Goal: Task Accomplishment & Management: Manage account settings

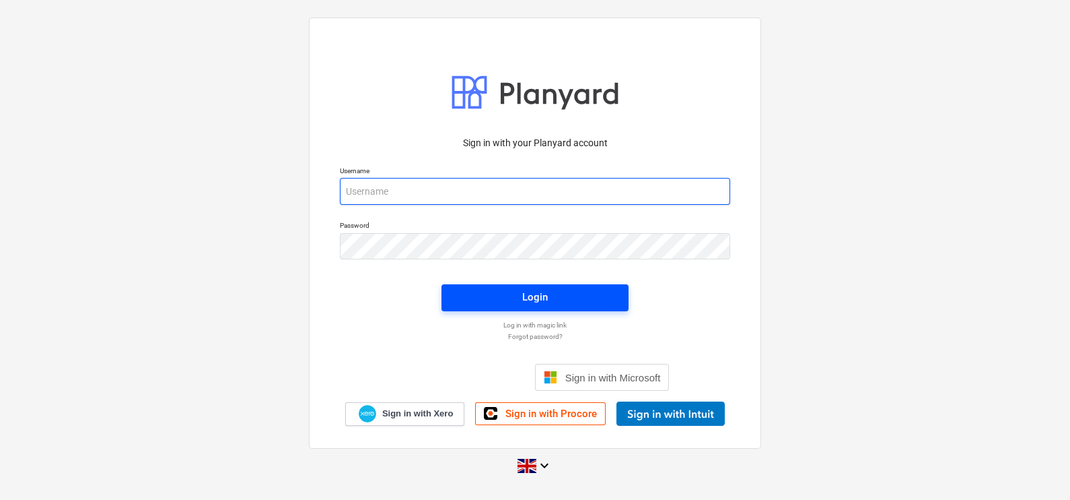
type input "[EMAIL_ADDRESS][DOMAIN_NAME]"
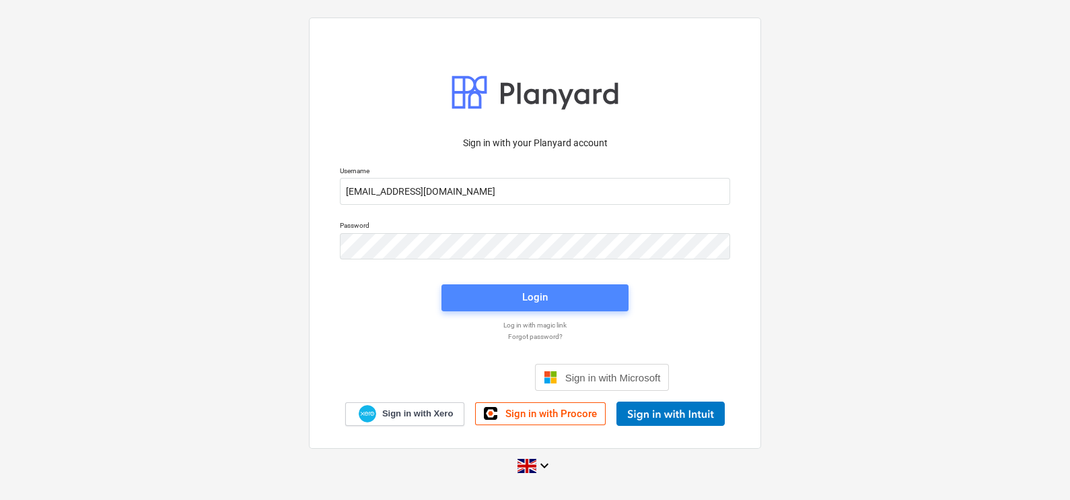
click at [471, 286] on button "Login" at bounding box center [535, 297] width 187 height 27
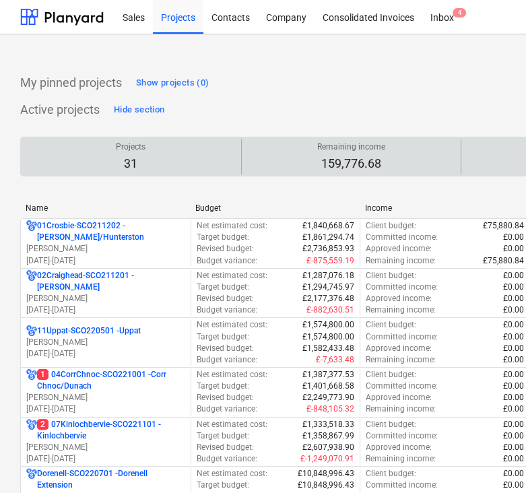
click at [324, 146] on p "Remaining income" at bounding box center [351, 146] width 68 height 11
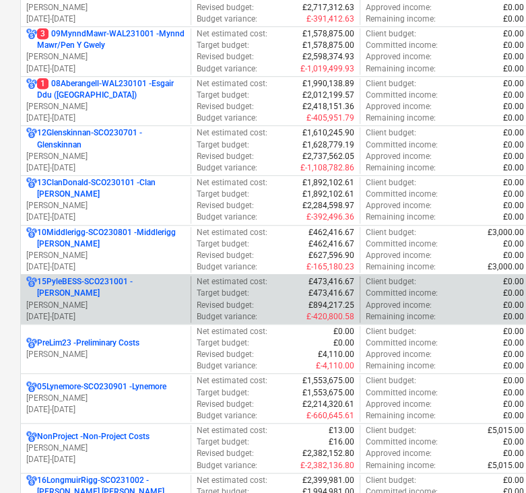
scroll to position [595, 0]
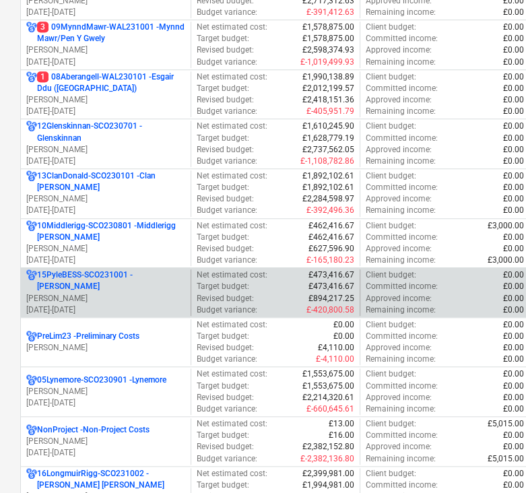
click at [110, 275] on p "15PyleBESS-SCO231001 - [PERSON_NAME]" at bounding box center [111, 280] width 148 height 23
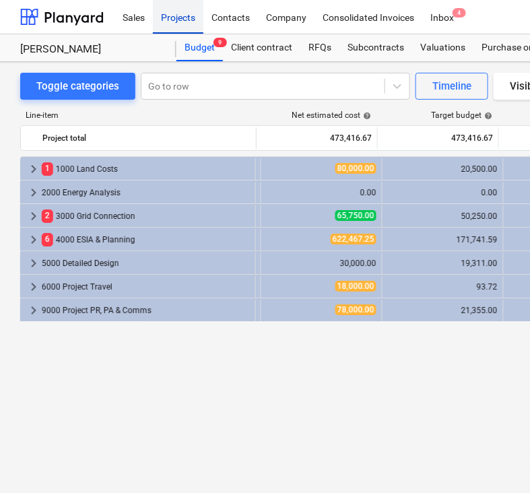
click at [202, 8] on div "Projects" at bounding box center [178, 16] width 50 height 34
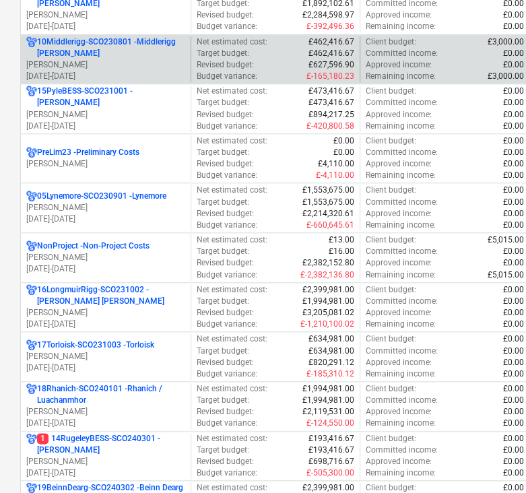
scroll to position [813, 0]
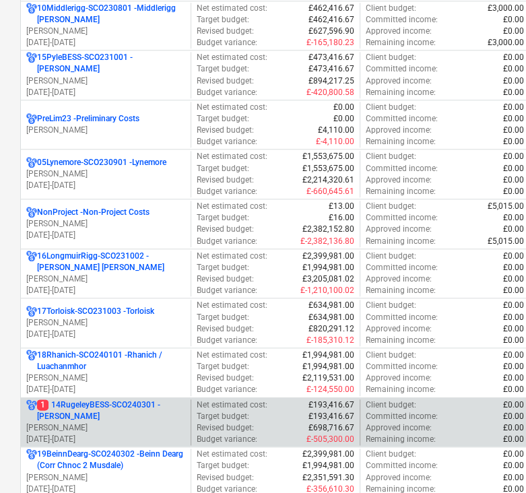
click at [110, 408] on p "1 14RugeleyBESS-SCO240301 - [PERSON_NAME]" at bounding box center [111, 410] width 148 height 23
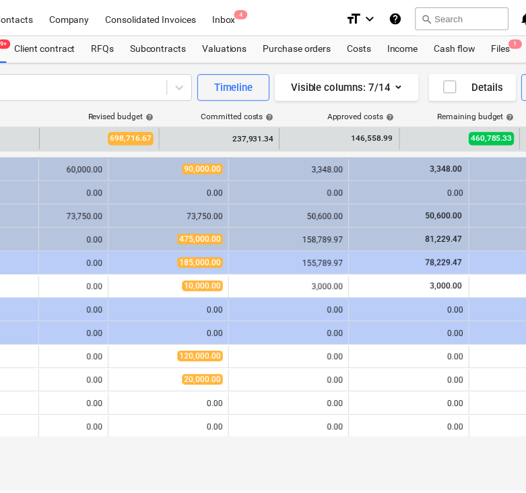
scroll to position [0, 218]
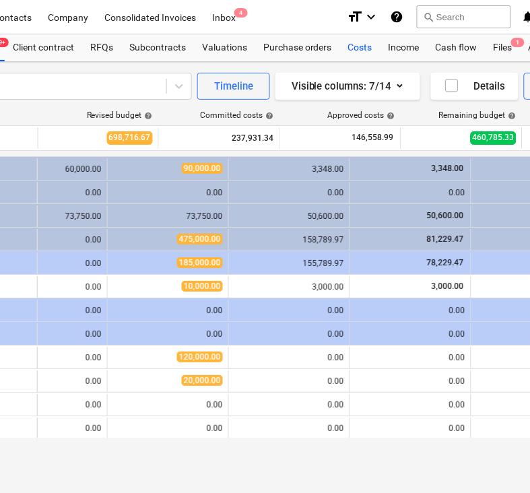
click at [357, 51] on div "Costs" at bounding box center [360, 47] width 40 height 27
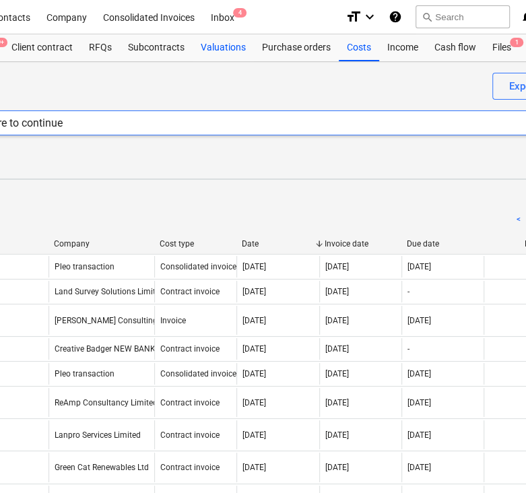
scroll to position [0, 219]
click at [162, 51] on div "Subcontracts" at bounding box center [157, 47] width 73 height 27
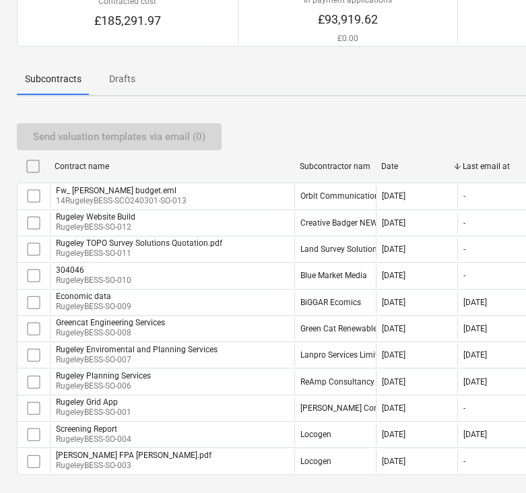
scroll to position [134, 3]
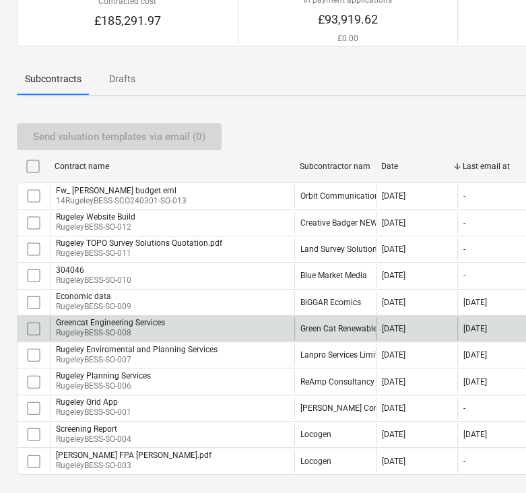
click at [244, 323] on div "Greencat Engineering Services [GEOGRAPHIC_DATA]-SO-008" at bounding box center [172, 328] width 244 height 23
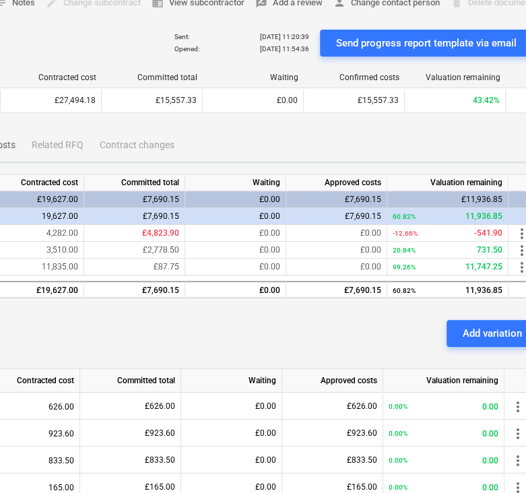
scroll to position [0, 363]
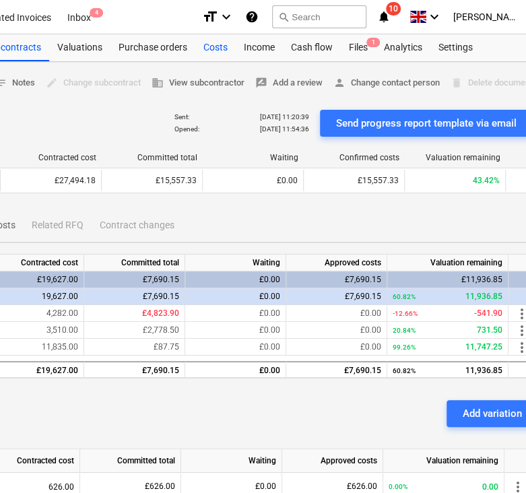
click at [211, 43] on div "Costs" at bounding box center [215, 47] width 40 height 27
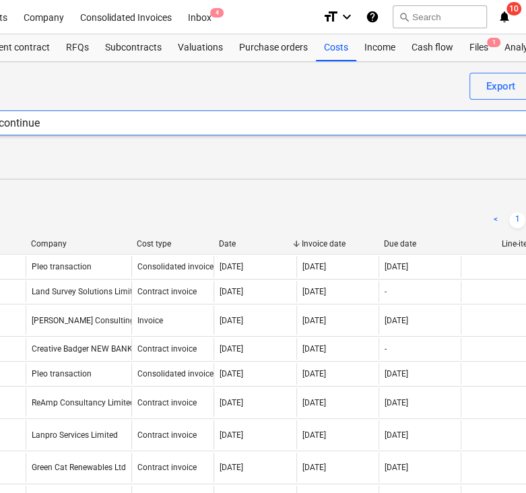
scroll to position [0, 395]
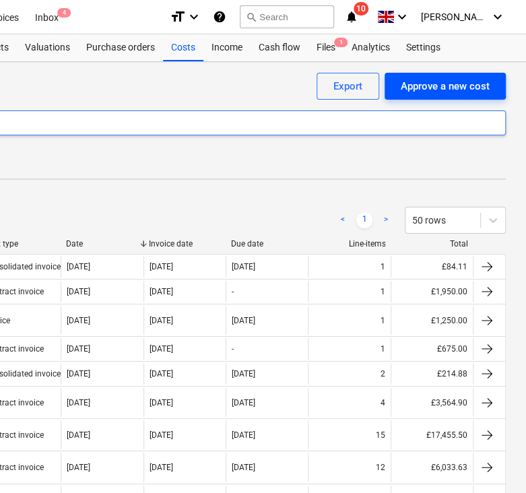
click at [487, 73] on button "Approve a new cost" at bounding box center [444, 86] width 121 height 27
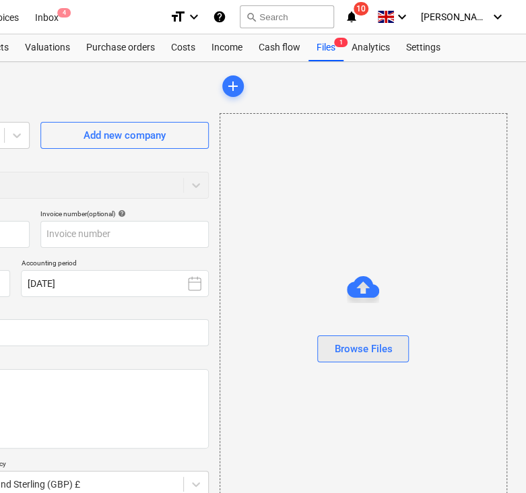
click at [350, 338] on button "Browse Files" at bounding box center [363, 348] width 92 height 27
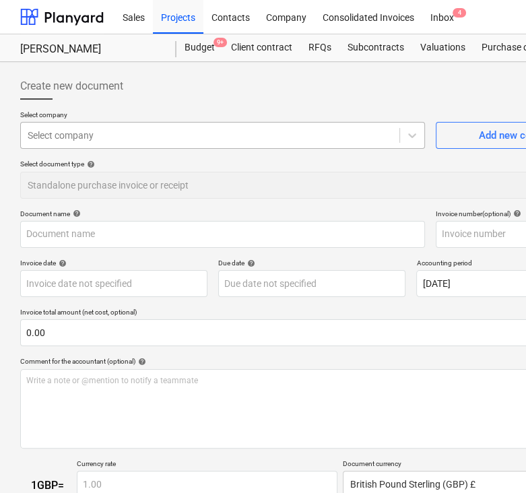
click at [123, 142] on div "Select company" at bounding box center [210, 135] width 378 height 19
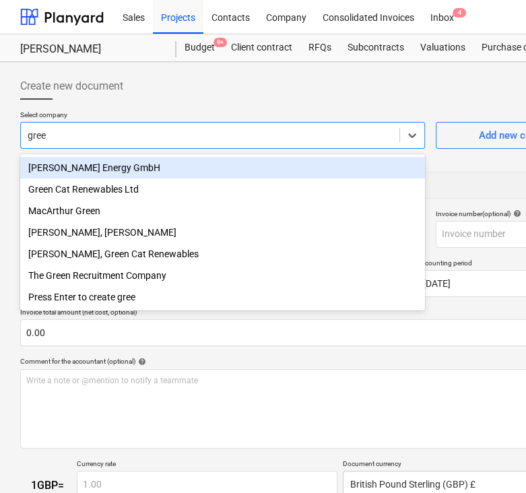
type input "green"
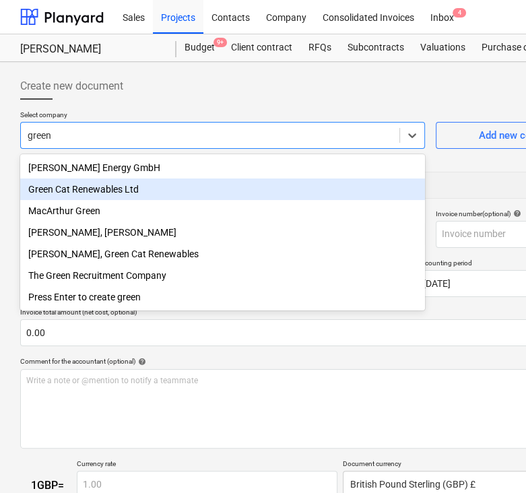
click at [100, 187] on div "Green Cat Renewables Ltd" at bounding box center [222, 189] width 405 height 22
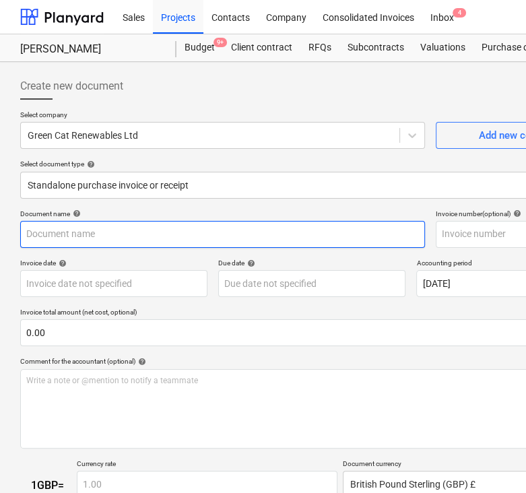
click at [101, 239] on input "text" at bounding box center [222, 234] width 405 height 27
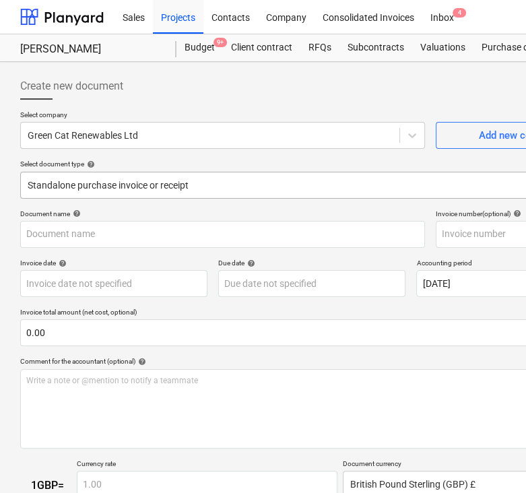
click at [61, 180] on div at bounding box center [286, 184] width 517 height 13
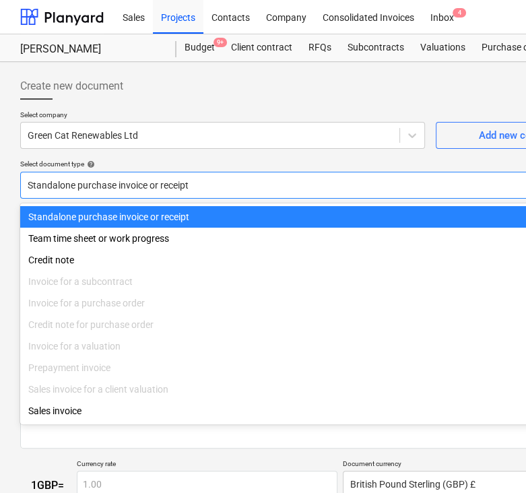
click at [74, 155] on div "Select company Green Cat Renewables Ltd Add new company Select document type he…" at bounding box center [312, 159] width 584 height 99
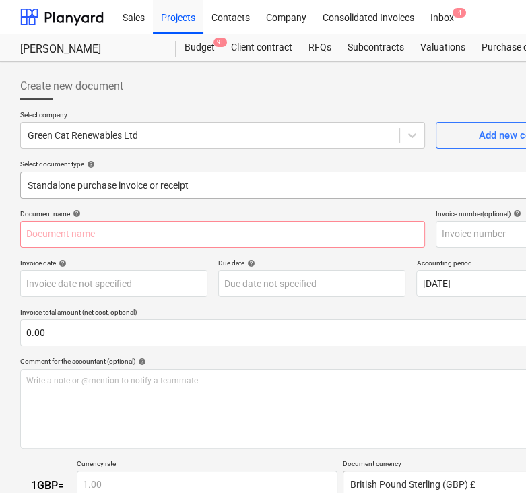
click at [78, 181] on div at bounding box center [286, 184] width 517 height 13
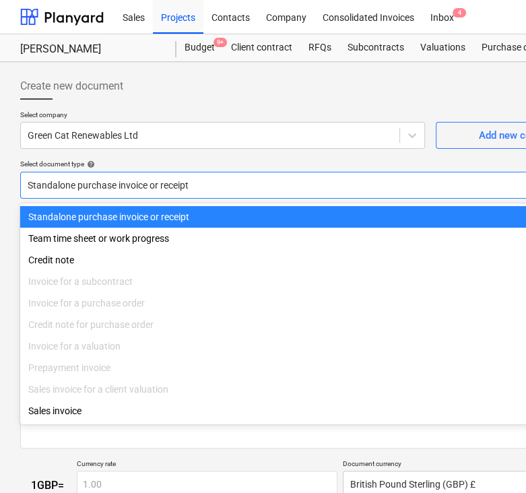
click at [57, 116] on p "Select company" at bounding box center [222, 115] width 405 height 11
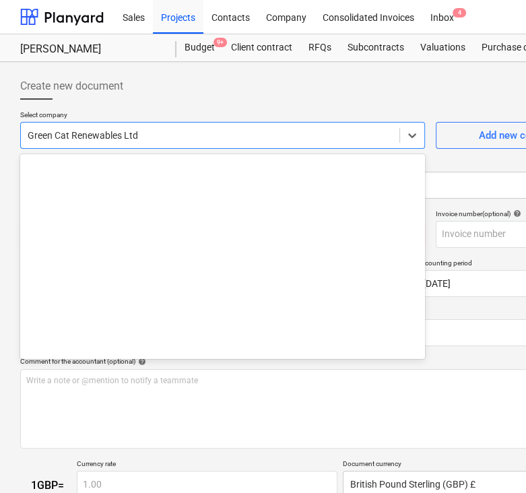
click at [67, 127] on div "Green Cat Renewables Ltd" at bounding box center [210, 135] width 378 height 19
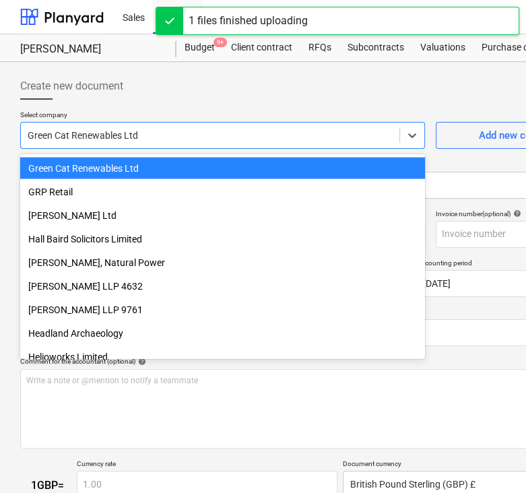
type input "18924"
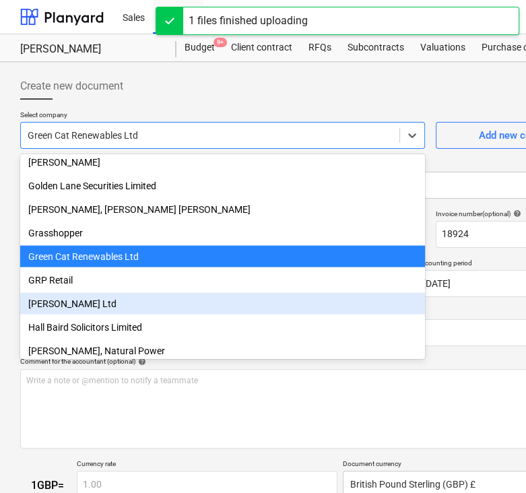
scroll to position [4880, 0]
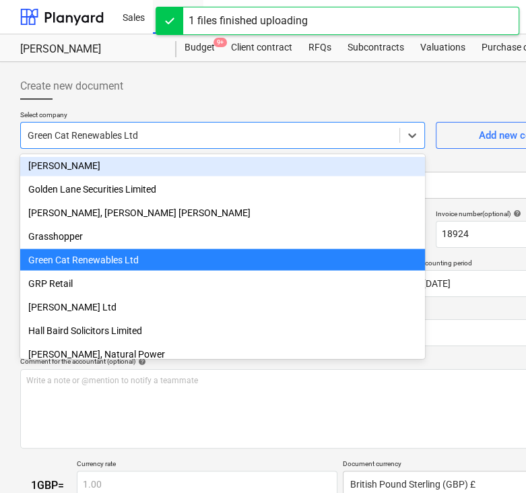
click at [195, 133] on div at bounding box center [210, 135] width 365 height 13
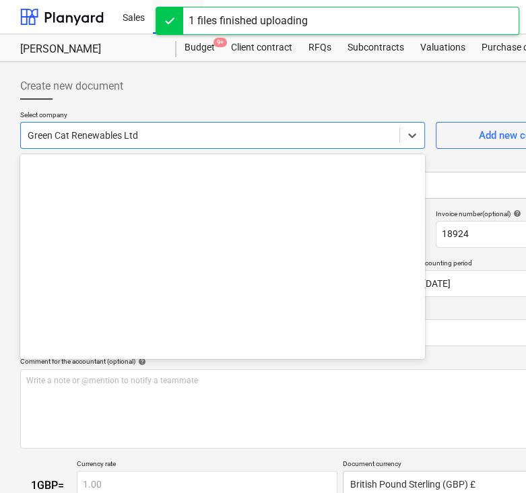
click at [196, 141] on div at bounding box center [210, 135] width 365 height 13
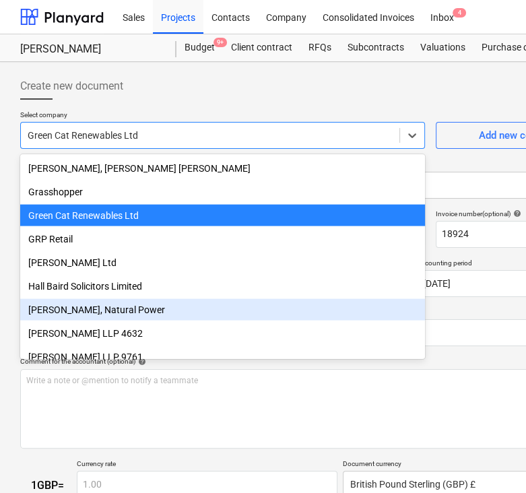
scroll to position [4914, 0]
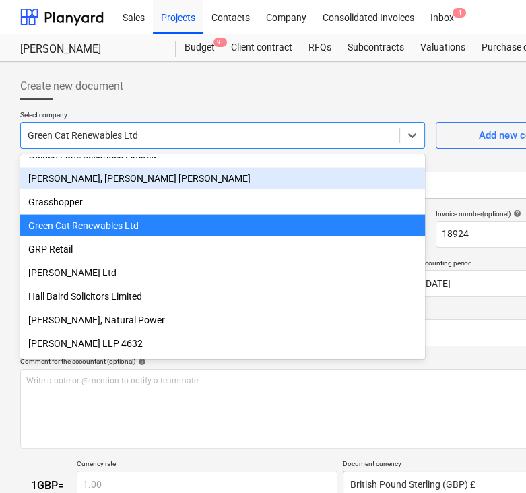
click at [145, 133] on div at bounding box center [210, 135] width 365 height 13
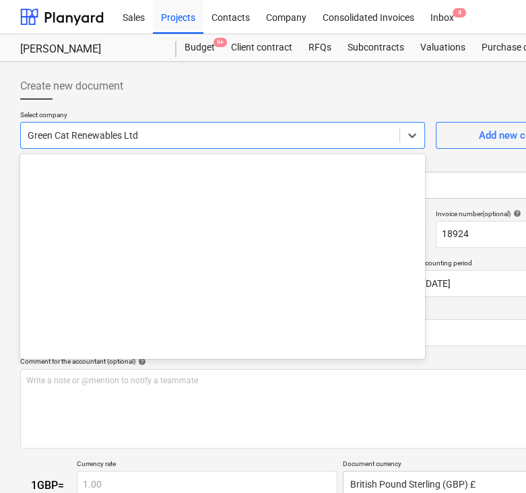
scroll to position [4971, 0]
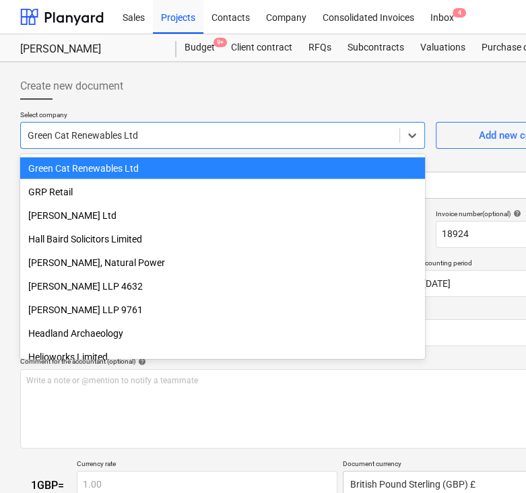
drag, startPoint x: 152, startPoint y: 133, endPoint x: 14, endPoint y: 139, distance: 138.1
click at [15, 139] on div "Create new document Select company option Green Cat Renewables Ltd selected, 21…" at bounding box center [312, 344] width 594 height 555
drag, startPoint x: 27, startPoint y: 137, endPoint x: 176, endPoint y: 136, distance: 149.5
click at [176, 136] on div at bounding box center [210, 135] width 365 height 13
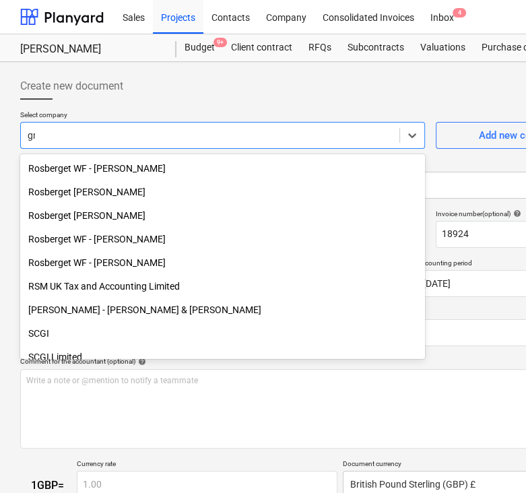
scroll to position [788, 0]
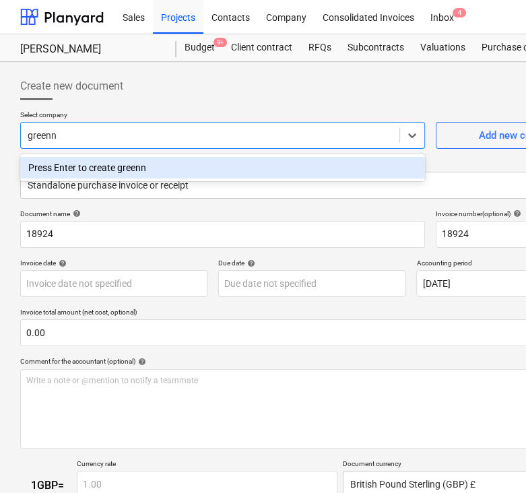
type input "green"
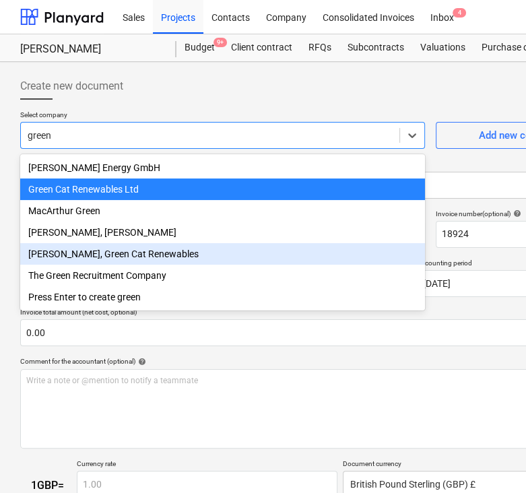
click at [151, 257] on div "[PERSON_NAME], Green Cat Renewables" at bounding box center [222, 254] width 405 height 22
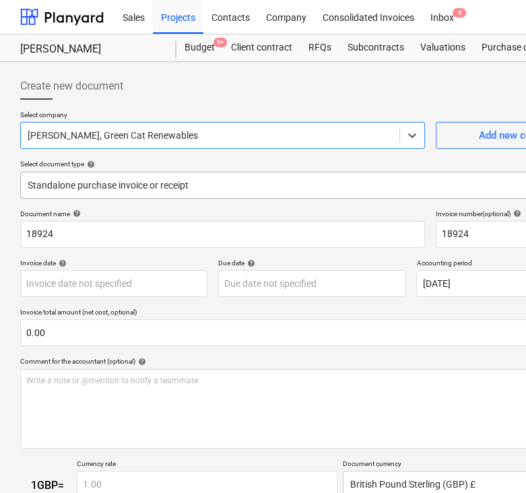
click at [131, 185] on div at bounding box center [300, 184] width 544 height 13
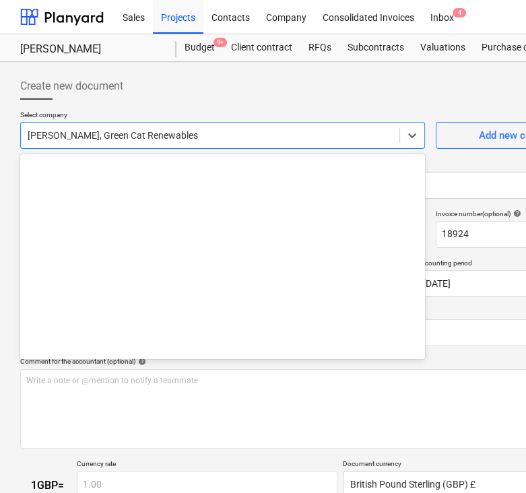
click at [154, 139] on div at bounding box center [210, 135] width 365 height 13
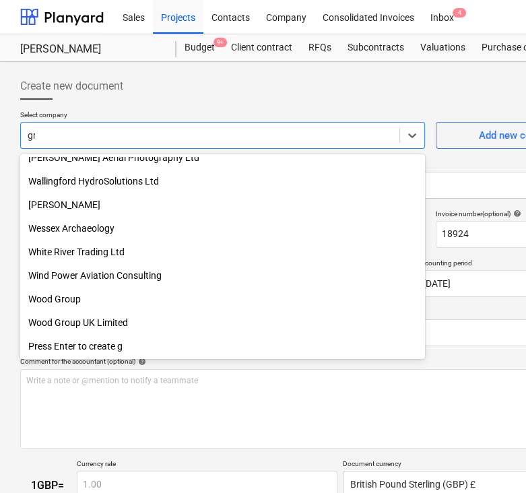
scroll to position [788, 0]
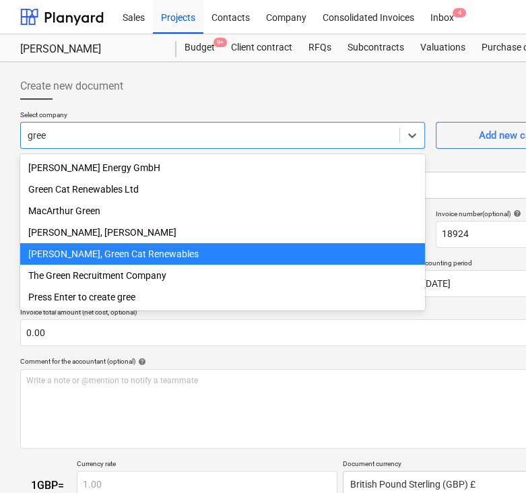
type input "green"
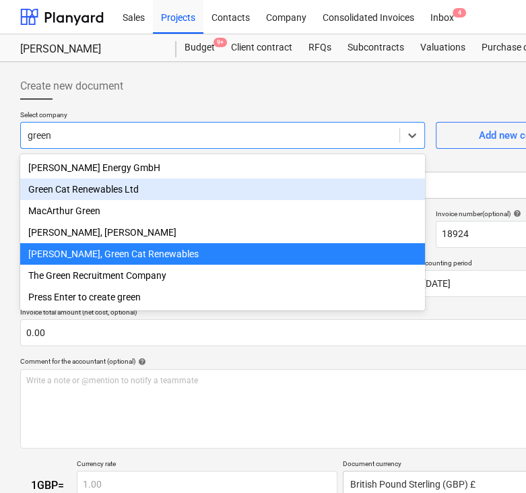
click at [144, 180] on div "Green Cat Renewables Ltd" at bounding box center [222, 189] width 405 height 22
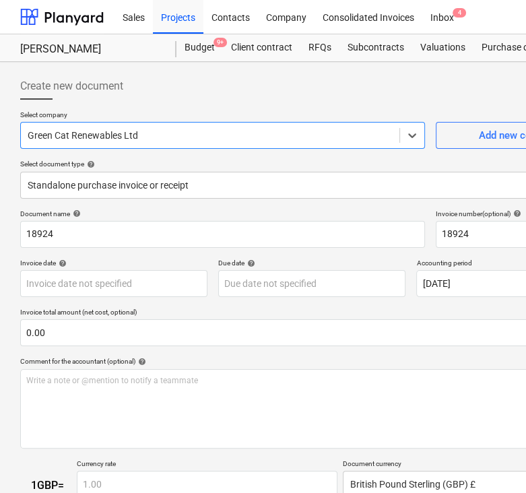
click at [144, 180] on div at bounding box center [300, 184] width 544 height 13
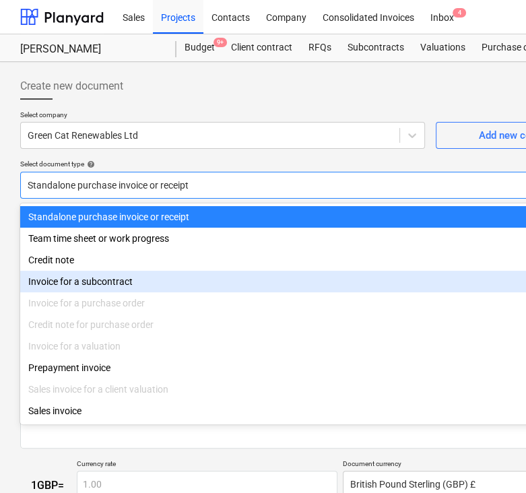
click at [125, 286] on div "Invoice for a subcontract" at bounding box center [312, 282] width 584 height 22
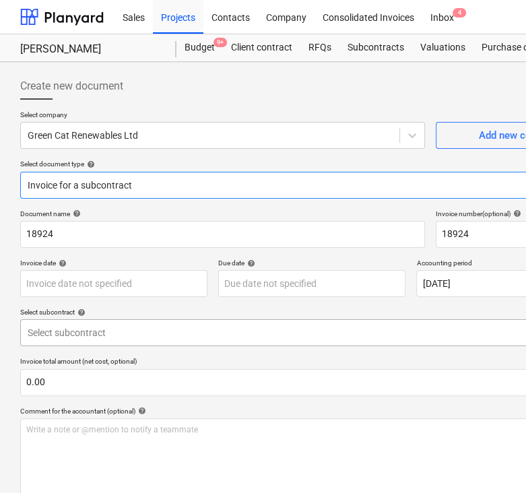
click at [83, 326] on div at bounding box center [300, 332] width 544 height 13
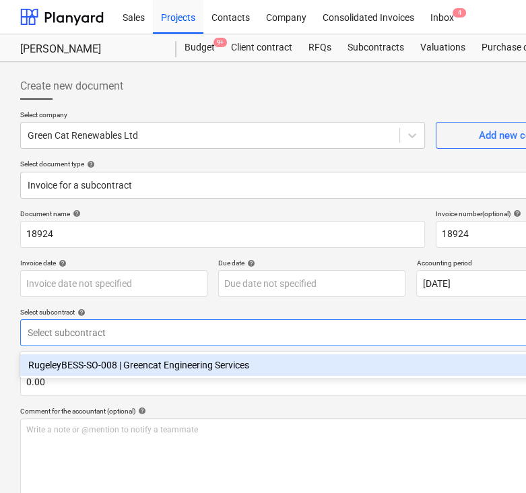
click at [88, 362] on div "RugeleyBESS-SO-008 | Greencat Engineering Services" at bounding box center [312, 365] width 584 height 22
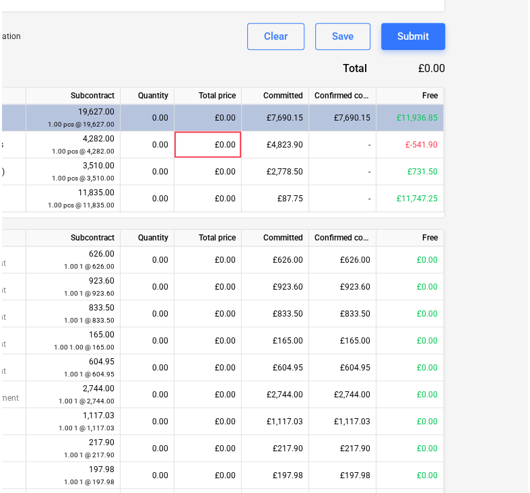
scroll to position [485, 163]
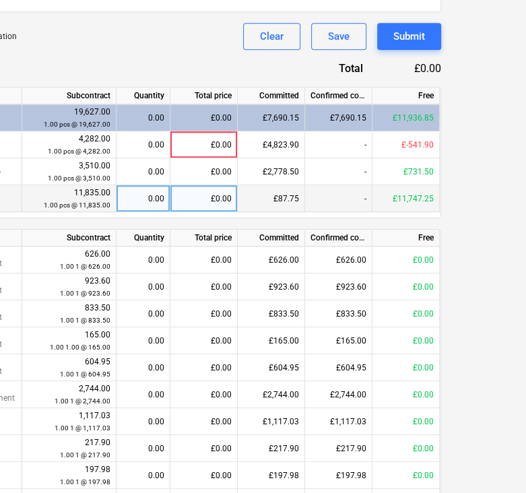
click at [263, 186] on div "£87.75" at bounding box center [271, 198] width 67 height 27
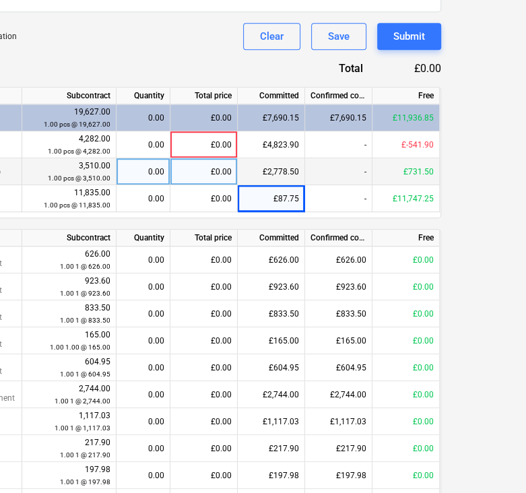
click at [202, 176] on div "£0.00" at bounding box center [203, 171] width 67 height 27
type input "187.20"
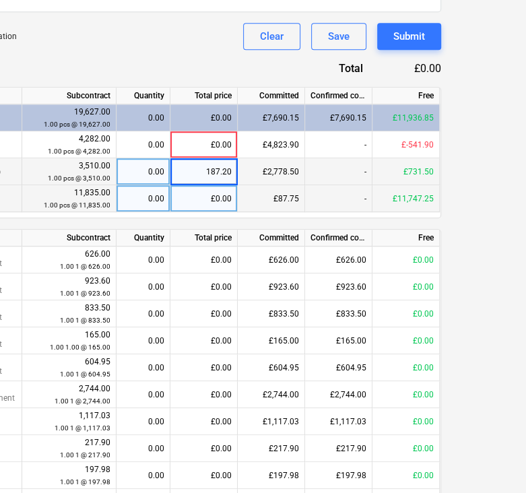
click at [201, 187] on div "£0.00" at bounding box center [203, 198] width 67 height 27
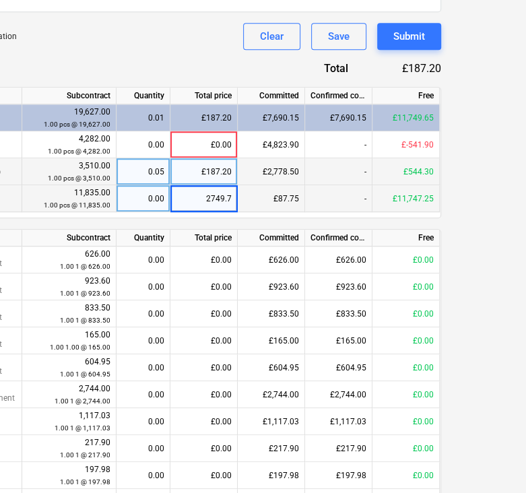
type input "2749.75"
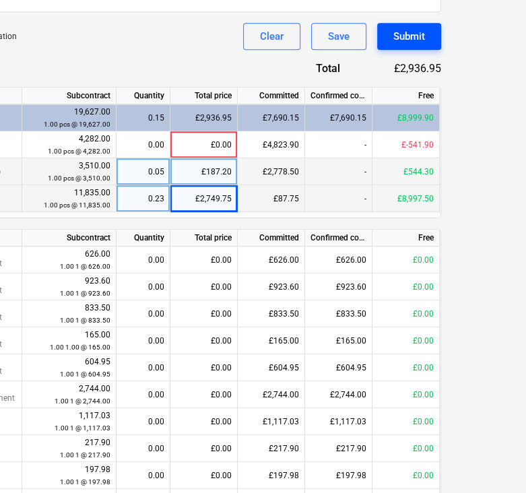
click at [424, 37] on button "Submit" at bounding box center [409, 36] width 64 height 27
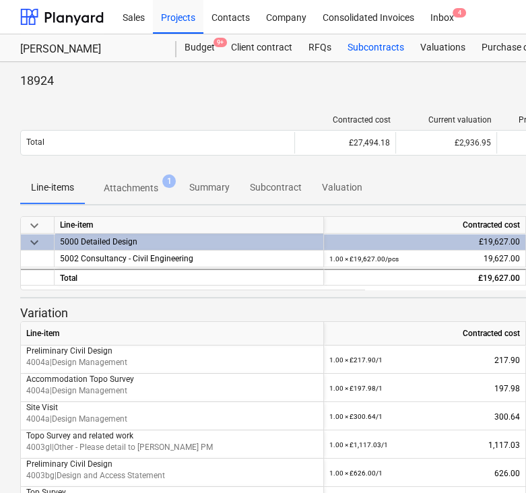
click at [369, 55] on div "Subcontracts" at bounding box center [375, 47] width 73 height 27
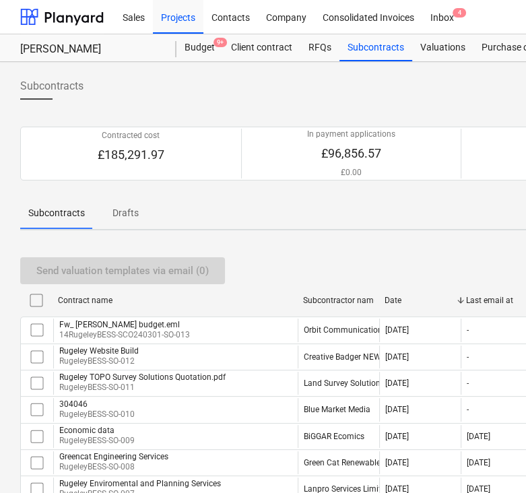
scroll to position [147, 0]
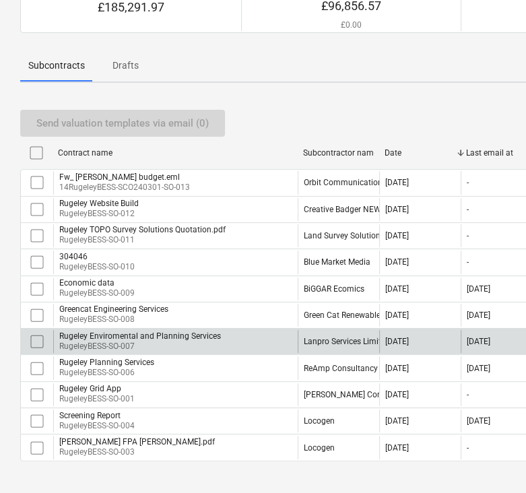
click at [333, 338] on div "Lanpro Services Limited" at bounding box center [347, 341] width 86 height 9
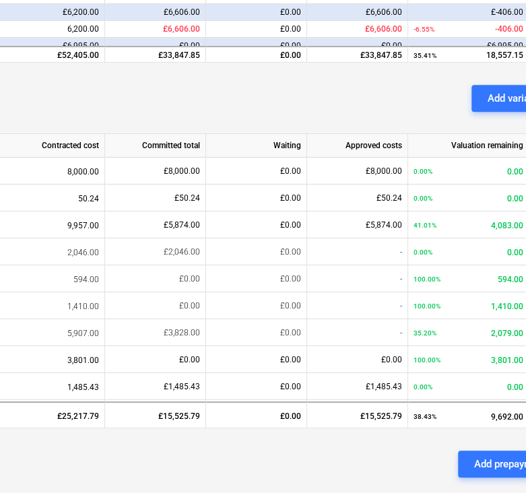
scroll to position [475, 338]
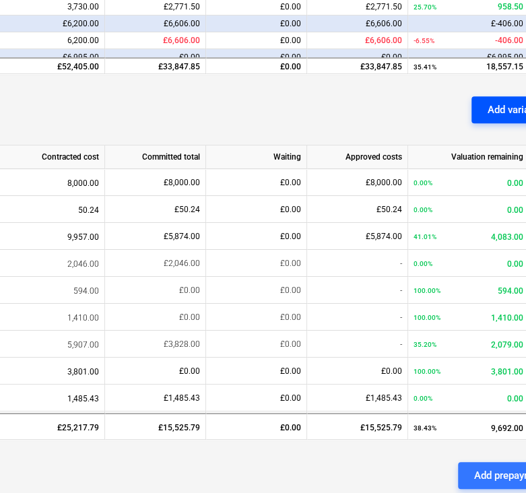
click at [490, 110] on div "Add variation" at bounding box center [516, 110] width 59 height 18
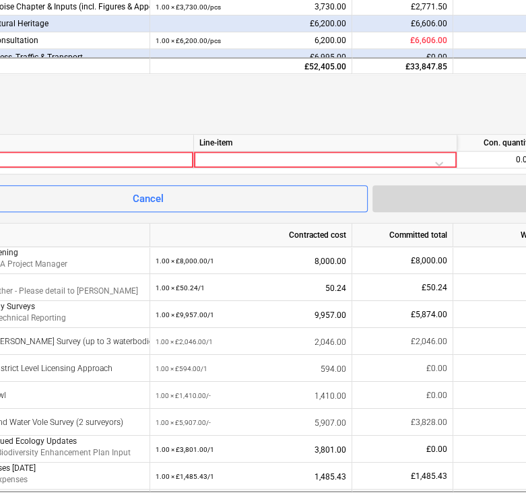
scroll to position [475, 0]
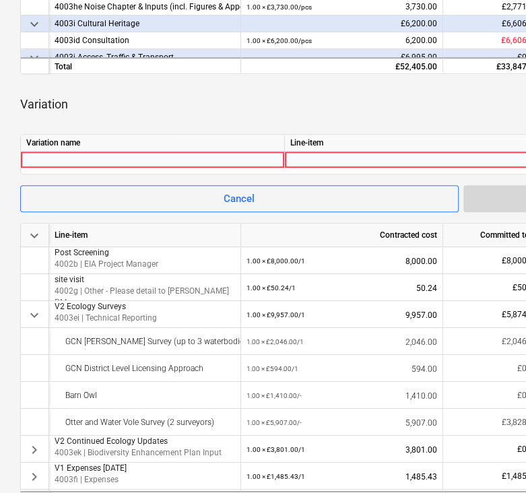
click at [207, 160] on div at bounding box center [152, 159] width 252 height 16
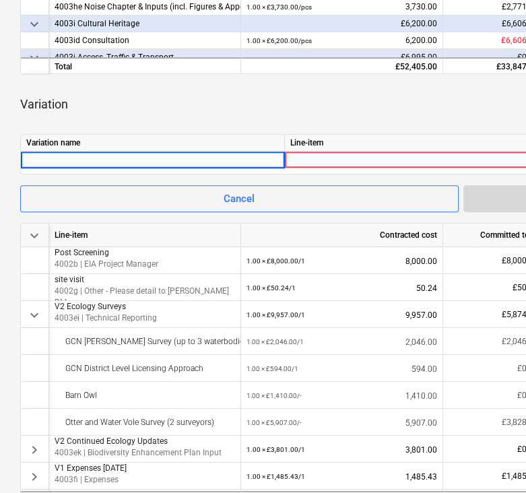
type input "V"
type input "t"
type input "Technical Team Variation [DATE]"
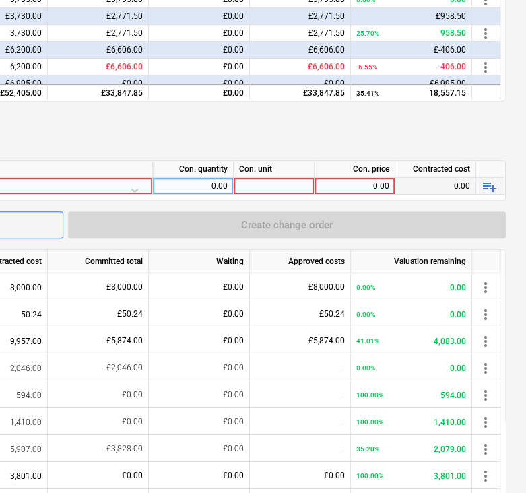
scroll to position [449, 395]
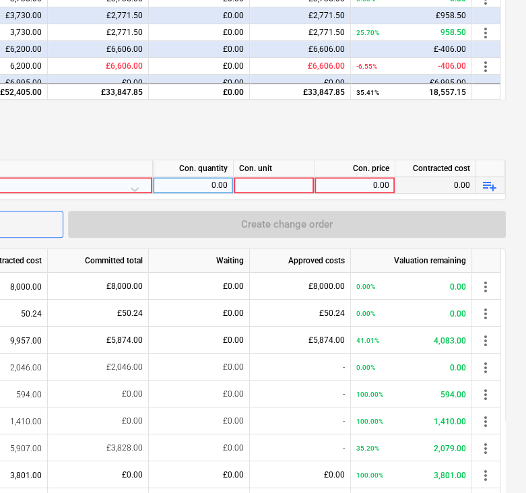
click at [478, 186] on div "playlist_add" at bounding box center [490, 185] width 28 height 17
click at [485, 184] on span "playlist_add" at bounding box center [489, 186] width 16 height 16
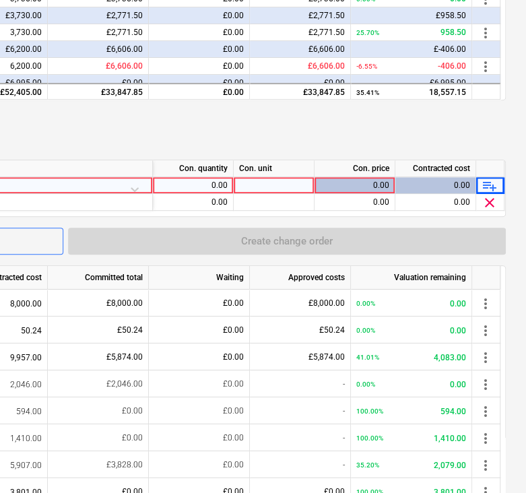
click at [488, 183] on span "playlist_add" at bounding box center [489, 186] width 16 height 16
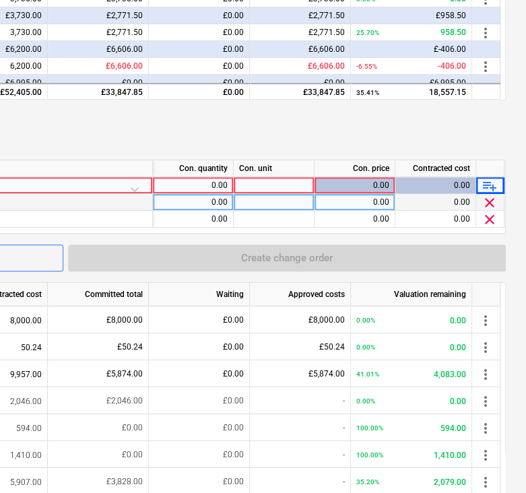
scroll to position [449, 94]
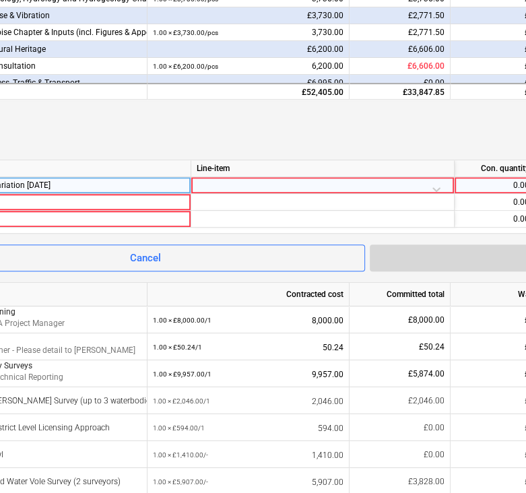
click at [208, 180] on div at bounding box center [323, 189] width 252 height 24
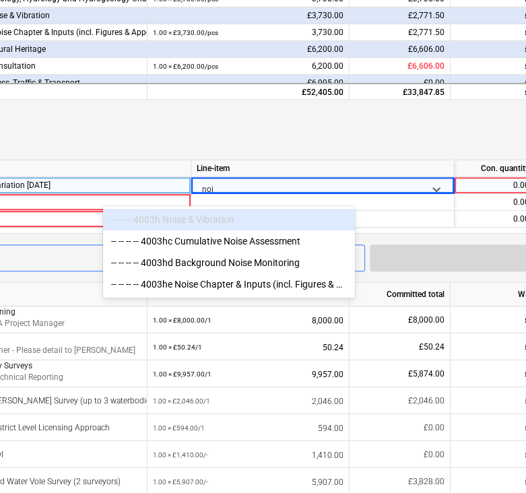
type input "nois"
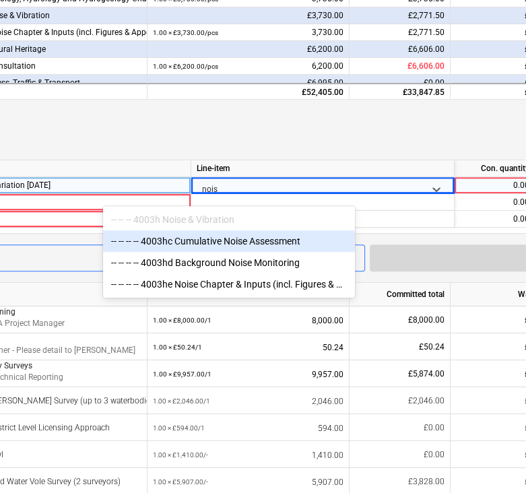
click at [296, 244] on div "-- -- -- -- 4003hc Cumulative Noise Assessment" at bounding box center [229, 241] width 252 height 22
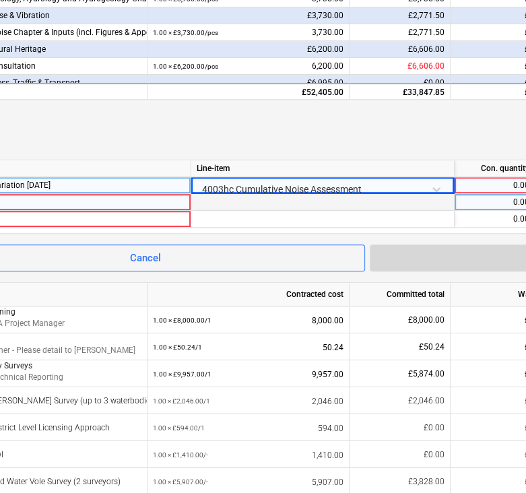
click at [152, 203] on div at bounding box center [59, 202] width 252 height 16
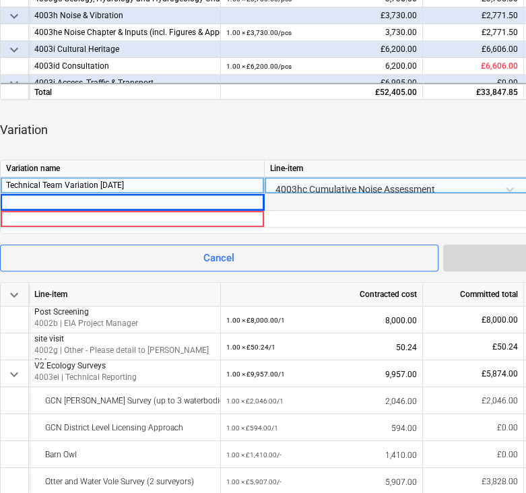
click at [129, 184] on div "Technical Team Variation [DATE]" at bounding box center [132, 185] width 252 height 16
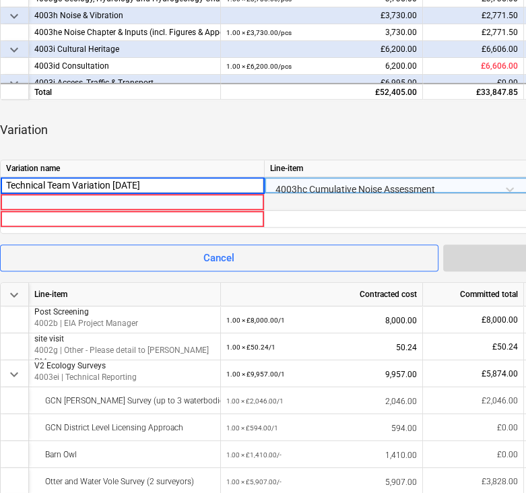
click at [146, 182] on input "Technical Team Variation [DATE]" at bounding box center [132, 185] width 263 height 16
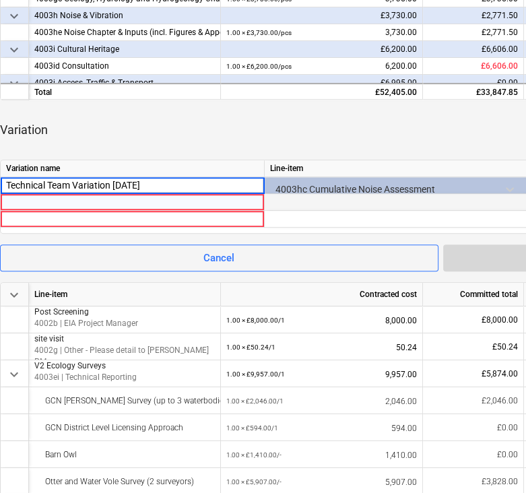
drag, startPoint x: 146, startPoint y: 182, endPoint x: 176, endPoint y: 195, distance: 32.0
click at [176, 195] on div "Variation name Line-item Con. quantity Con. unit Con. price Contracted cost Tec…" at bounding box center [440, 197] width 881 height 74
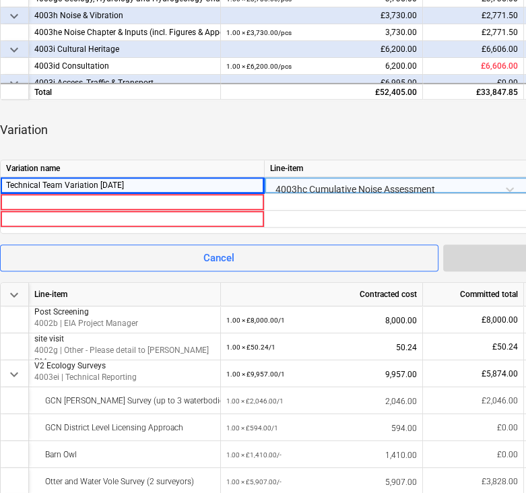
click at [137, 180] on div "Technical Team Variation [DATE]" at bounding box center [132, 185] width 252 height 16
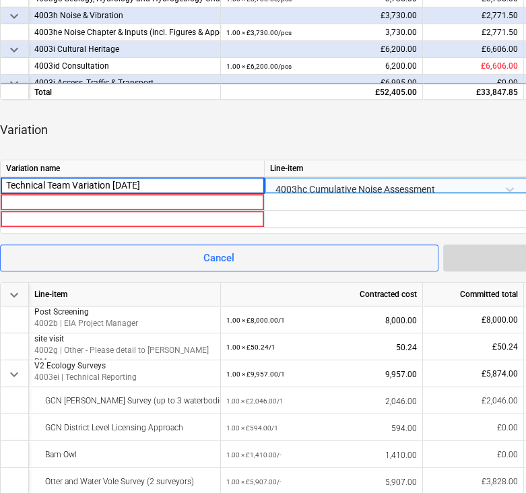
click at [145, 180] on input "Technical Team Variation [DATE]" at bounding box center [132, 185] width 263 height 16
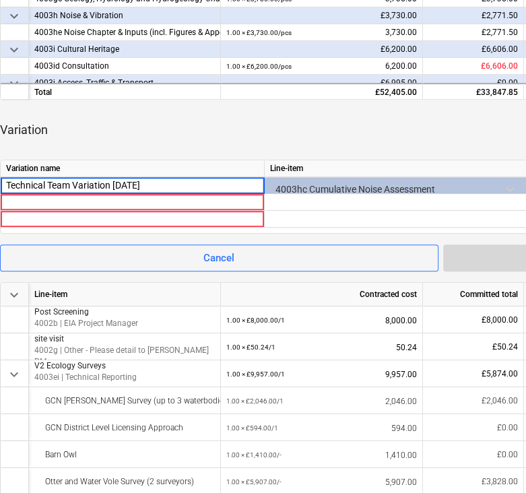
scroll to position [449, 0]
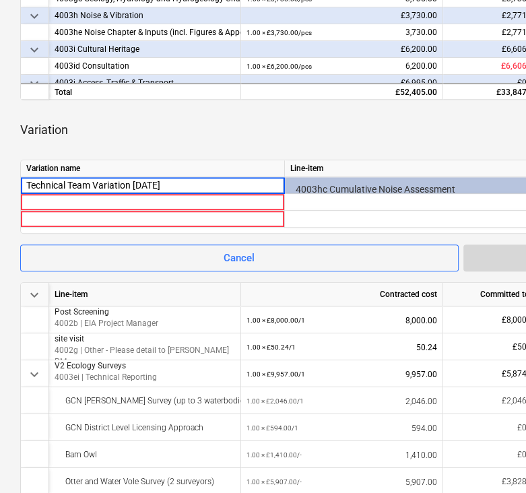
drag, startPoint x: 188, startPoint y: 177, endPoint x: -5, endPoint y: 180, distance: 193.2
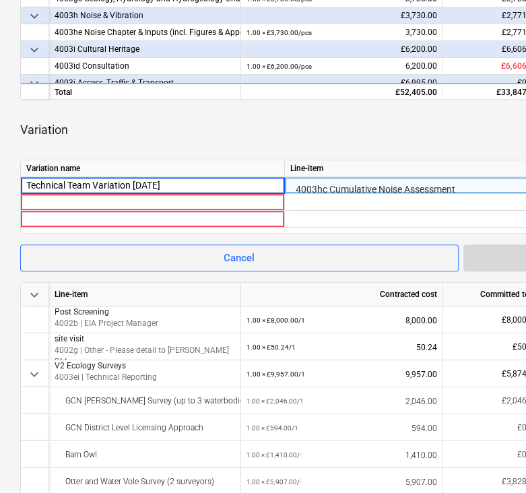
click at [94, 177] on input "Technical Team Variation [DATE]" at bounding box center [152, 185] width 263 height 16
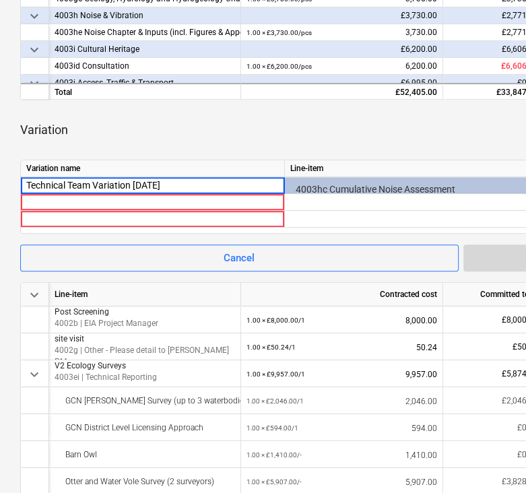
drag, startPoint x: 134, startPoint y: 182, endPoint x: 7, endPoint y: 188, distance: 127.4
click at [7, 188] on div "Rugeley Enviromental and Planning Services notes Notes edit Change subcontract …" at bounding box center [460, 225] width 921 height 1224
type input "Redo of Noise Assessment [DATE]"
click at [66, 199] on div at bounding box center [152, 202] width 252 height 16
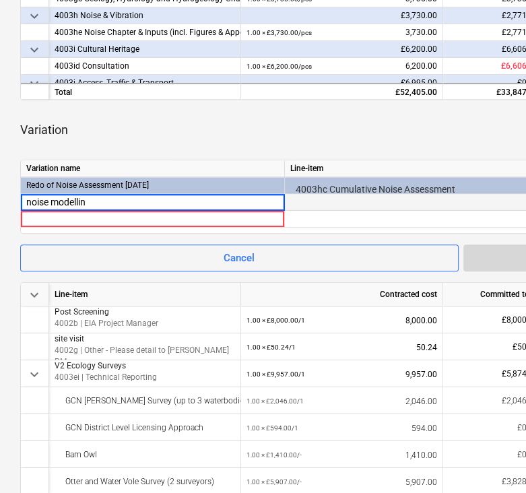
type input "noise modelling"
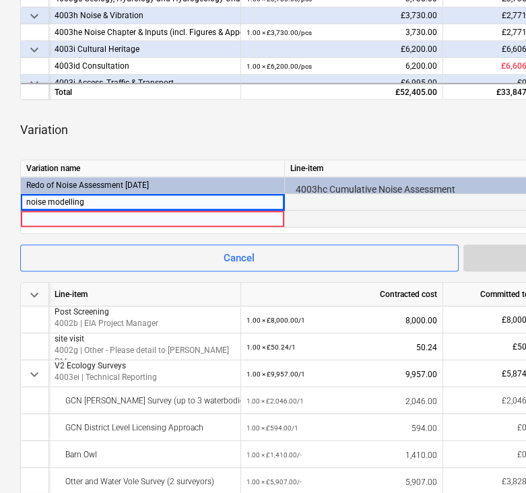
click at [40, 218] on div at bounding box center [152, 219] width 252 height 16
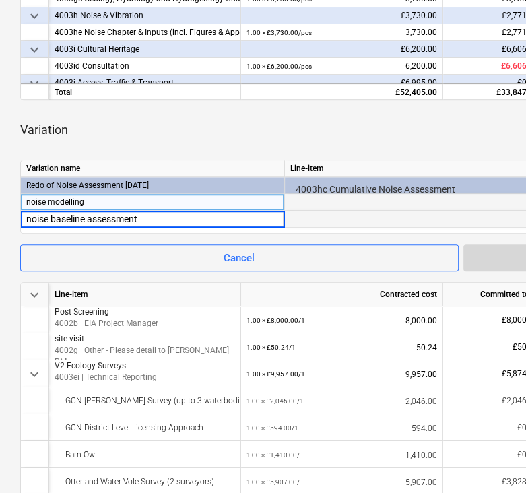
type input "noise baseline assessment"
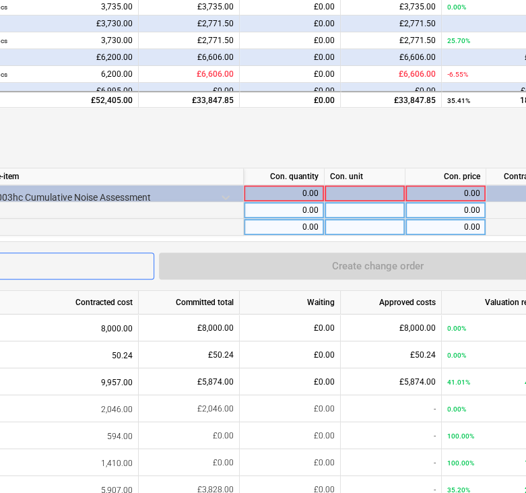
scroll to position [441, 309]
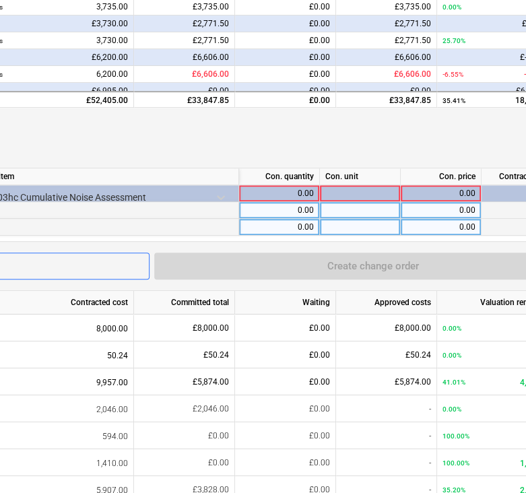
click at [292, 215] on div "0.00" at bounding box center [278, 210] width 69 height 17
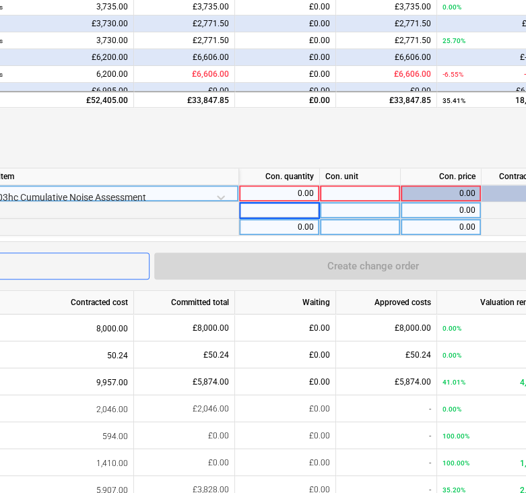
click at [291, 196] on div "0.00" at bounding box center [278, 193] width 69 height 17
type input "1"
click at [310, 216] on div "0.00" at bounding box center [278, 210] width 69 height 17
click at [375, 221] on div at bounding box center [360, 227] width 81 height 17
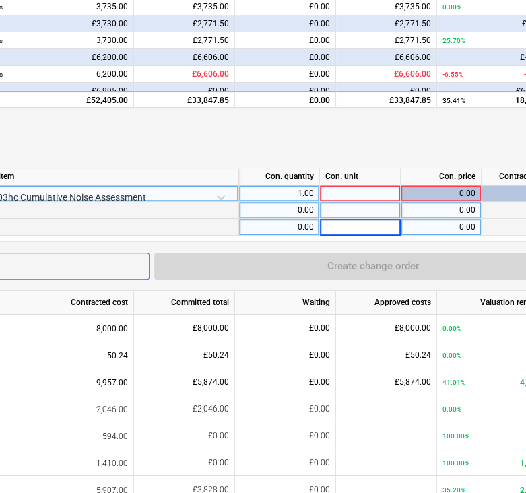
click at [289, 207] on div "0.00" at bounding box center [278, 210] width 69 height 17
click at [303, 224] on div "0.00" at bounding box center [278, 227] width 69 height 17
click at [386, 187] on div at bounding box center [360, 193] width 81 height 17
click at [456, 196] on div "0.00" at bounding box center [440, 193] width 69 height 17
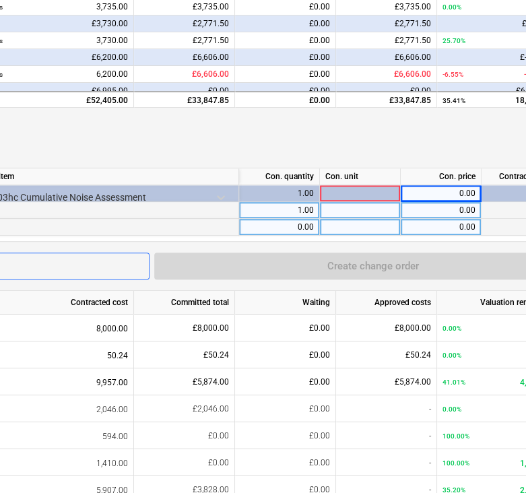
click at [452, 208] on div "0.00" at bounding box center [440, 210] width 69 height 17
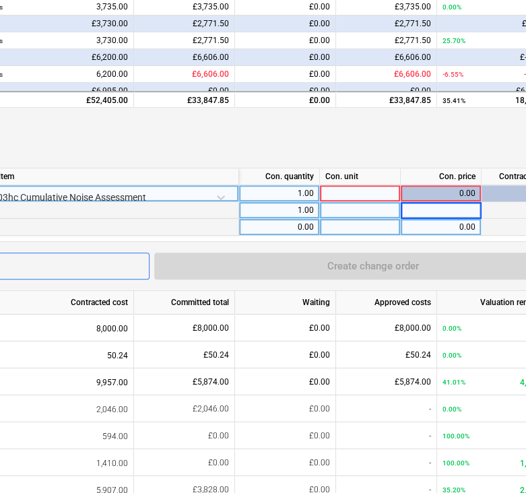
click at [366, 190] on div at bounding box center [360, 193] width 81 height 17
type input "£"
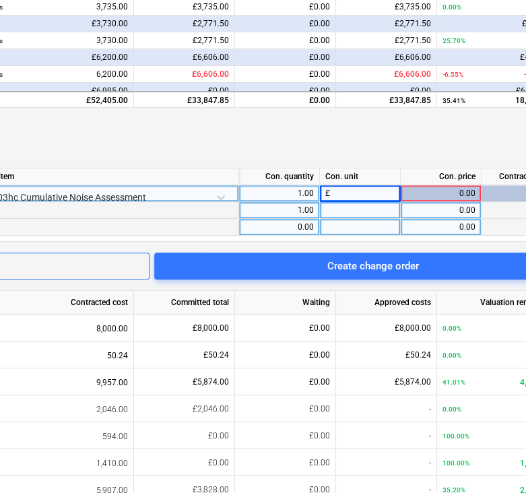
click at [424, 208] on div "0.00" at bounding box center [440, 210] width 69 height 17
type input "1200"
click at [451, 226] on div "0.00" at bounding box center [440, 227] width 69 height 17
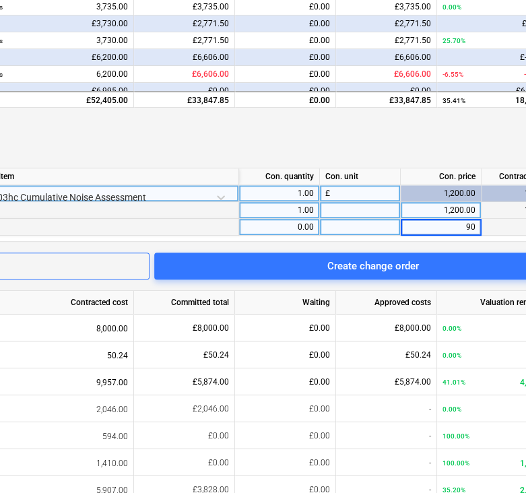
type input "900"
click at [438, 129] on div "Variation" at bounding box center [151, 138] width 881 height 38
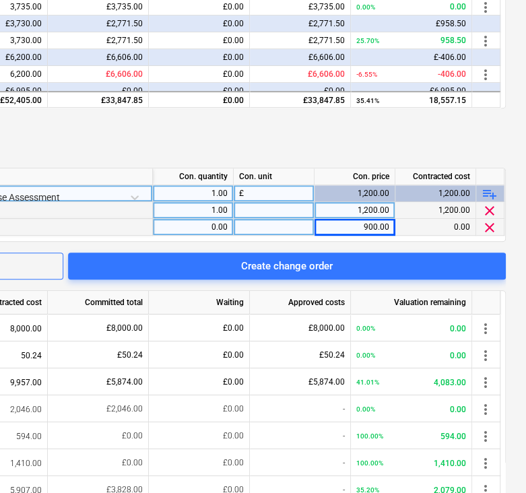
click at [427, 234] on div "0.00" at bounding box center [435, 227] width 81 height 17
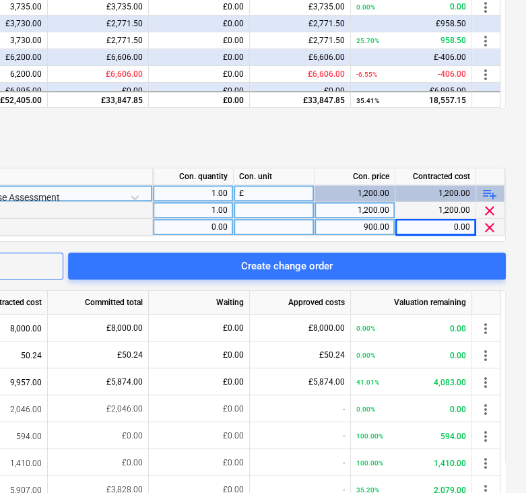
click at [281, 224] on div at bounding box center [274, 227] width 81 height 17
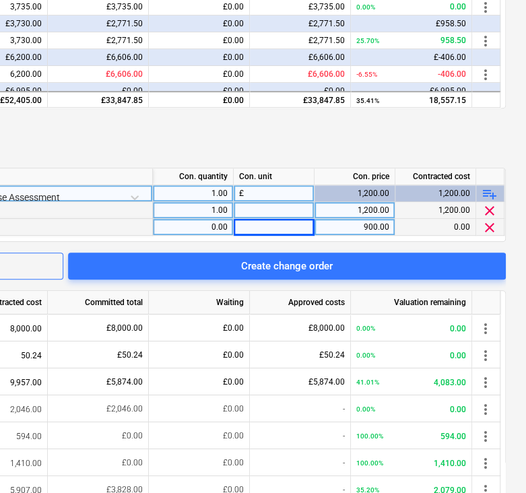
click at [222, 226] on div "0.00" at bounding box center [192, 227] width 69 height 17
type input "1"
click at [288, 129] on div "Variation" at bounding box center [65, 138] width 881 height 38
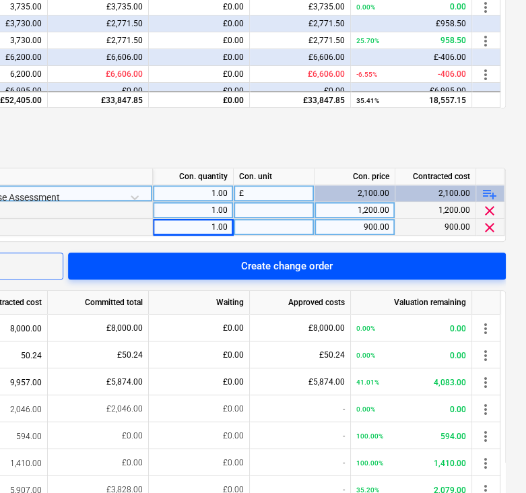
click at [437, 261] on span "Create change order" at bounding box center [286, 266] width 405 height 18
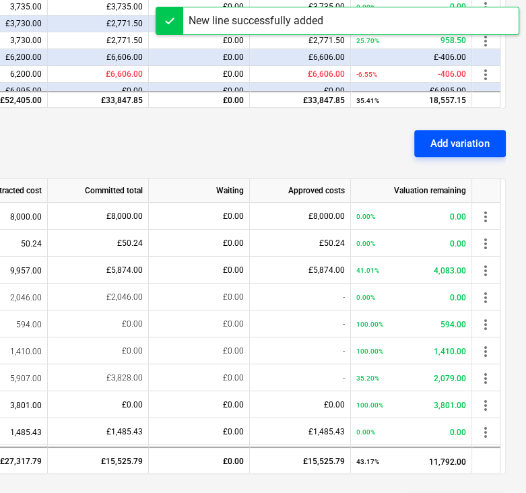
click at [435, 139] on div "Add variation" at bounding box center [459, 144] width 59 height 18
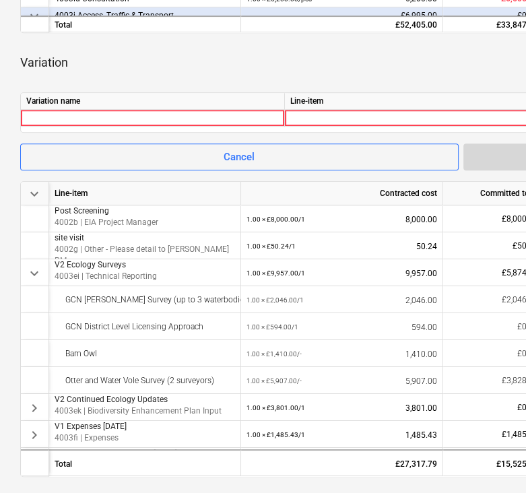
scroll to position [516, 0]
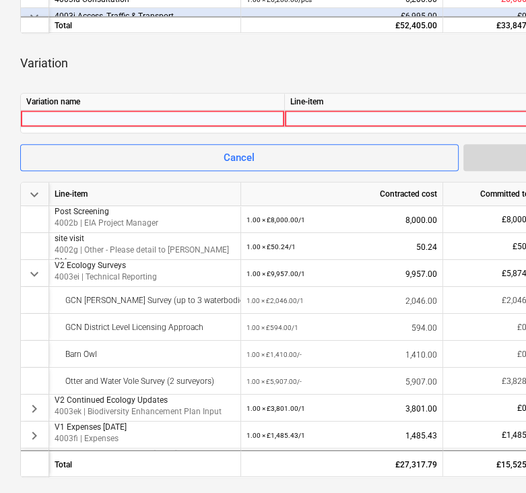
click at [133, 121] on div at bounding box center [152, 118] width 252 height 16
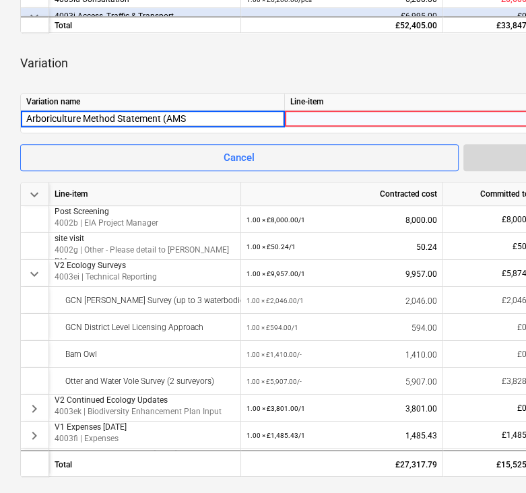
type input "Arboriculture Method Statement (AMS)"
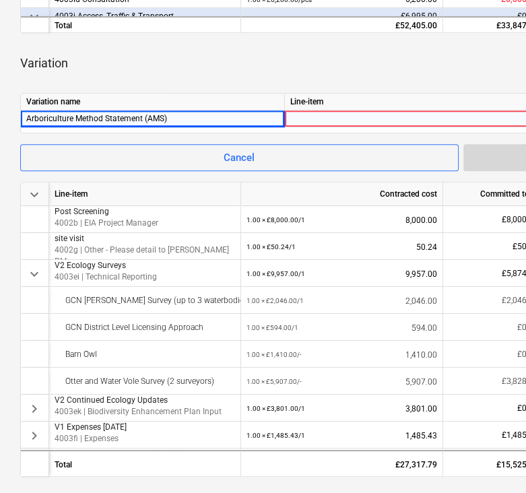
click at [347, 119] on div at bounding box center [416, 122] width 252 height 24
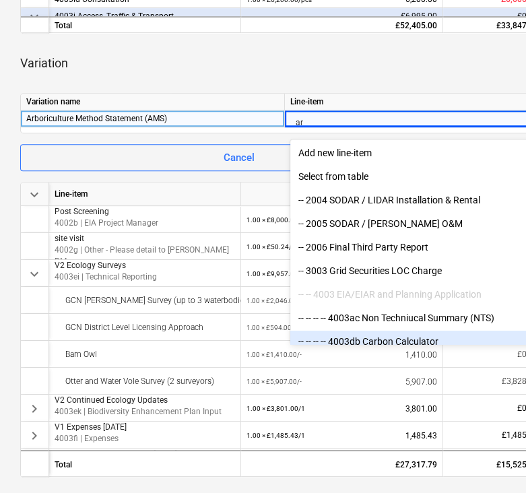
type input "a"
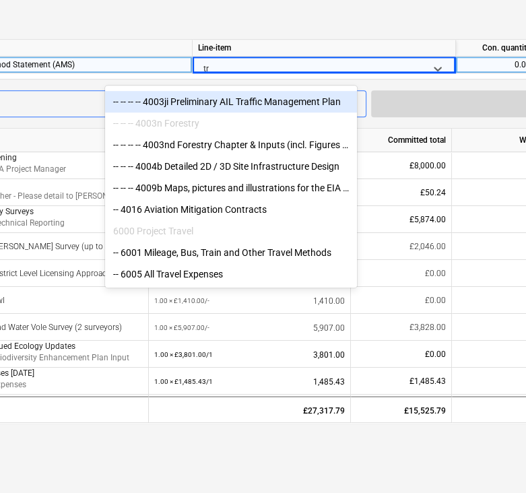
scroll to position [24, 0]
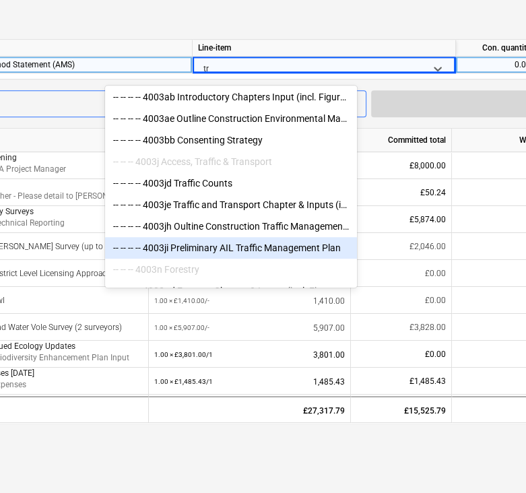
type input "t"
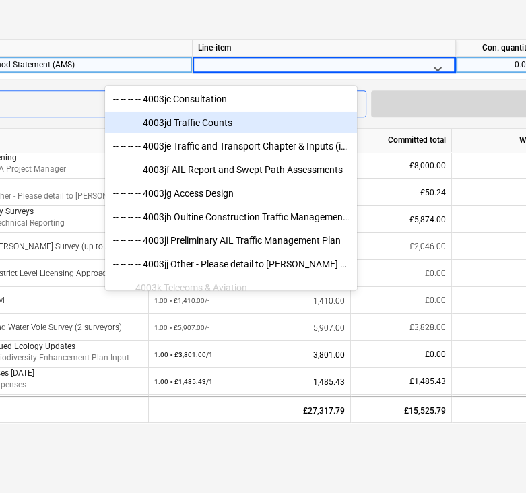
scroll to position [2970, 0]
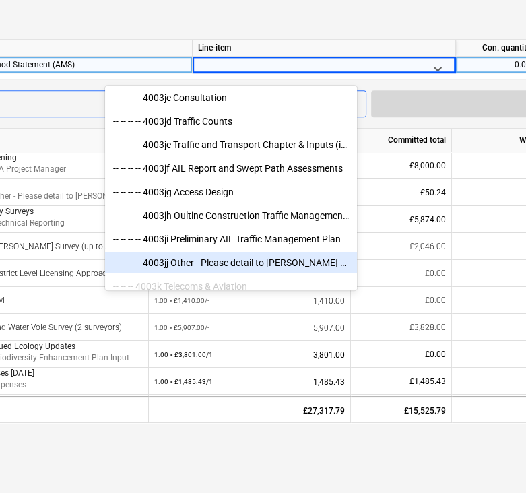
click at [273, 257] on div "-- -- -- -- 4003jj Other - Please detail to [PERSON_NAME] PM" at bounding box center [231, 263] width 252 height 22
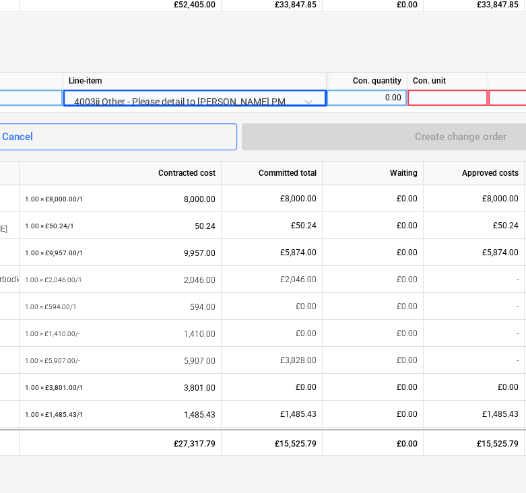
scroll to position [536, 222]
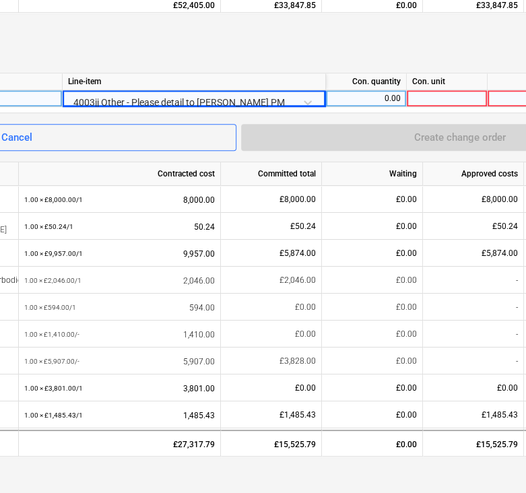
click at [370, 85] on div "Con. quantity" at bounding box center [366, 81] width 81 height 17
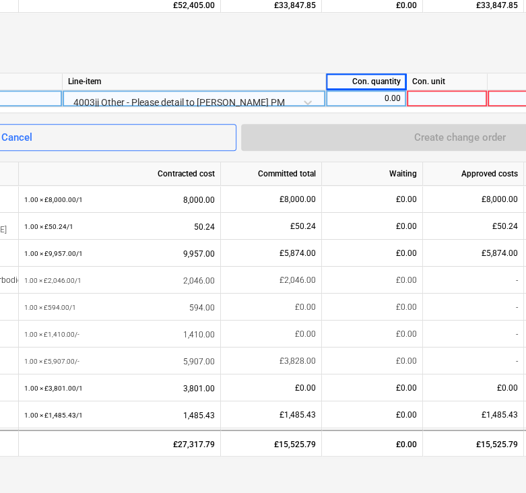
click at [389, 89] on div "Con. quantity" at bounding box center [366, 81] width 81 height 17
click at [392, 92] on div "0.00" at bounding box center [365, 98] width 69 height 17
type input "1"
click at [460, 102] on div at bounding box center [447, 98] width 81 height 17
click at [460, 100] on div at bounding box center [447, 98] width 81 height 17
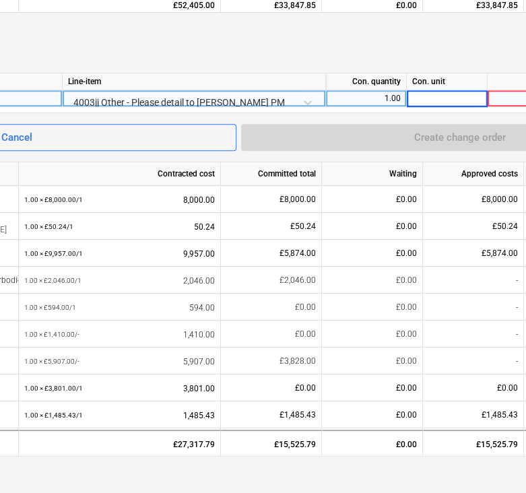
type input "1"
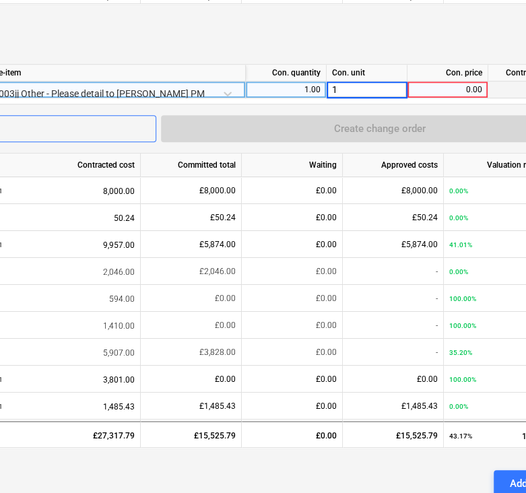
scroll to position [546, 306]
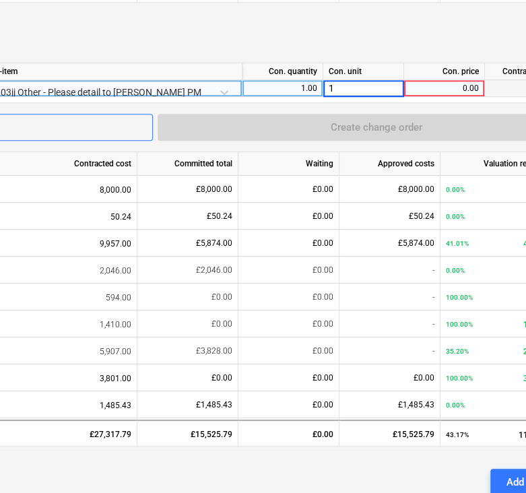
click at [439, 81] on div "0.00" at bounding box center [443, 88] width 69 height 17
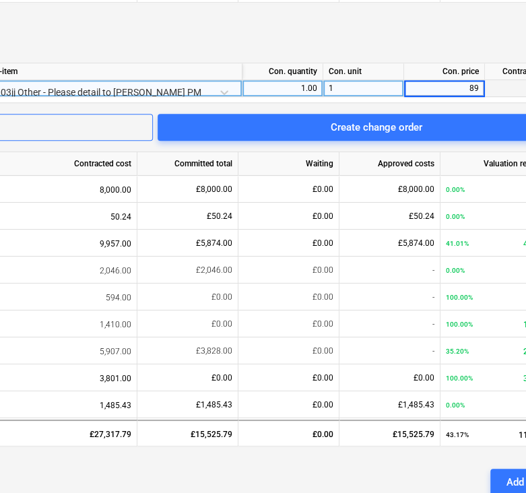
type input "895"
click at [351, 32] on div "Variation" at bounding box center [155, 33] width 881 height 38
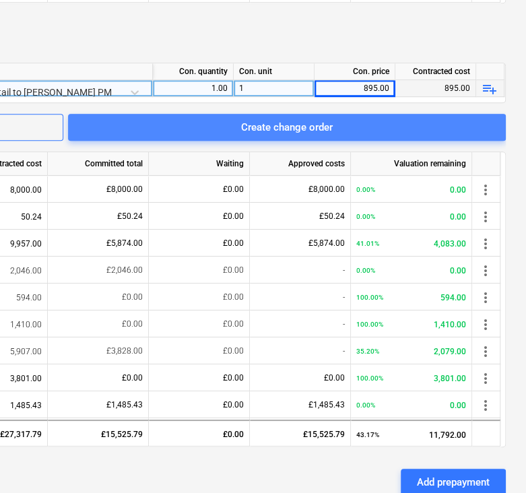
click at [346, 133] on span "Create change order" at bounding box center [286, 127] width 405 height 18
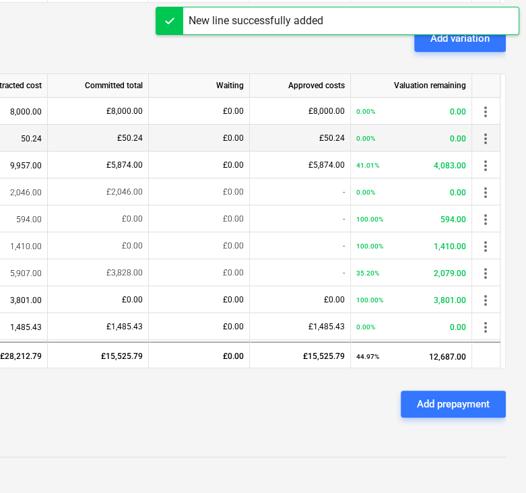
scroll to position [481, 395]
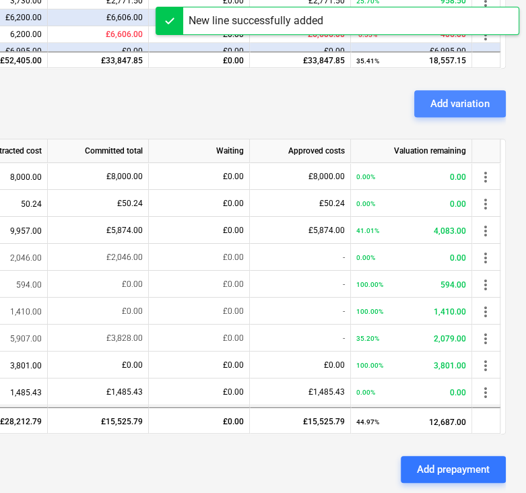
click at [465, 105] on div "Add variation" at bounding box center [459, 104] width 59 height 18
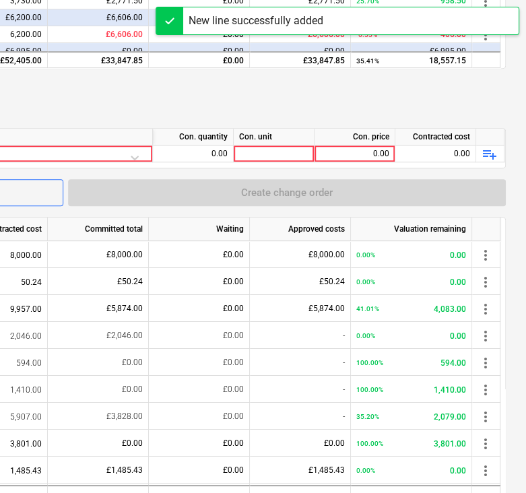
scroll to position [481, 0]
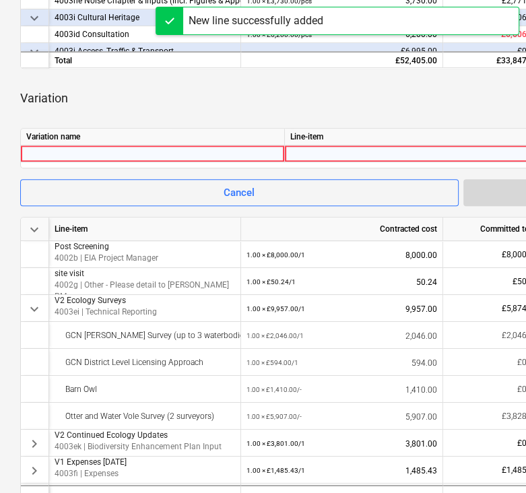
click at [153, 158] on div at bounding box center [152, 153] width 252 height 16
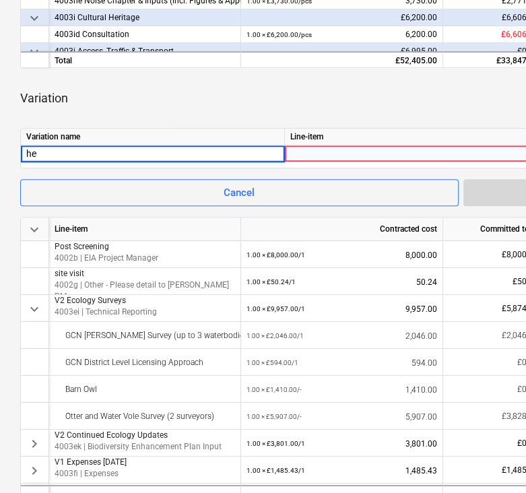
type input "h"
type input "additional heritage for larger site"
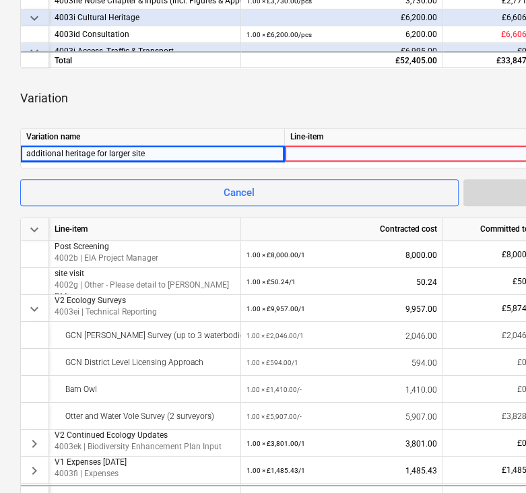
click at [324, 151] on div at bounding box center [416, 157] width 252 height 24
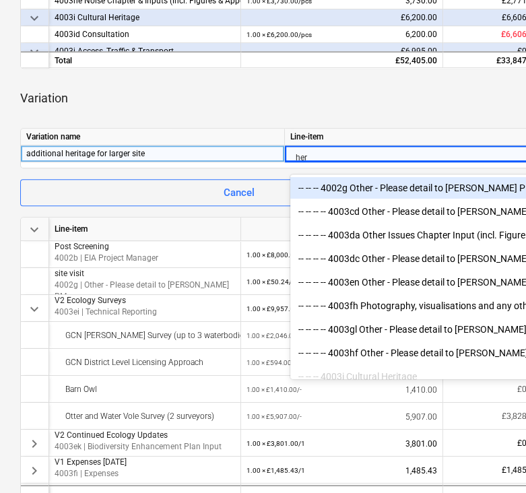
type input "heri"
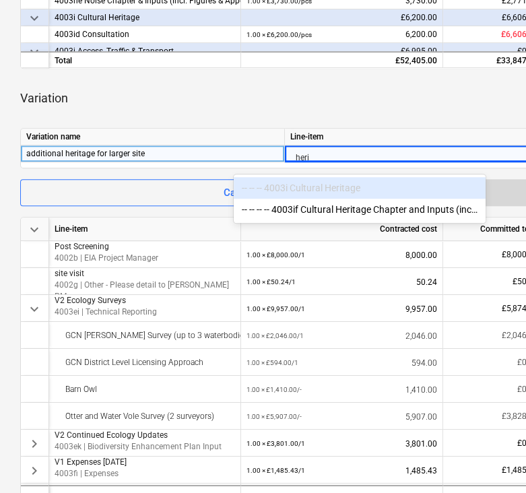
scroll to position [471, 65]
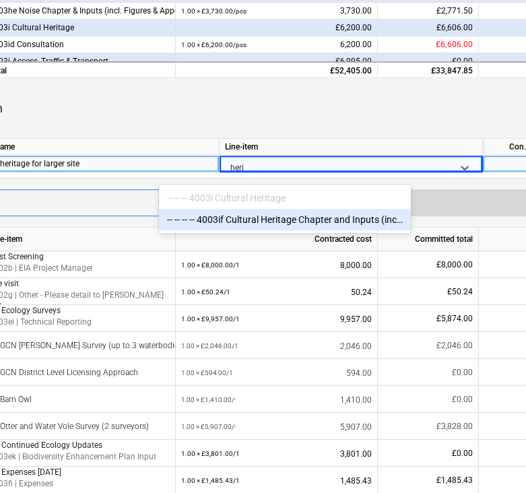
click at [367, 216] on div "-- -- -- -- 4003if Cultural Heritage Chapter and Inputs (incl. Figures & Append…" at bounding box center [285, 220] width 252 height 22
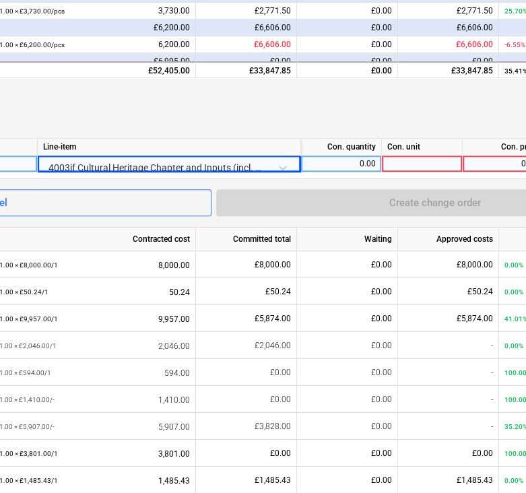
scroll to position [471, 287]
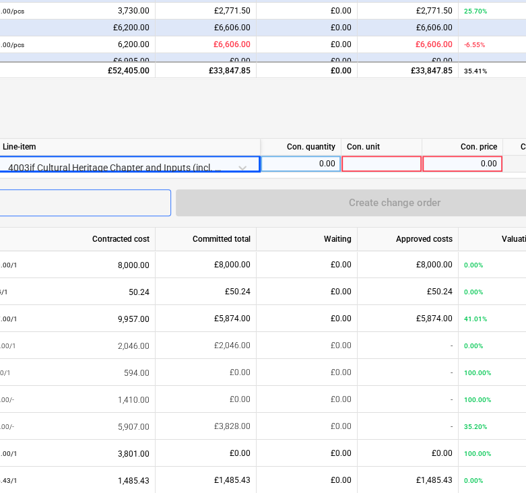
click at [320, 162] on div "0.00" at bounding box center [300, 164] width 69 height 17
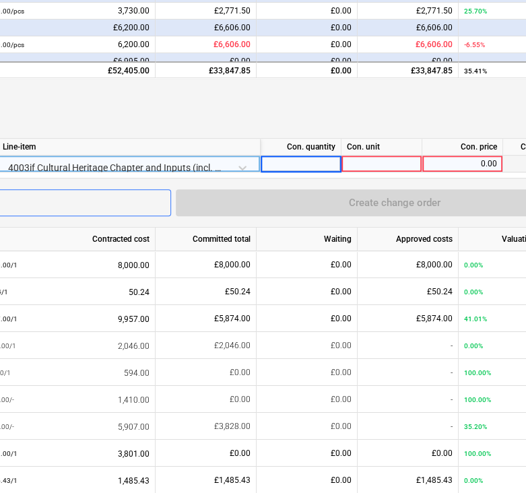
type input "1"
click at [392, 156] on div at bounding box center [381, 164] width 81 height 17
type input "1"
click at [478, 163] on div "0.00" at bounding box center [461, 164] width 69 height 17
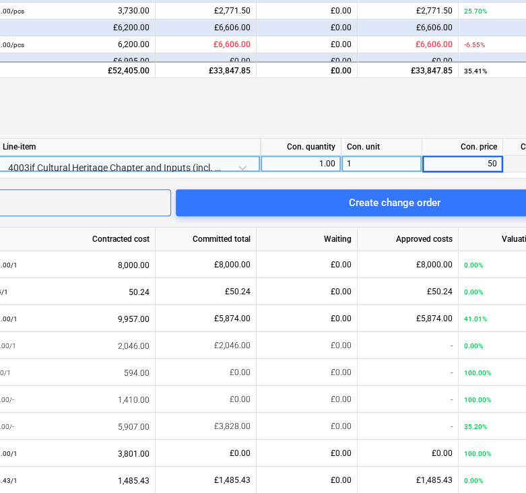
type input "500"
click at [428, 98] on div "Variation" at bounding box center [173, 109] width 881 height 38
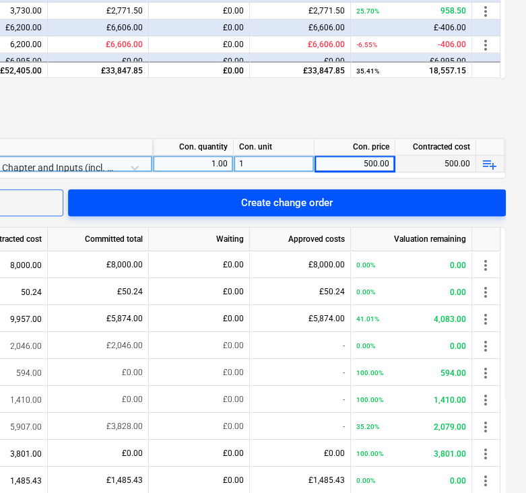
click at [397, 202] on span "Create change order" at bounding box center [286, 203] width 405 height 18
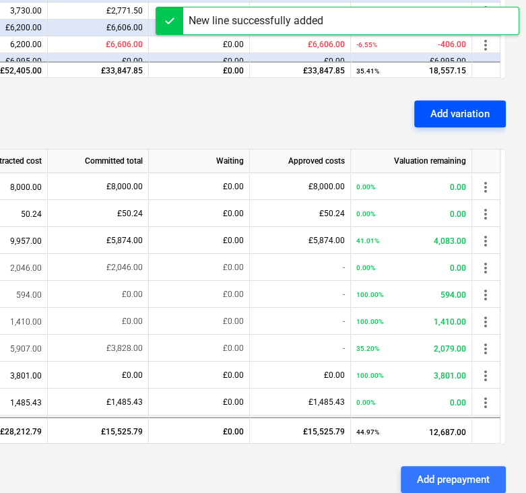
click at [479, 106] on div "Add variation" at bounding box center [459, 114] width 59 height 18
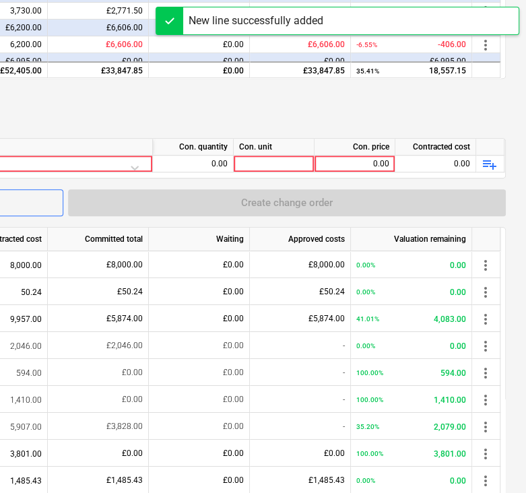
click at [479, 106] on div "Variation" at bounding box center [65, 109] width 881 height 38
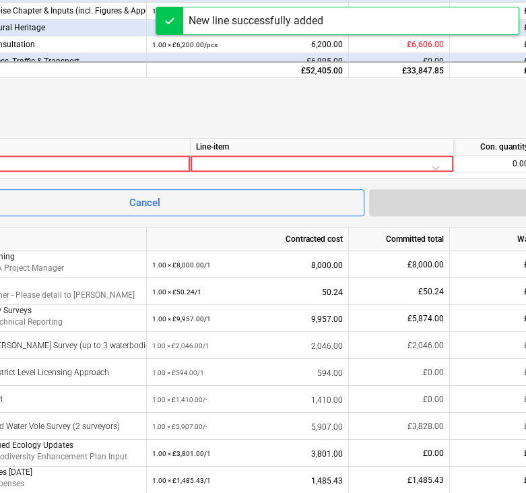
scroll to position [471, 0]
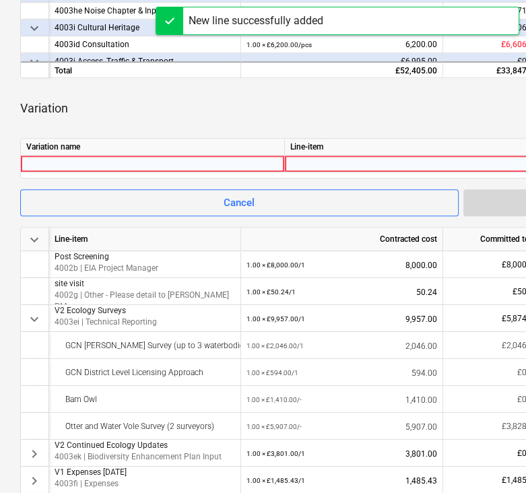
click at [183, 168] on div at bounding box center [152, 164] width 252 height 16
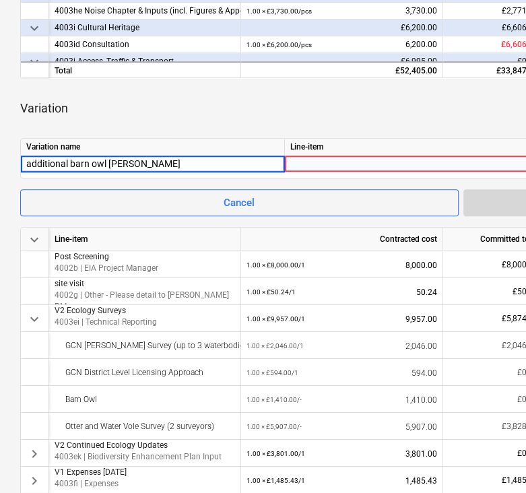
type input "additional barn owl survey"
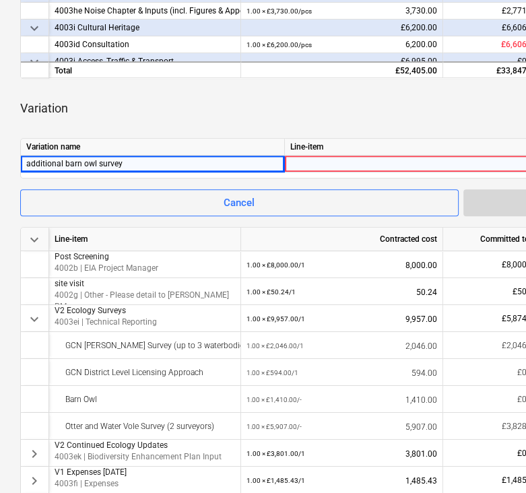
click at [343, 163] on div at bounding box center [416, 168] width 252 height 24
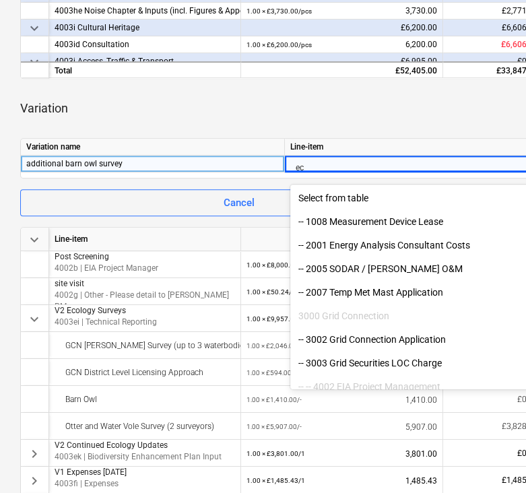
type input "e"
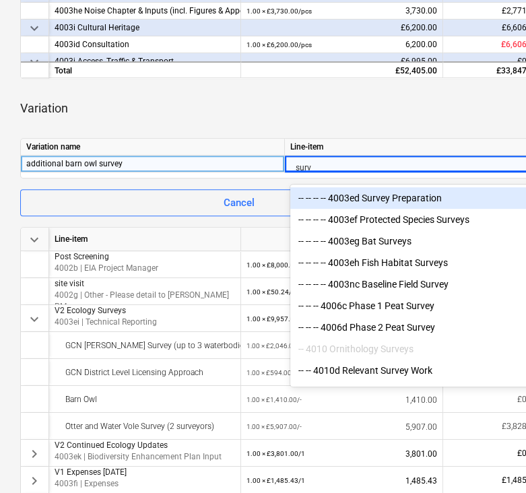
type input "[PERSON_NAME]"
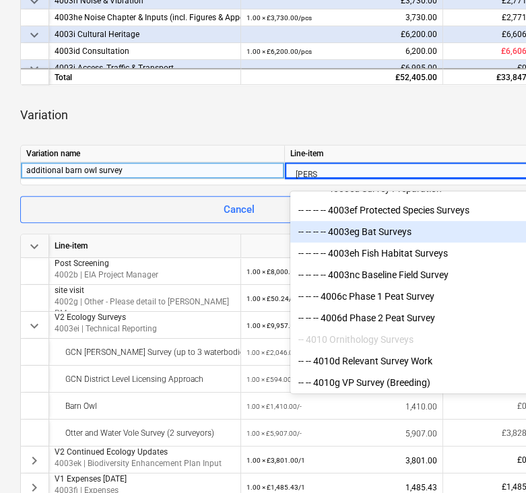
scroll to position [9, 0]
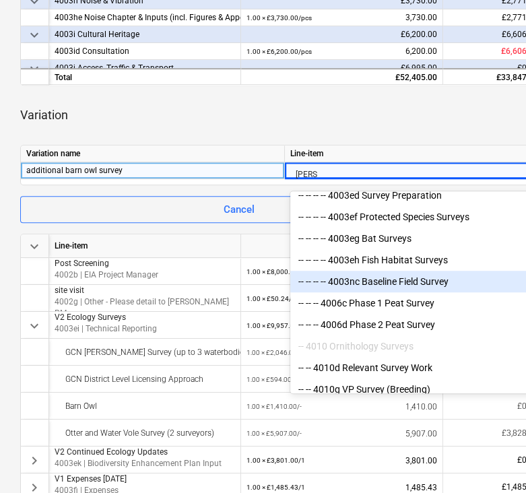
click at [409, 277] on div "-- -- -- -- 4003nc Baseline Field Survey" at bounding box center [416, 282] width 252 height 22
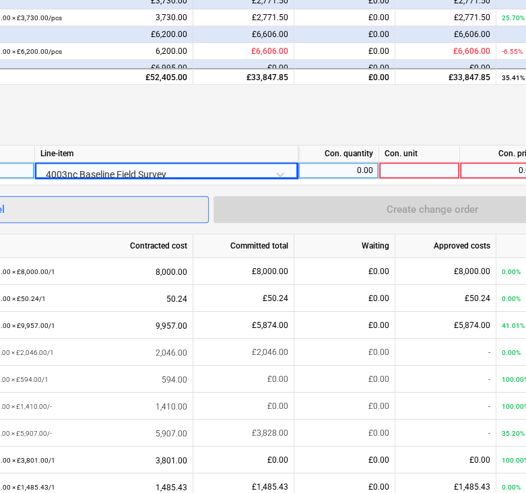
scroll to position [464, 252]
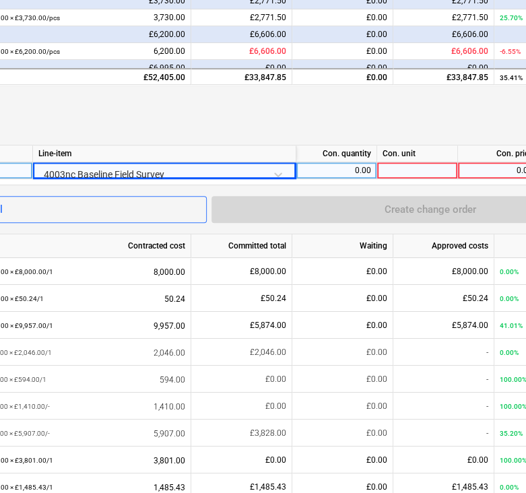
click at [357, 178] on div "0.00" at bounding box center [336, 170] width 69 height 17
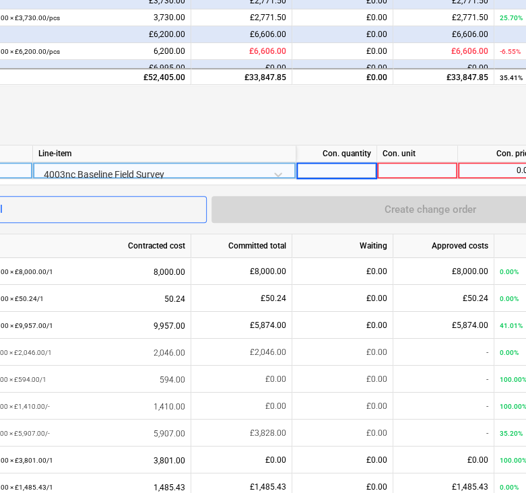
type input "1"
click at [406, 166] on div at bounding box center [417, 170] width 81 height 17
click at [491, 172] on div "0.00" at bounding box center [497, 170] width 69 height 17
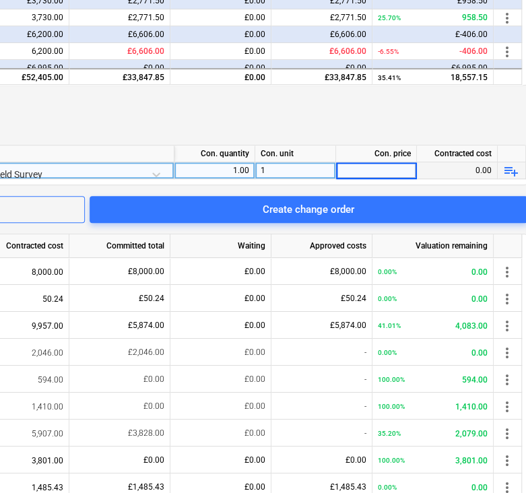
scroll to position [464, 395]
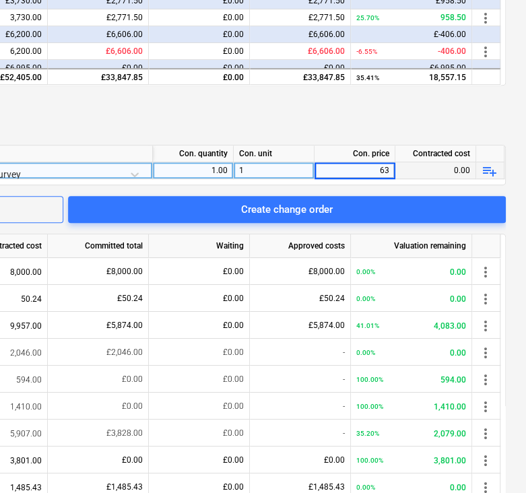
type input "635"
click at [433, 118] on div "Variation" at bounding box center [65, 115] width 881 height 38
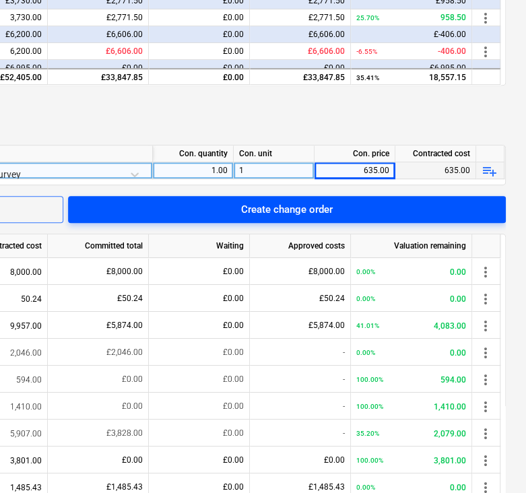
click at [357, 209] on span "Create change order" at bounding box center [286, 210] width 405 height 18
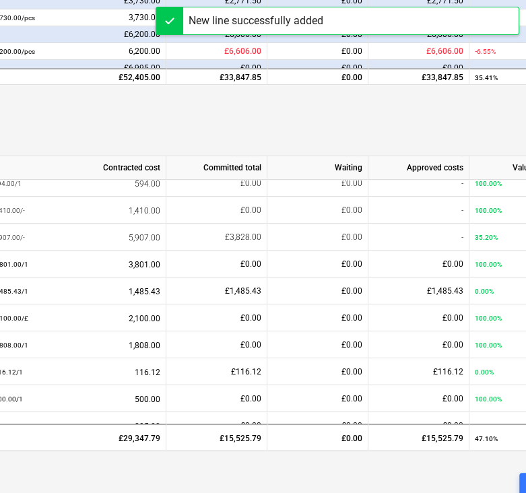
scroll to position [0, 277]
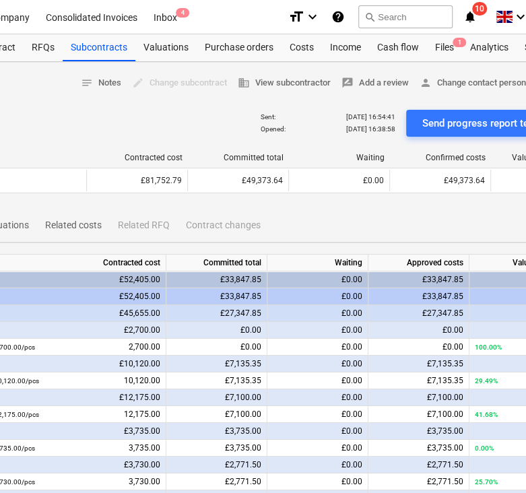
click at [495, 217] on div "Line-items Attachments Summary Related valuations Related costs Related RFQ Con…" at bounding box center [184, 225] width 881 height 32
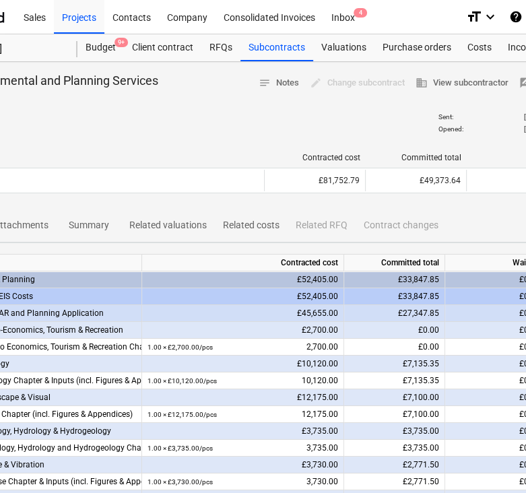
scroll to position [0, 206]
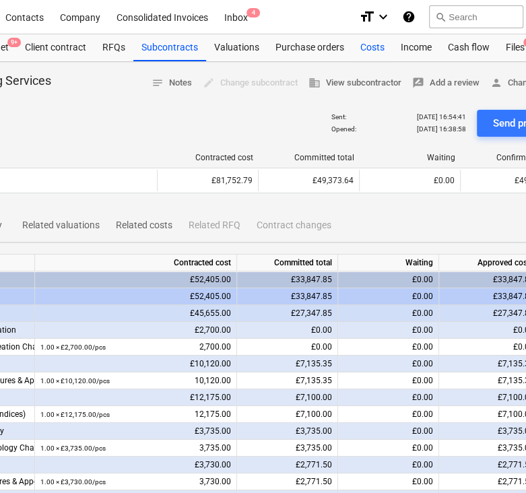
click at [359, 45] on div "Costs" at bounding box center [372, 47] width 40 height 27
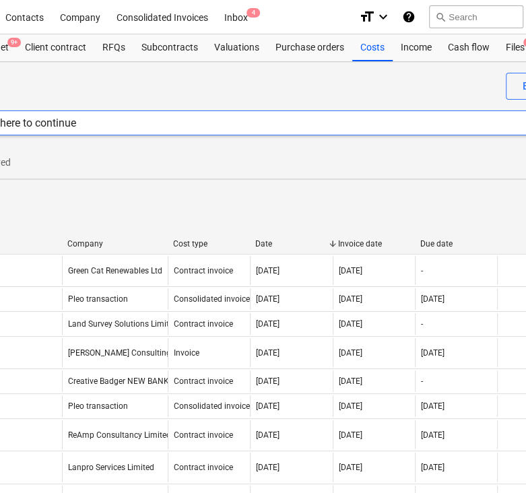
scroll to position [35, 0]
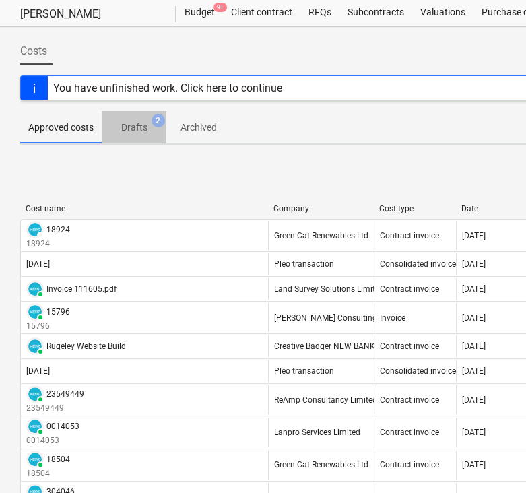
click at [118, 126] on span "Drafts 2" at bounding box center [134, 128] width 48 height 14
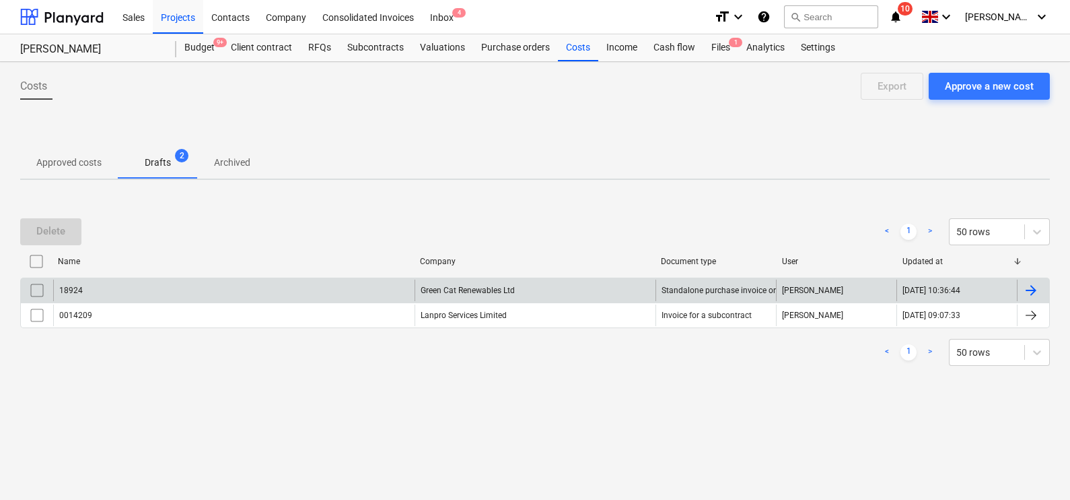
click at [37, 283] on input "checkbox" at bounding box center [37, 290] width 22 height 22
click at [69, 228] on button "Delete" at bounding box center [50, 231] width 61 height 27
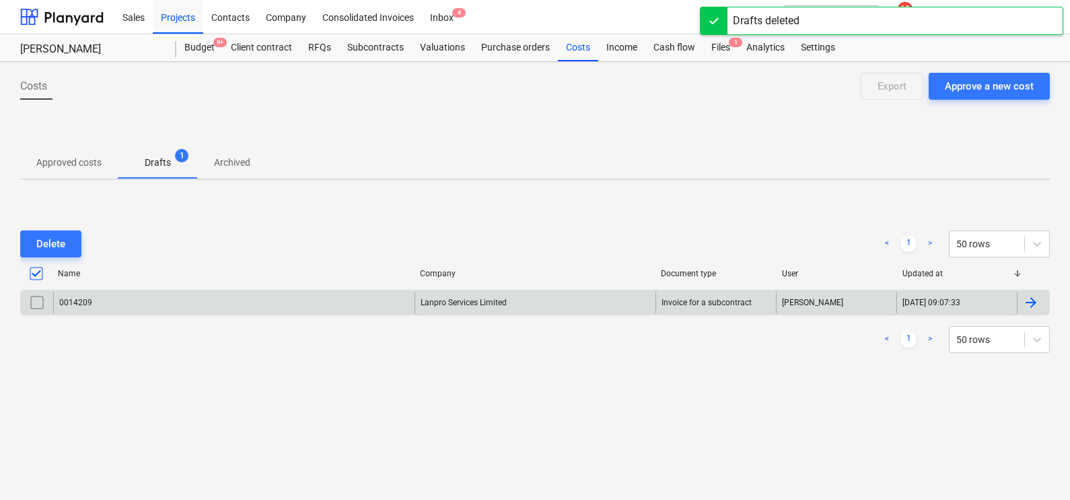
click at [233, 301] on div "0014209" at bounding box center [234, 302] width 362 height 22
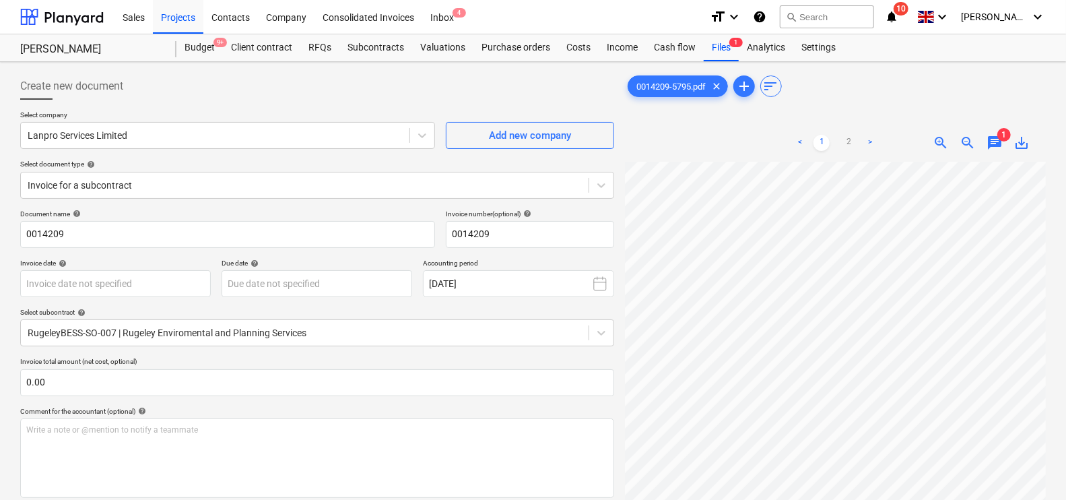
click at [654, 99] on div "0014209-5795.pdf clear add sort" at bounding box center [835, 86] width 421 height 27
click at [656, 84] on span "0014209-5795.pdf" at bounding box center [670, 86] width 85 height 10
click at [1033, 137] on div "save_alt" at bounding box center [1021, 143] width 27 height 16
click at [1025, 139] on span "save_alt" at bounding box center [1021, 143] width 16 height 16
click at [383, 52] on div "Subcontracts" at bounding box center [375, 47] width 73 height 27
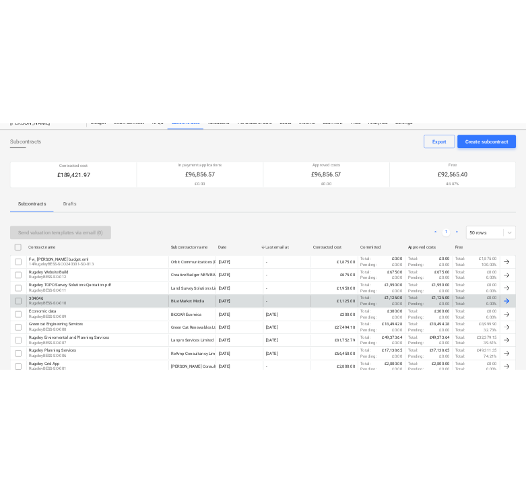
scroll to position [50, 0]
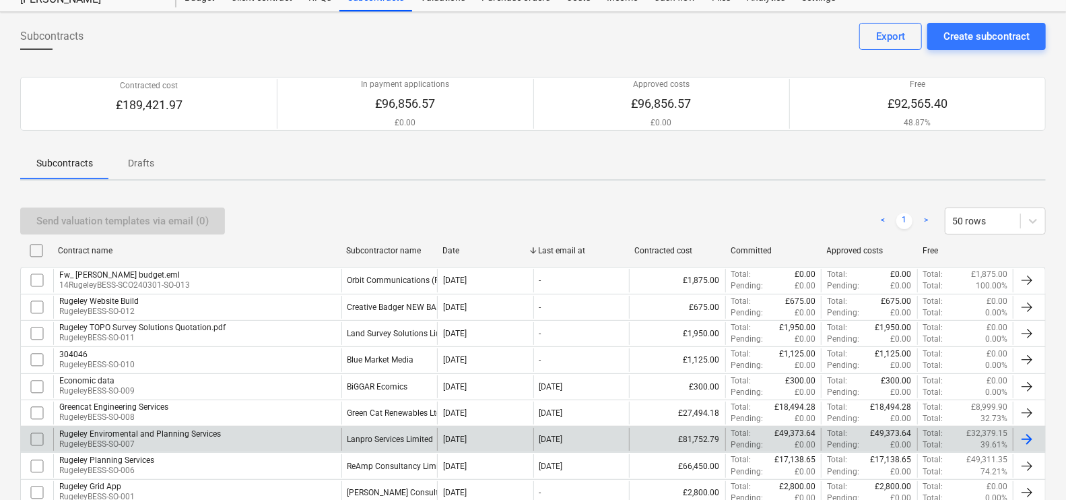
click at [332, 436] on div "Rugeley Enviromental and Planning Services [GEOGRAPHIC_DATA]-SO-007" at bounding box center [197, 438] width 288 height 23
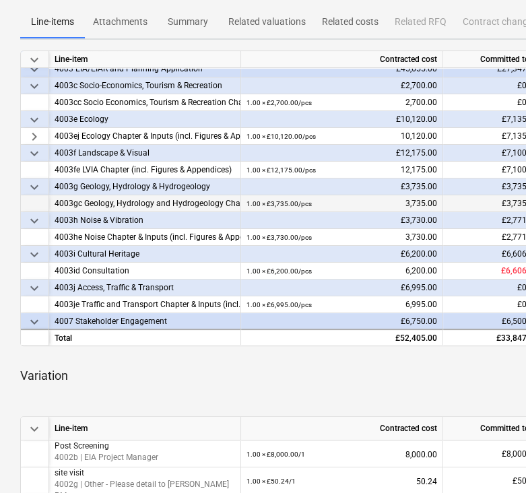
scroll to position [24, 0]
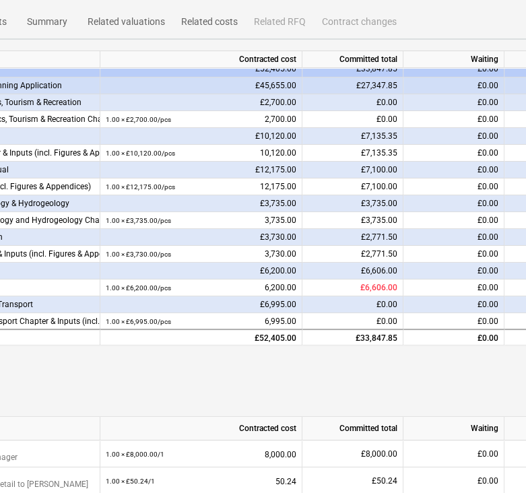
click at [221, 200] on div "£3,735.00" at bounding box center [201, 203] width 202 height 17
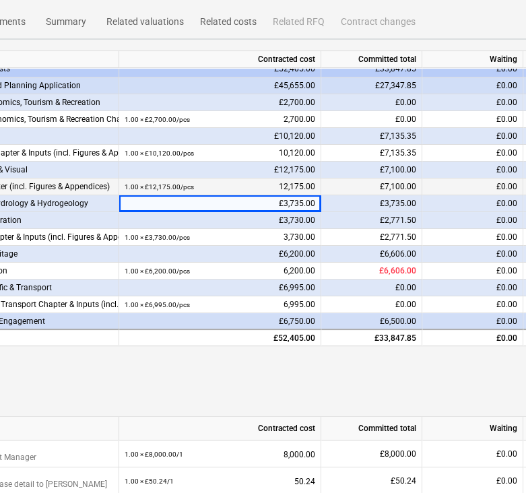
scroll to position [203, 0]
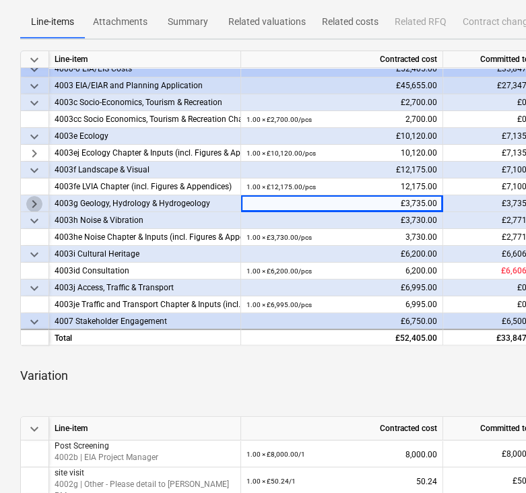
click at [34, 197] on span "keyboard_arrow_right" at bounding box center [34, 204] width 16 height 16
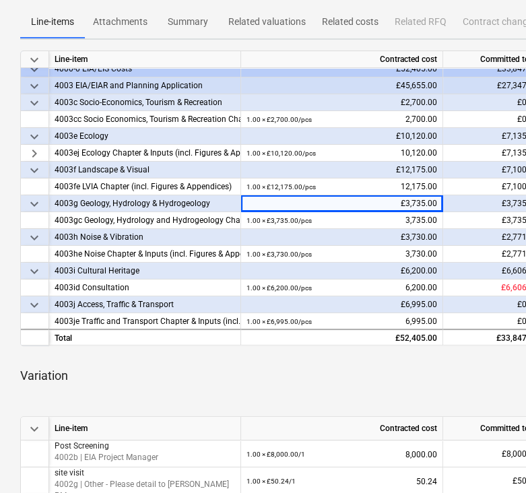
click at [188, 263] on div "4003i Cultural Heritage" at bounding box center [145, 271] width 180 height 17
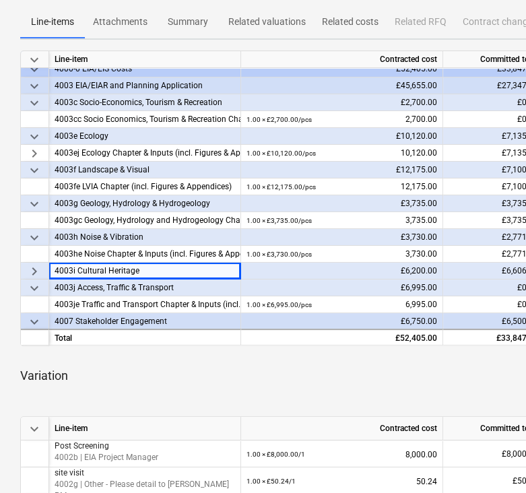
click at [35, 284] on span "keyboard_arrow_down" at bounding box center [34, 288] width 16 height 16
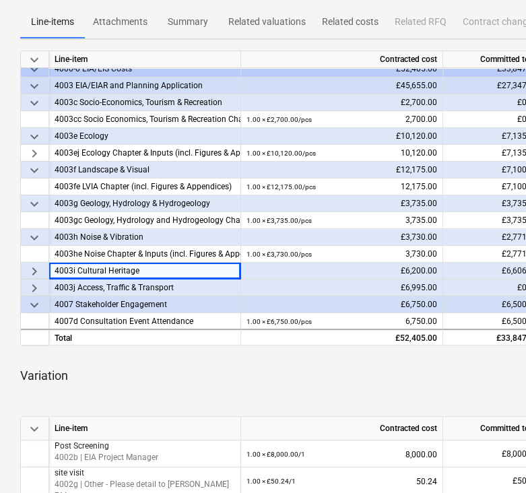
click at [31, 283] on span "keyboard_arrow_right" at bounding box center [34, 288] width 16 height 16
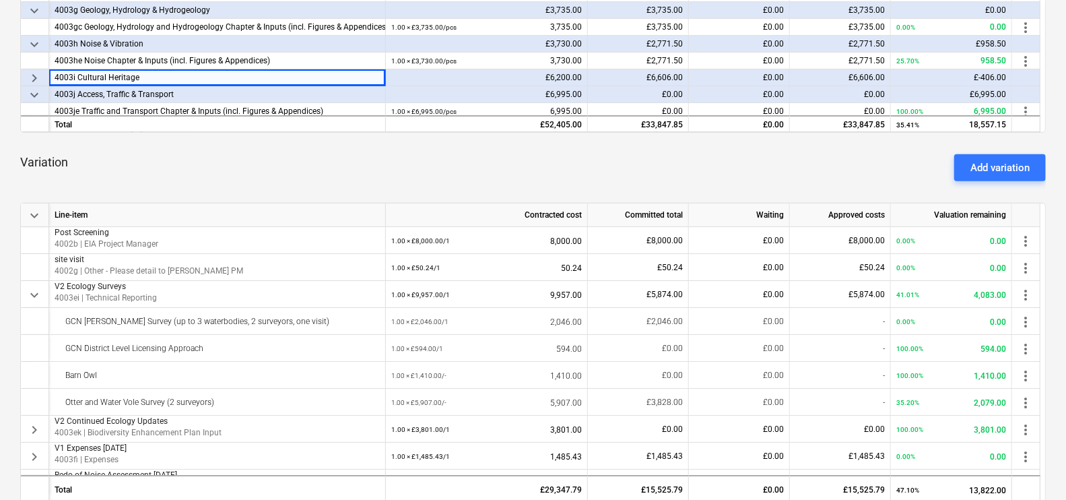
scroll to position [548, 0]
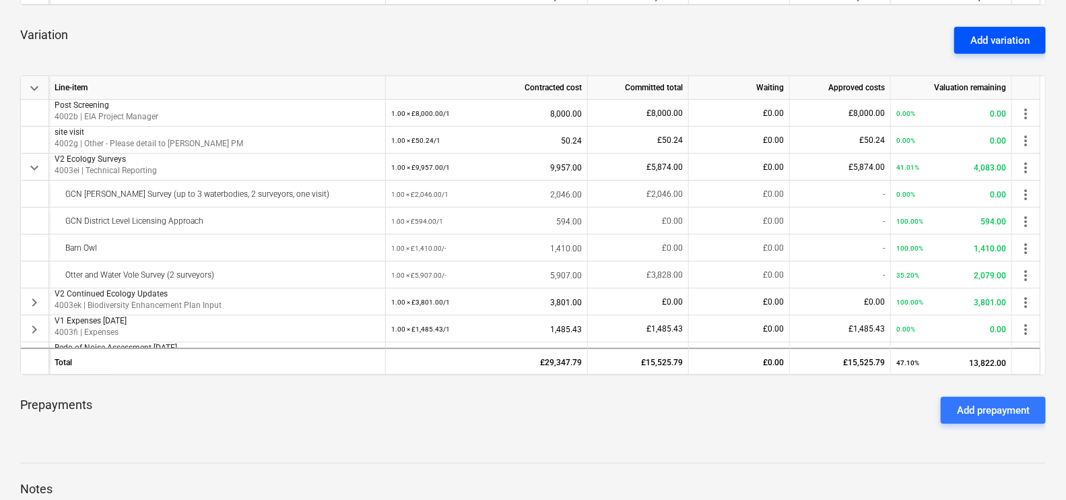
click at [980, 36] on div "Add variation" at bounding box center [999, 41] width 59 height 18
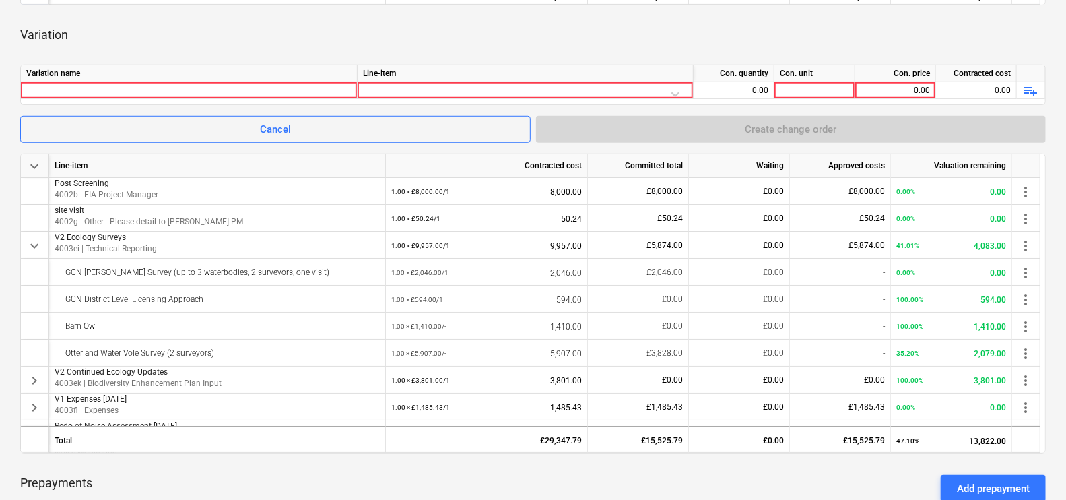
click at [203, 81] on div "Variation name" at bounding box center [189, 73] width 337 height 17
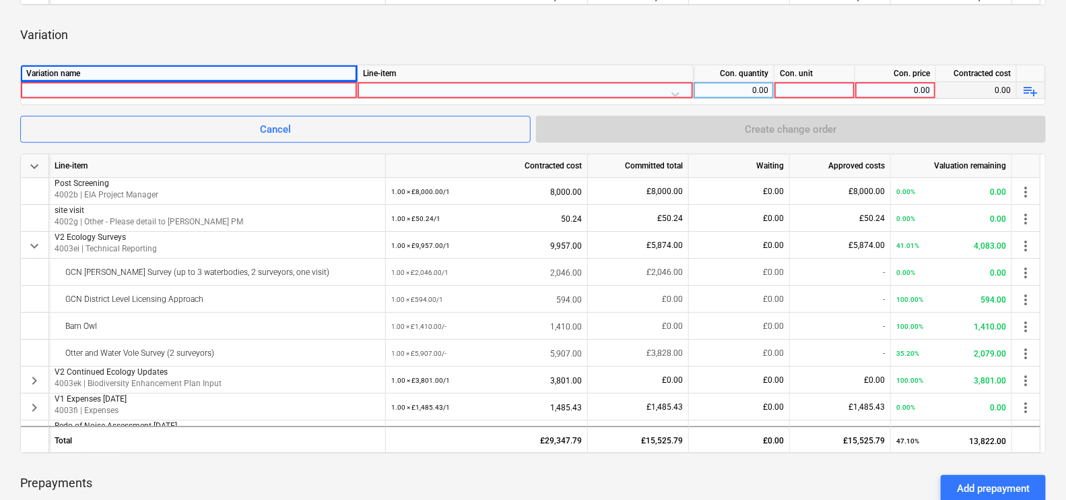
click at [166, 94] on div at bounding box center [188, 90] width 325 height 16
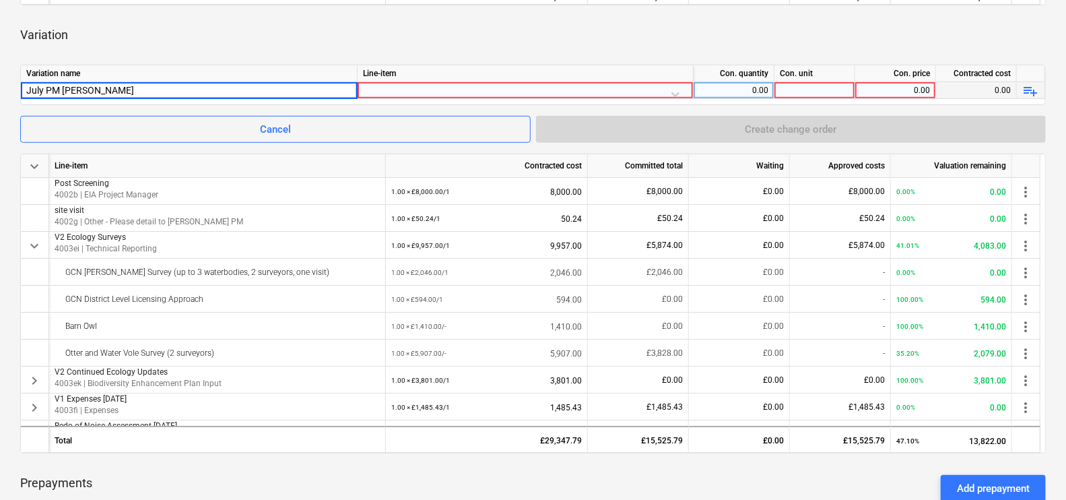
type input "July PM time"
click at [421, 92] on div at bounding box center [525, 94] width 324 height 24
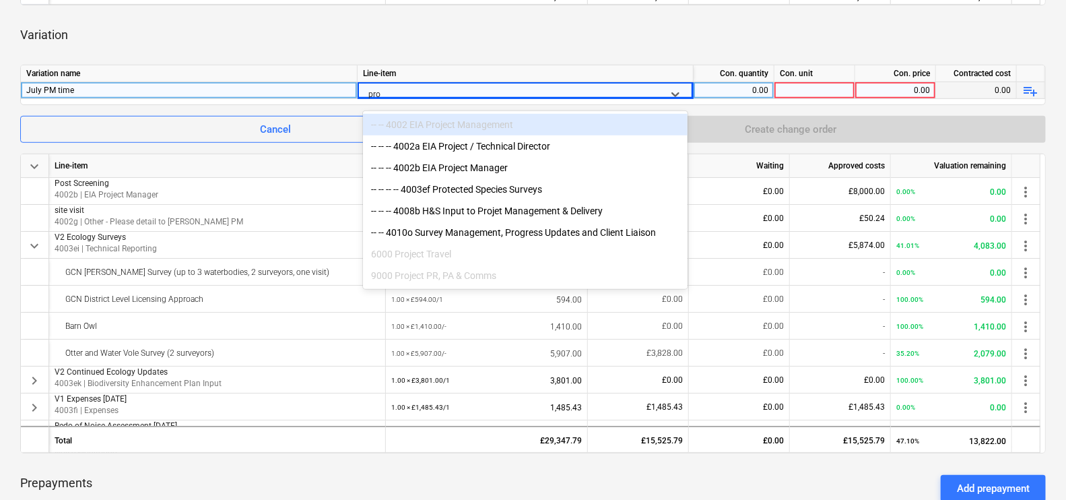
type input "proj"
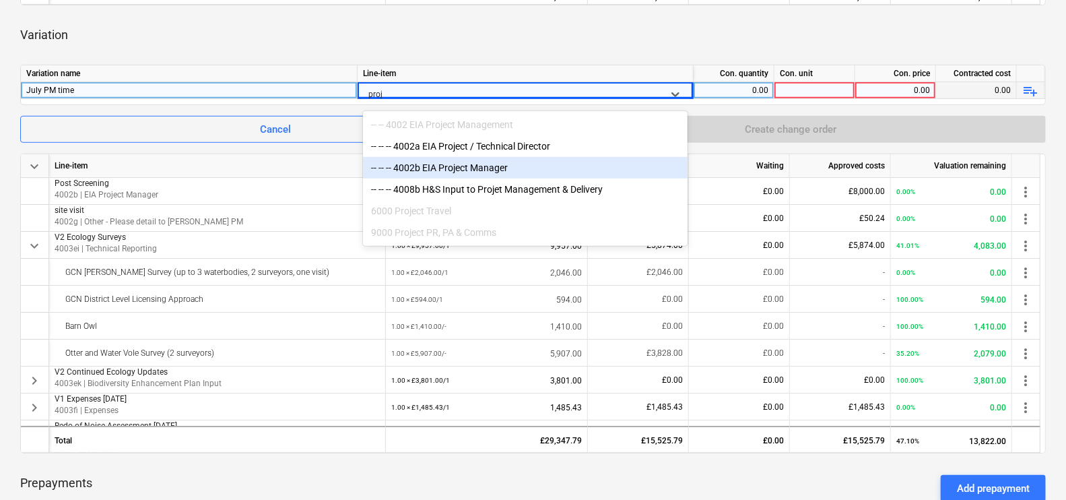
click at [493, 165] on div "-- -- -- 4002b EIA Project Manager" at bounding box center [525, 168] width 324 height 22
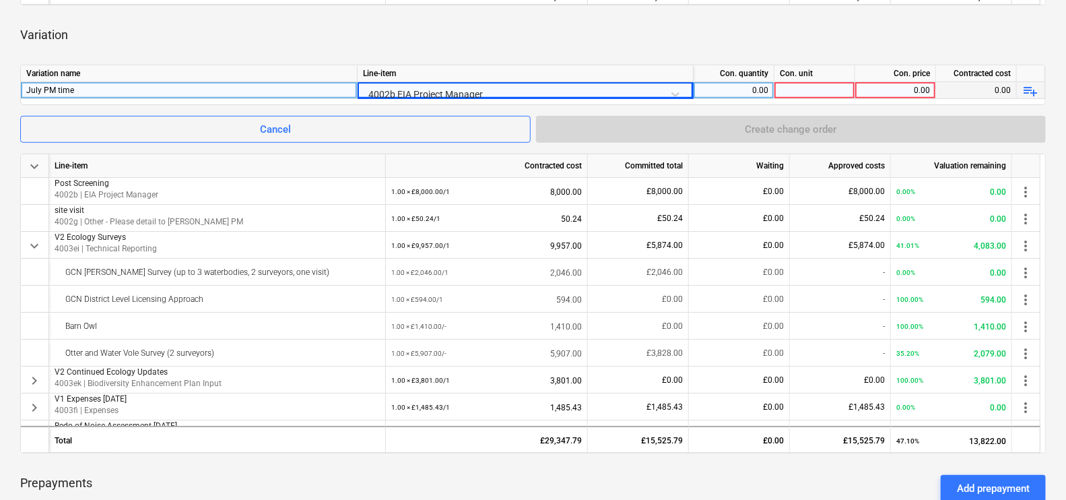
click at [738, 83] on div "0.00" at bounding box center [733, 90] width 69 height 17
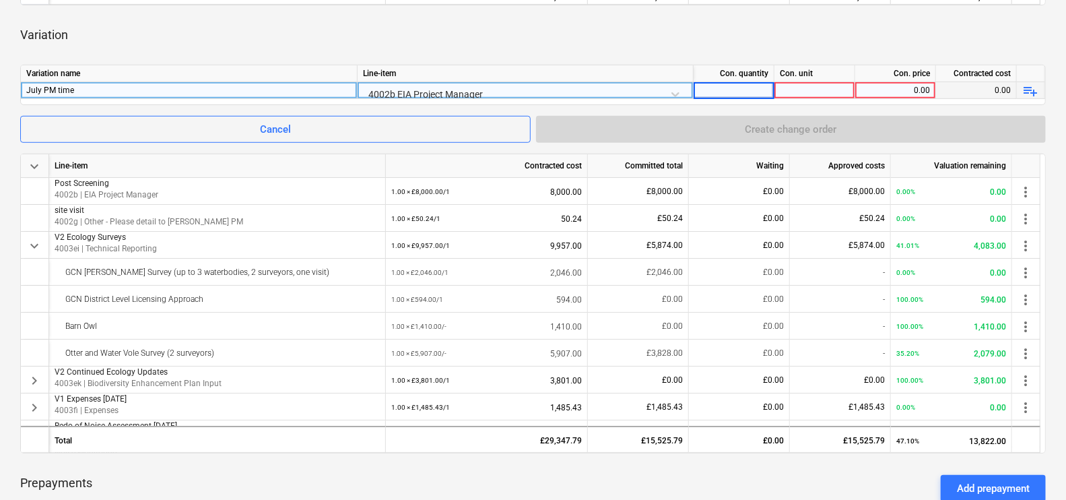
type input "1"
click at [810, 90] on div at bounding box center [814, 90] width 81 height 17
click at [922, 90] on div "0.00" at bounding box center [894, 90] width 69 height 17
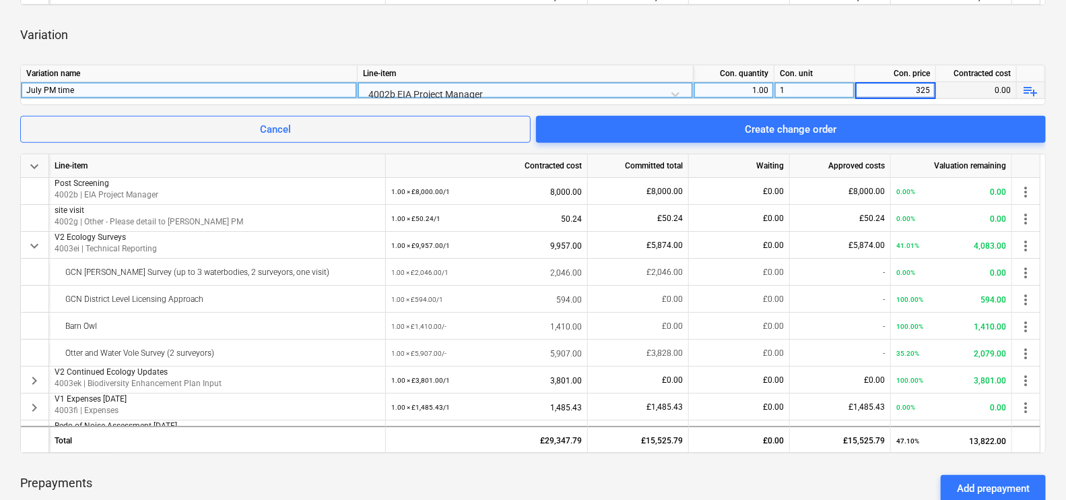
type input "3250"
click at [911, 29] on div "Variation" at bounding box center [532, 35] width 1025 height 38
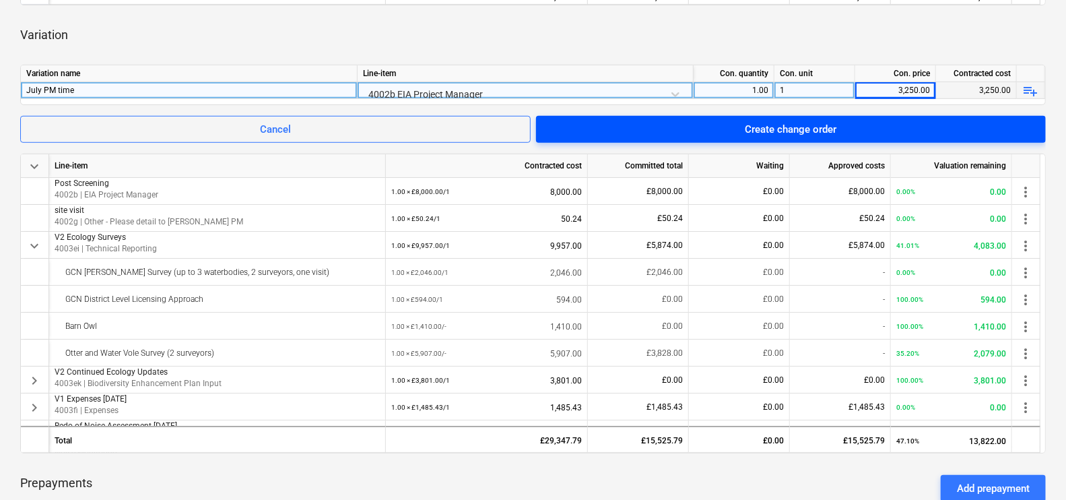
click at [893, 131] on span "Create change order" at bounding box center [790, 130] width 477 height 18
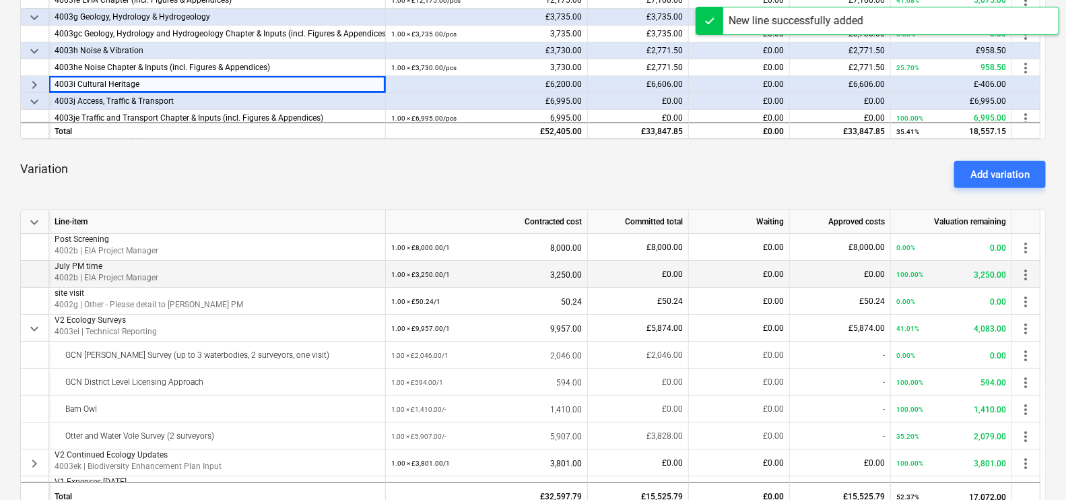
scroll to position [412, 0]
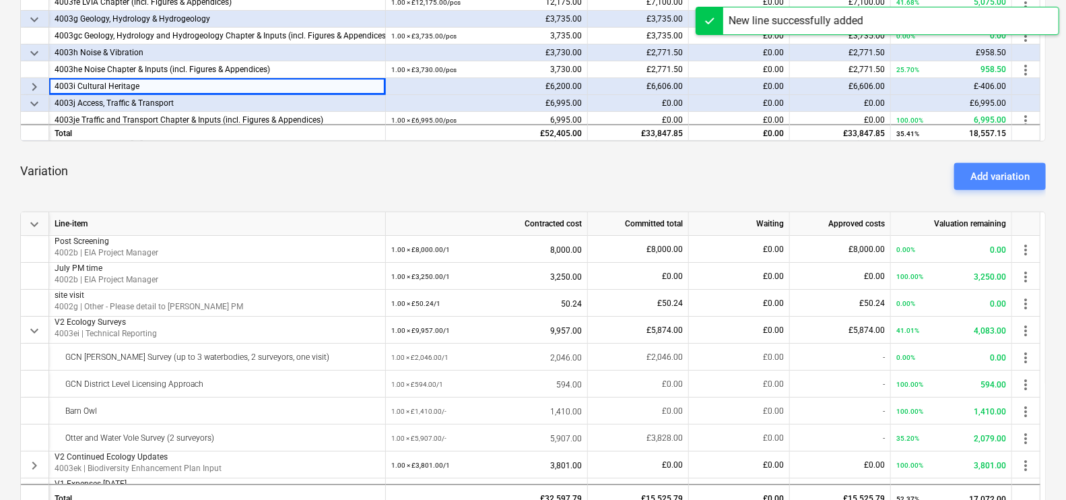
click at [1008, 183] on div "Add variation" at bounding box center [999, 177] width 59 height 18
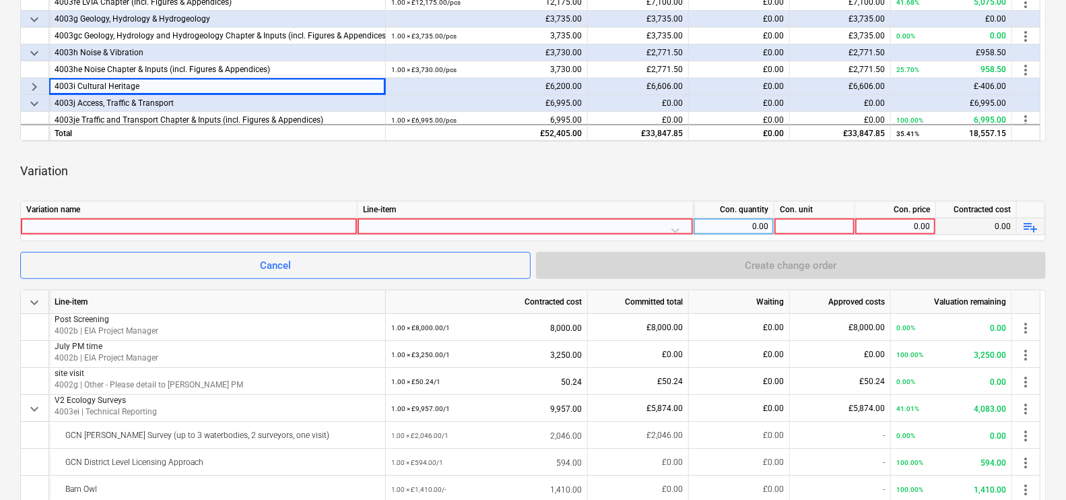
click at [122, 224] on div at bounding box center [188, 226] width 325 height 16
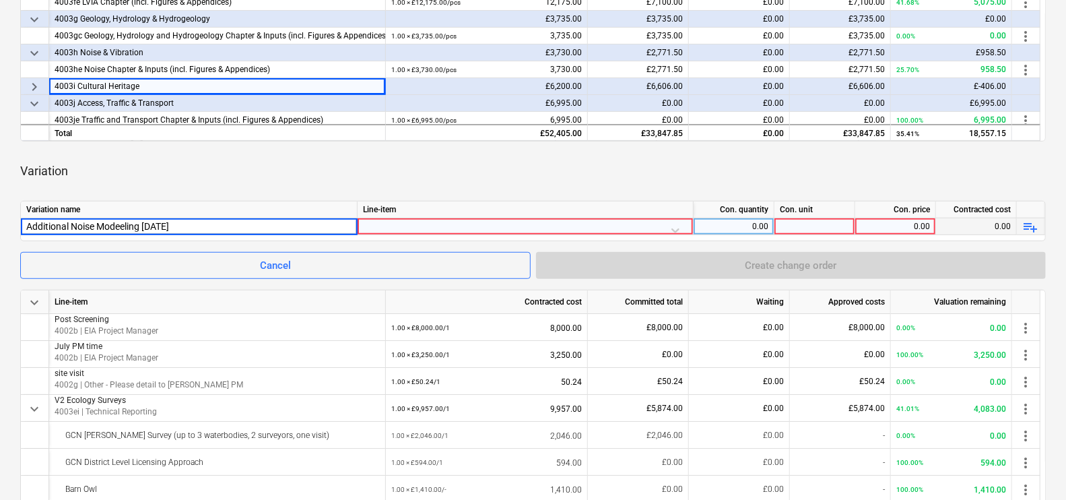
click at [122, 224] on input "Additional Noise Modeeling [DATE]" at bounding box center [189, 226] width 336 height 16
type input "Additional Noise Modeling [DATE]"
click at [411, 222] on div at bounding box center [525, 230] width 324 height 24
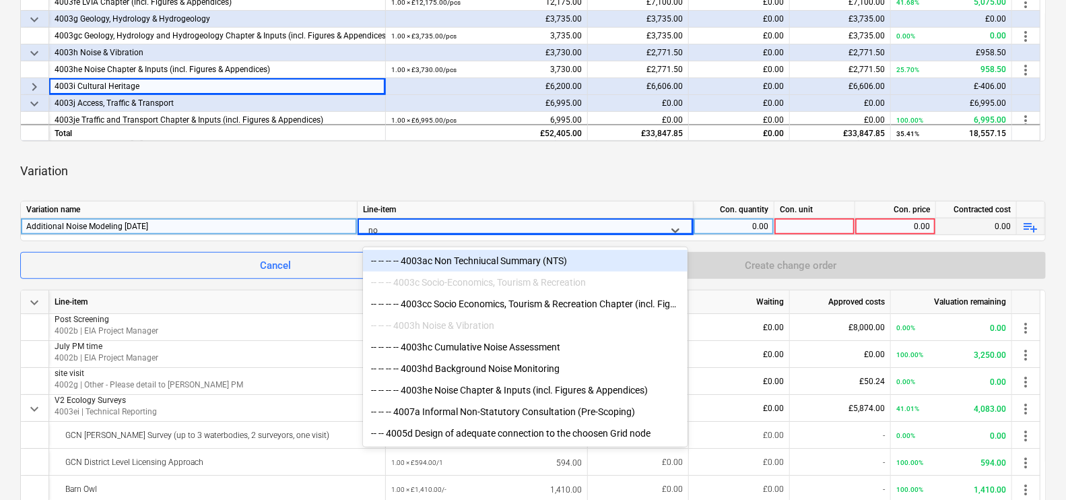
type input "noi"
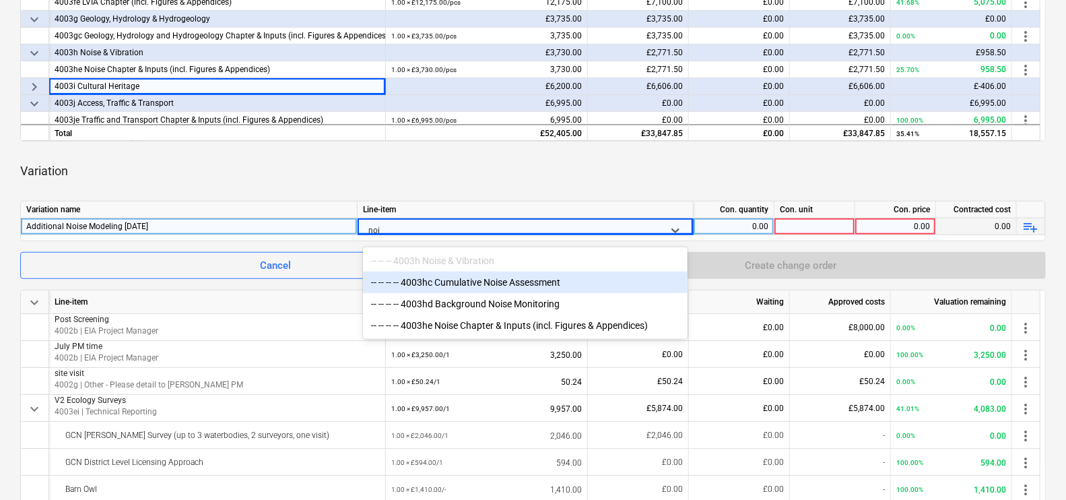
drag, startPoint x: 460, startPoint y: 301, endPoint x: 452, endPoint y: 283, distance: 19.6
click at [452, 283] on div "-- -- -- 4003h Noise & Vibration -- -- -- -- 4003hc Cumulative Noise Assessment…" at bounding box center [525, 293] width 324 height 92
click at [452, 283] on div "-- -- -- -- 4003hc Cumulative Noise Assessment" at bounding box center [525, 282] width 324 height 22
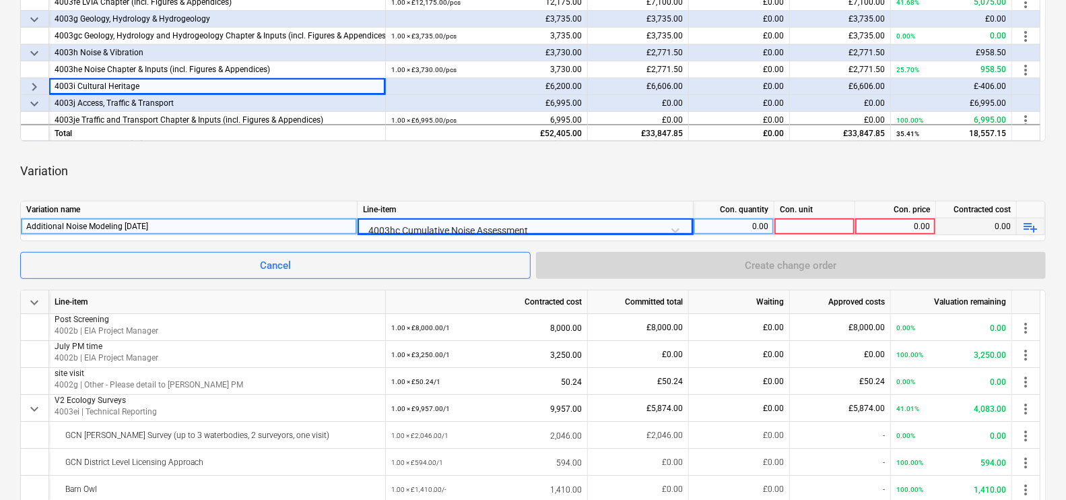
click at [732, 211] on div "Con. quantity" at bounding box center [733, 209] width 81 height 17
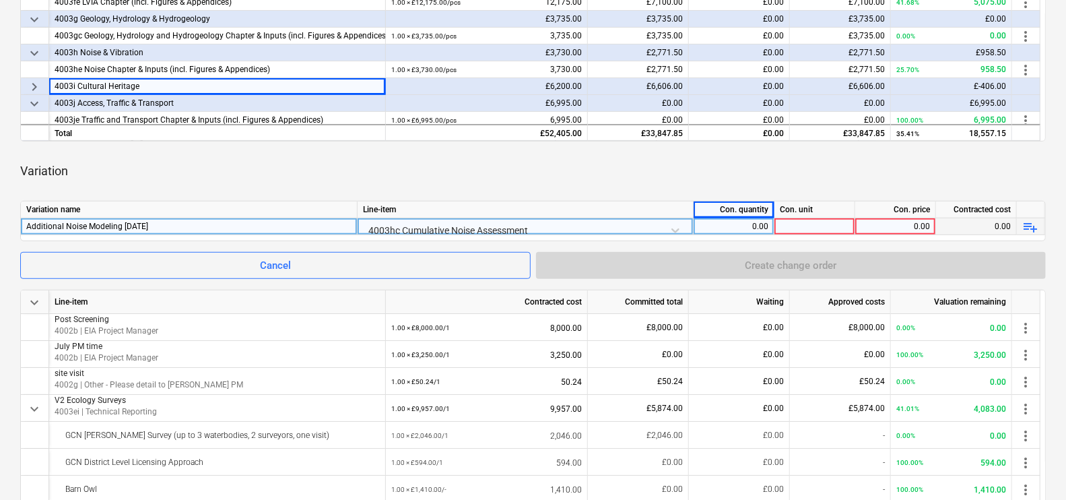
click at [744, 219] on div "0.00" at bounding box center [733, 226] width 69 height 17
click at [786, 223] on div at bounding box center [814, 226] width 81 height 17
click at [920, 226] on div "0.00" at bounding box center [894, 226] width 69 height 17
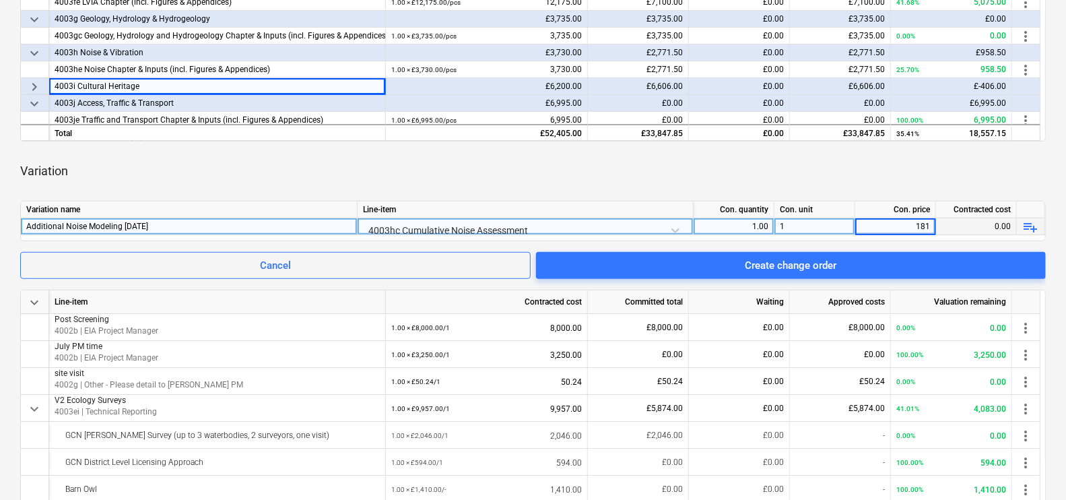
type input "1813"
click at [954, 165] on div "Variation" at bounding box center [532, 171] width 1025 height 38
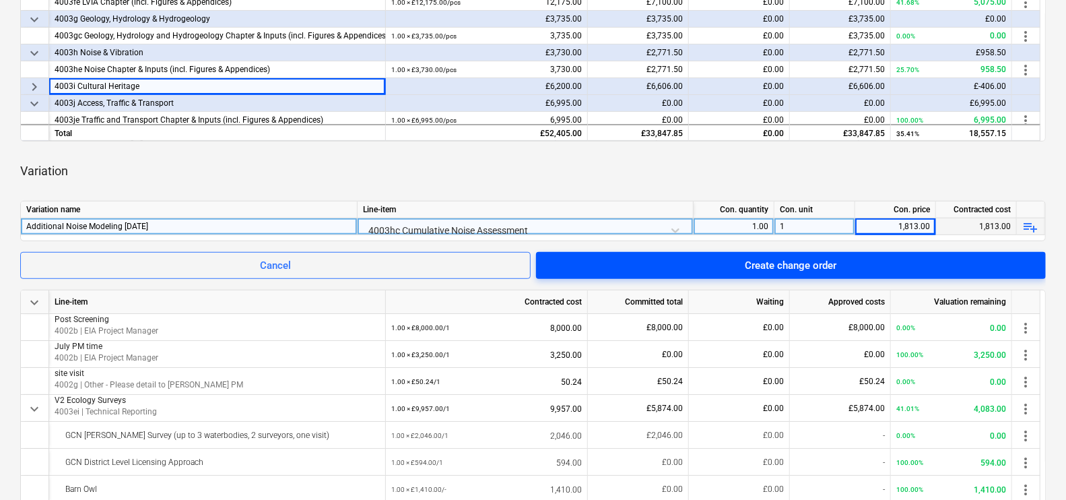
click at [882, 270] on span "Create change order" at bounding box center [790, 265] width 477 height 18
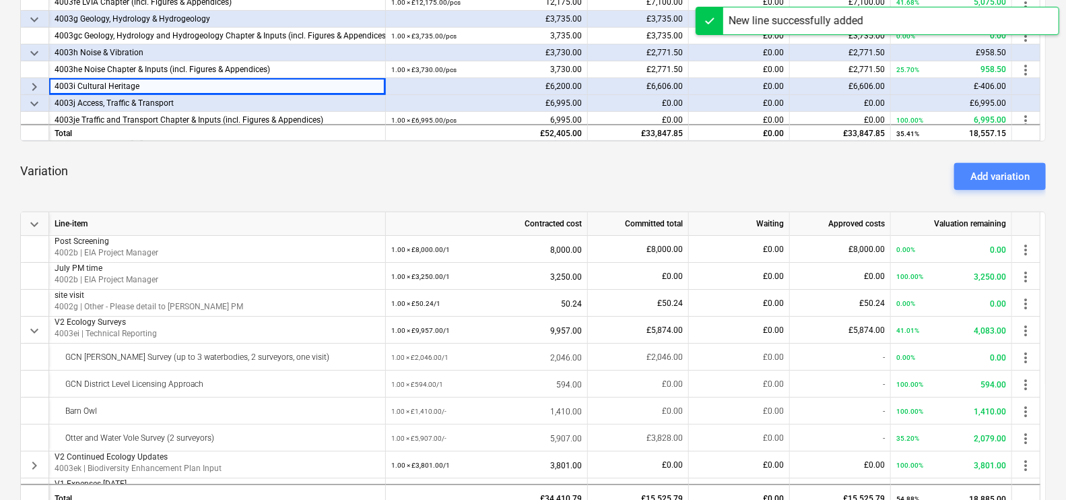
click at [1000, 166] on button "Add variation" at bounding box center [1000, 176] width 92 height 27
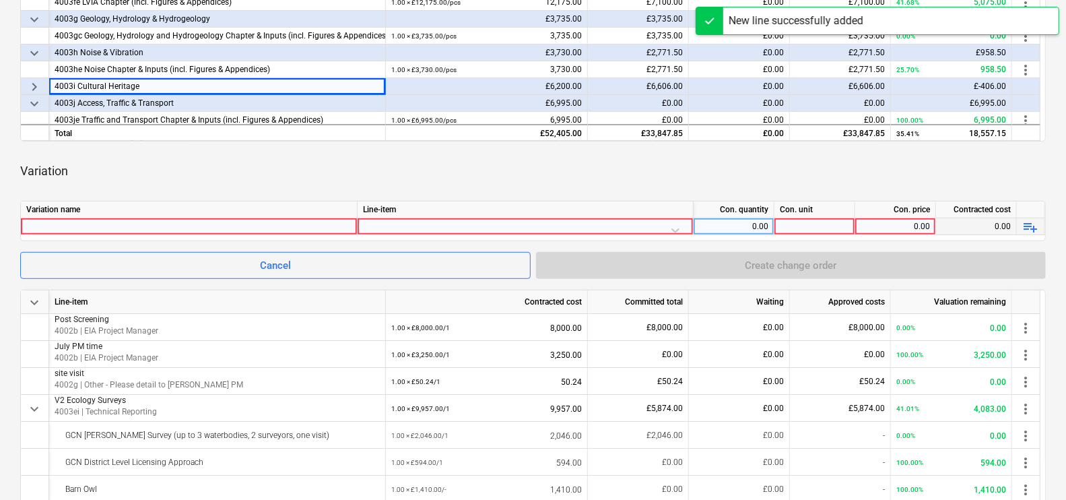
click at [298, 218] on div at bounding box center [188, 226] width 325 height 16
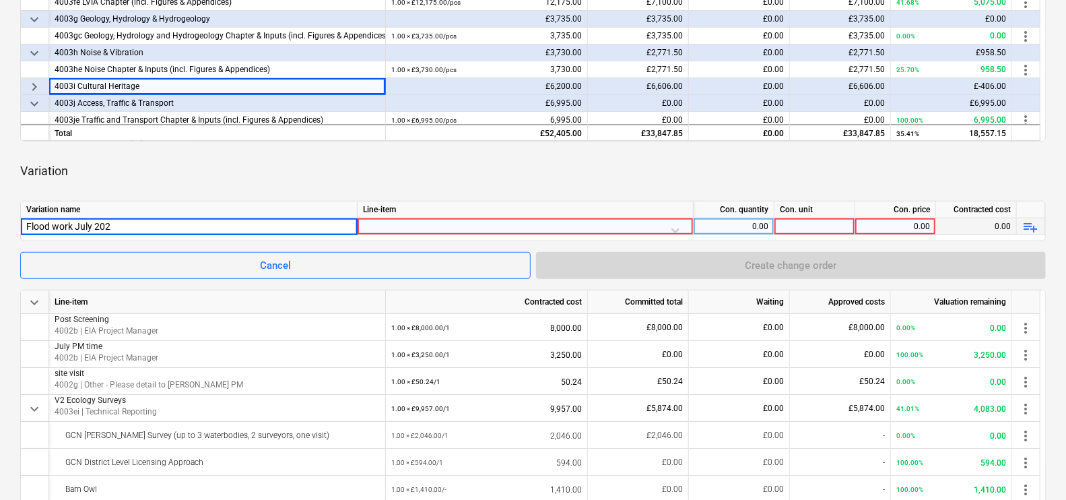
type input "Flood work [DATE]"
click at [405, 217] on div "Line-item" at bounding box center [525, 209] width 336 height 17
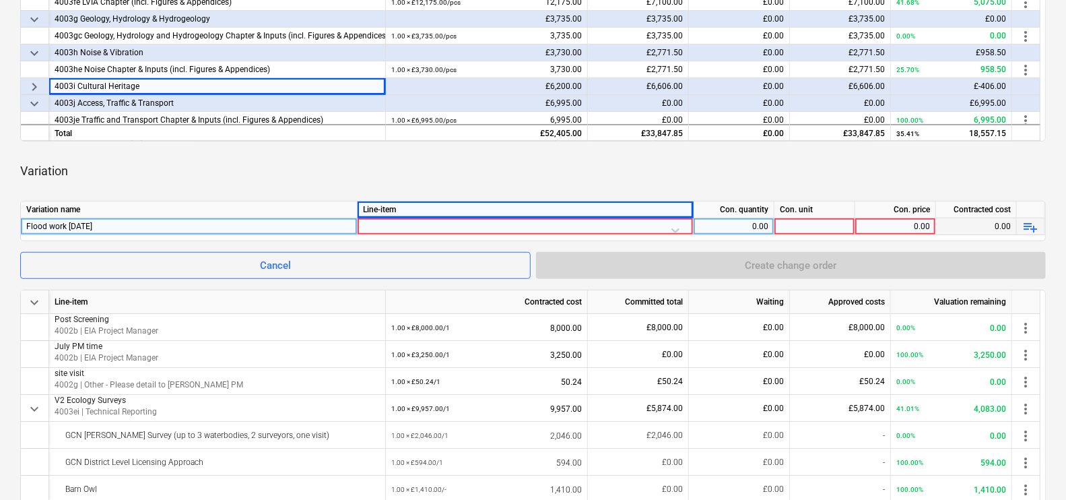
click at [409, 229] on div at bounding box center [525, 230] width 324 height 24
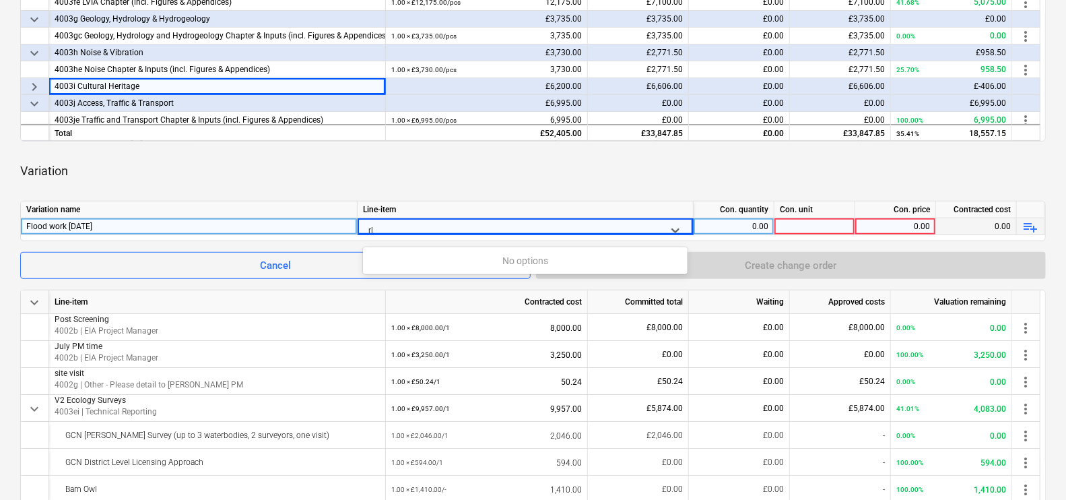
type input "r"
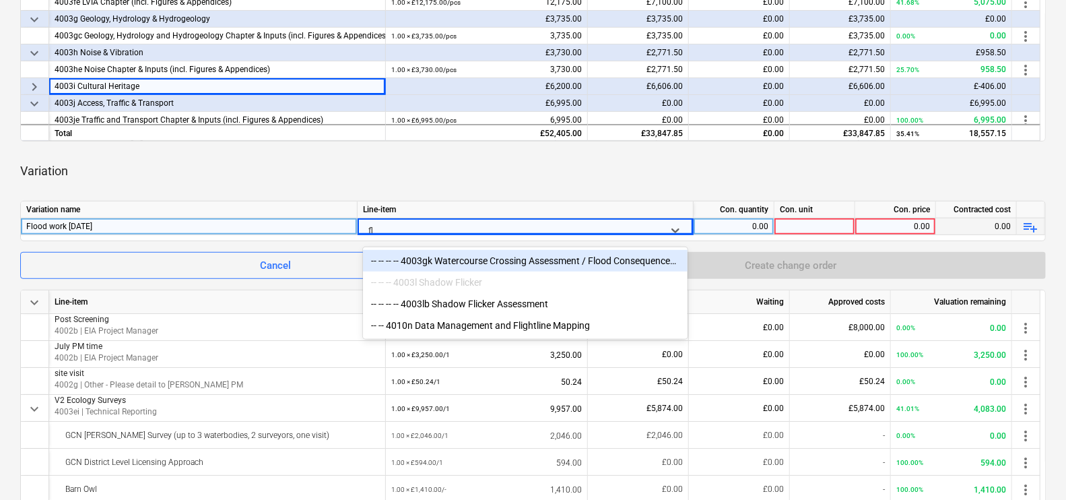
type input "f"
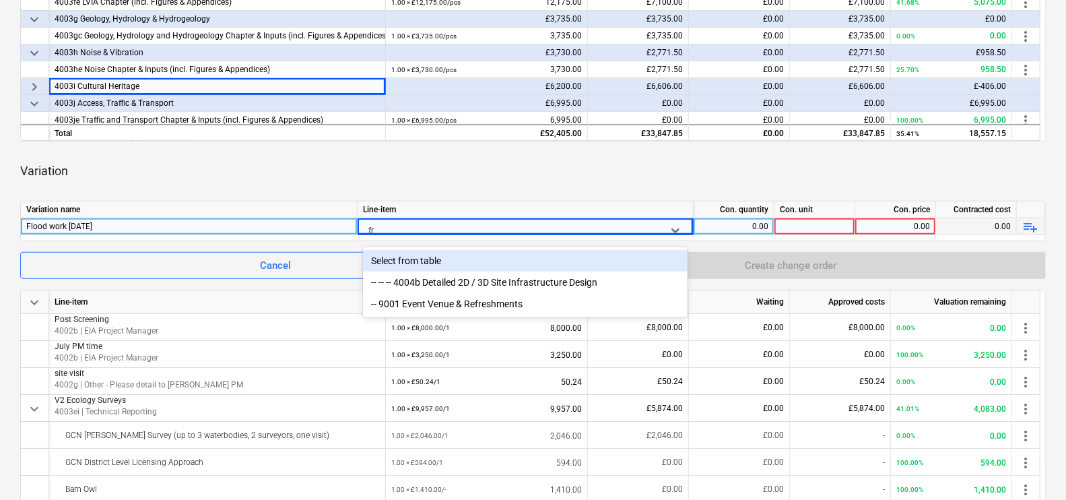
type input "f"
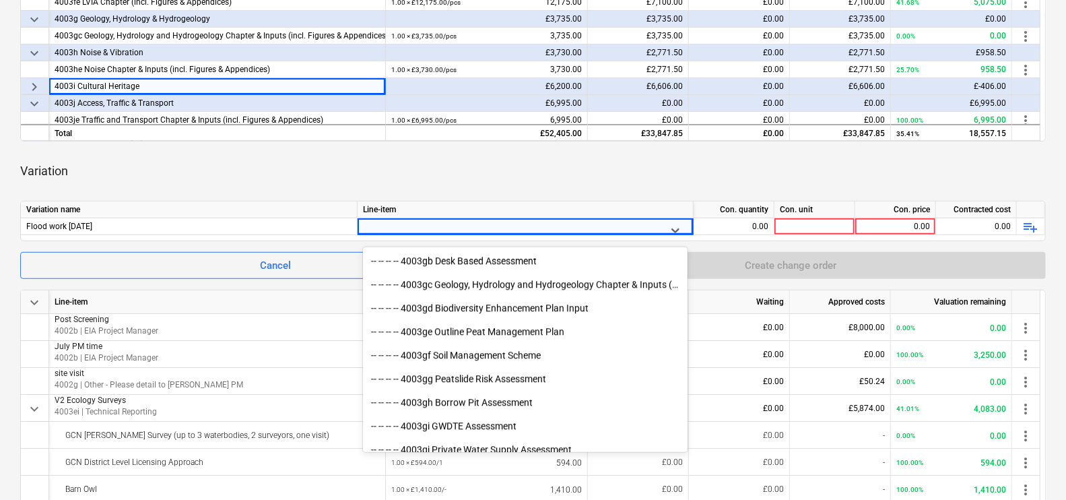
scroll to position [2209, 0]
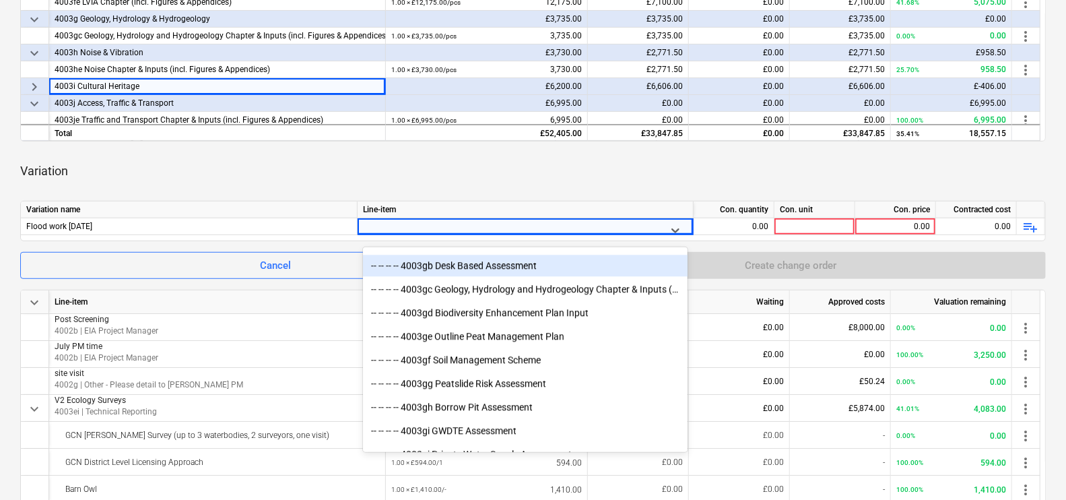
click at [485, 273] on div "-- -- -- -- 4003gb Desk Based Assessment" at bounding box center [525, 266] width 324 height 22
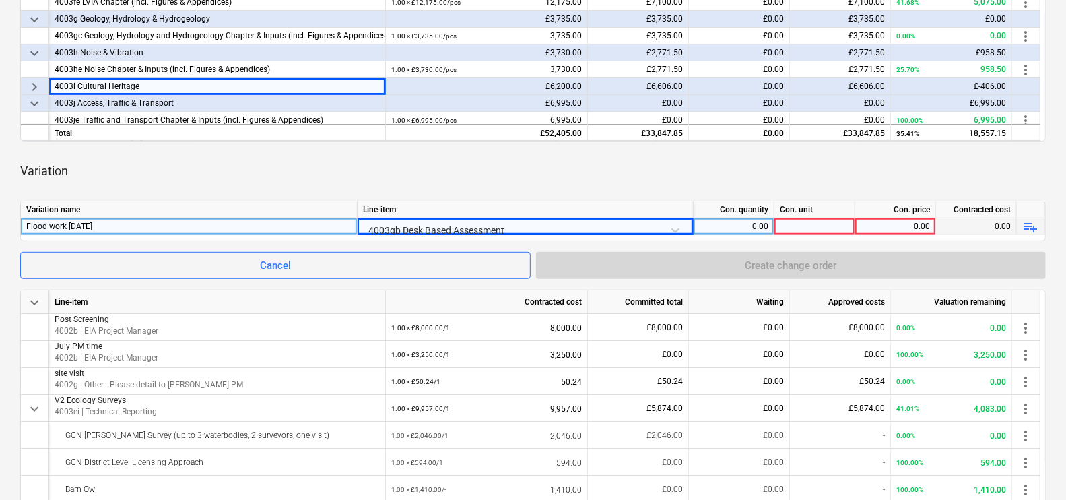
click at [734, 229] on div "0.00" at bounding box center [733, 226] width 69 height 17
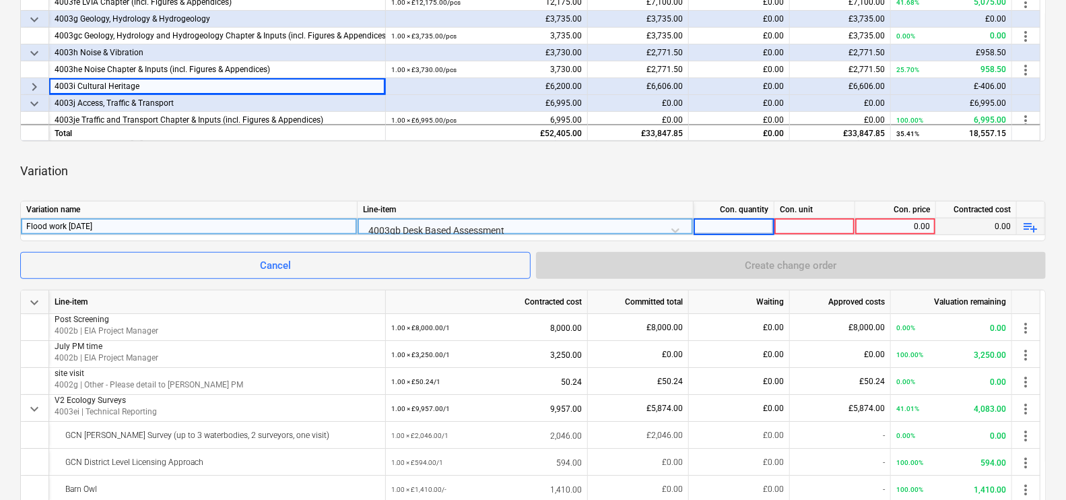
type input "1"
click at [836, 224] on div at bounding box center [814, 226] width 81 height 17
type input "1"
click at [889, 228] on div "0.00" at bounding box center [894, 226] width 69 height 17
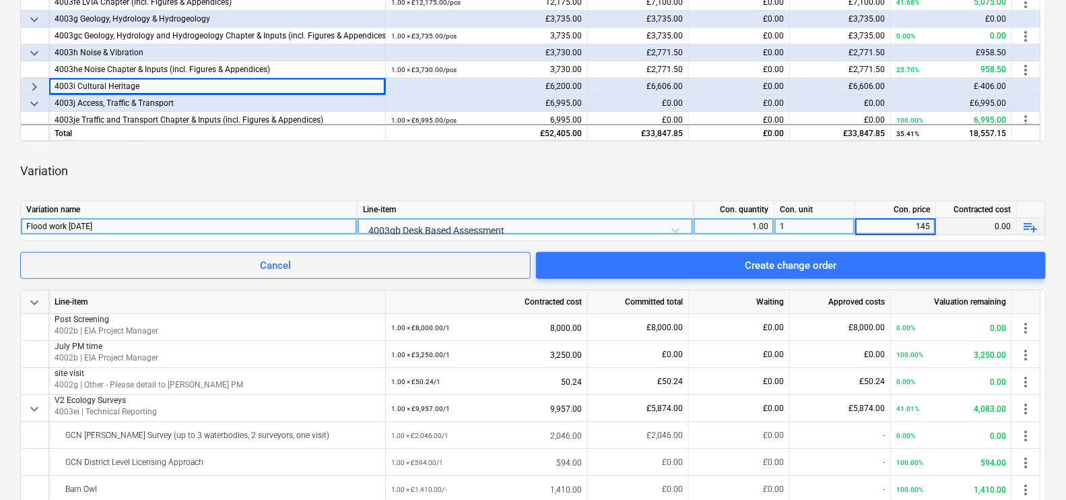
type input "1455"
click at [889, 228] on input "1455" at bounding box center [895, 226] width 80 height 16
click at [858, 163] on div "Variation" at bounding box center [532, 171] width 1025 height 38
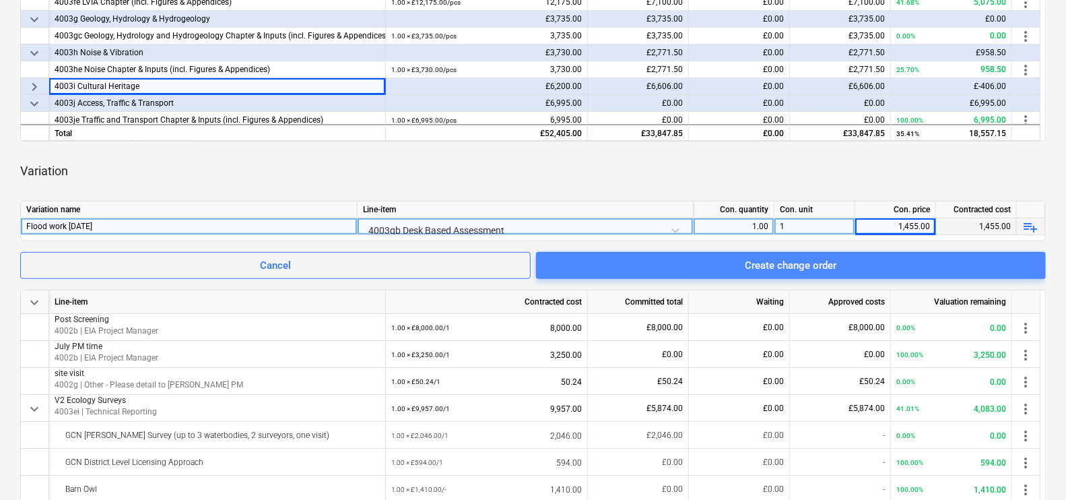
click at [857, 267] on span "Create change order" at bounding box center [790, 265] width 477 height 18
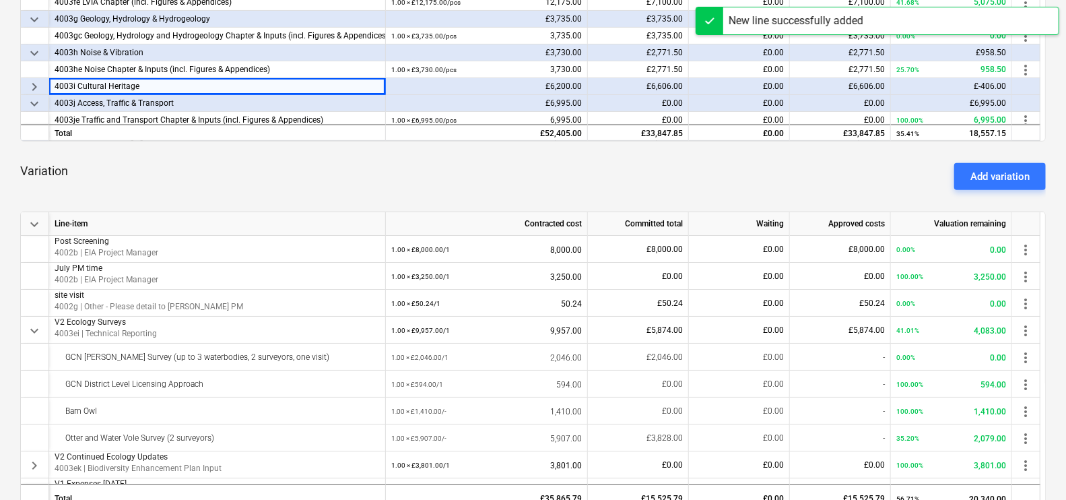
click at [991, 193] on div "Variation Add variation" at bounding box center [532, 176] width 1025 height 48
click at [987, 179] on div "Add variation" at bounding box center [999, 177] width 59 height 18
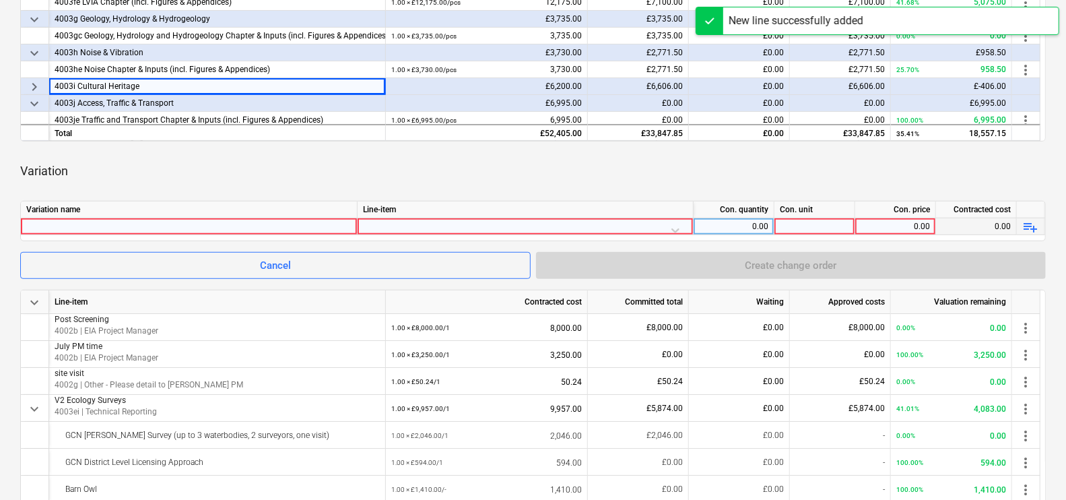
click at [208, 232] on div at bounding box center [188, 226] width 325 height 16
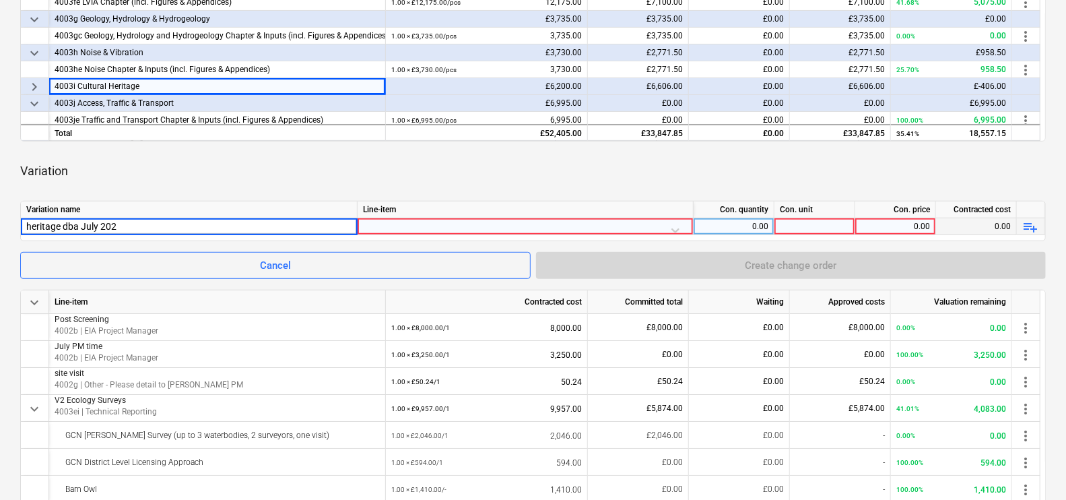
type input "heritage dba [DATE]"
click at [389, 226] on div at bounding box center [525, 230] width 324 height 24
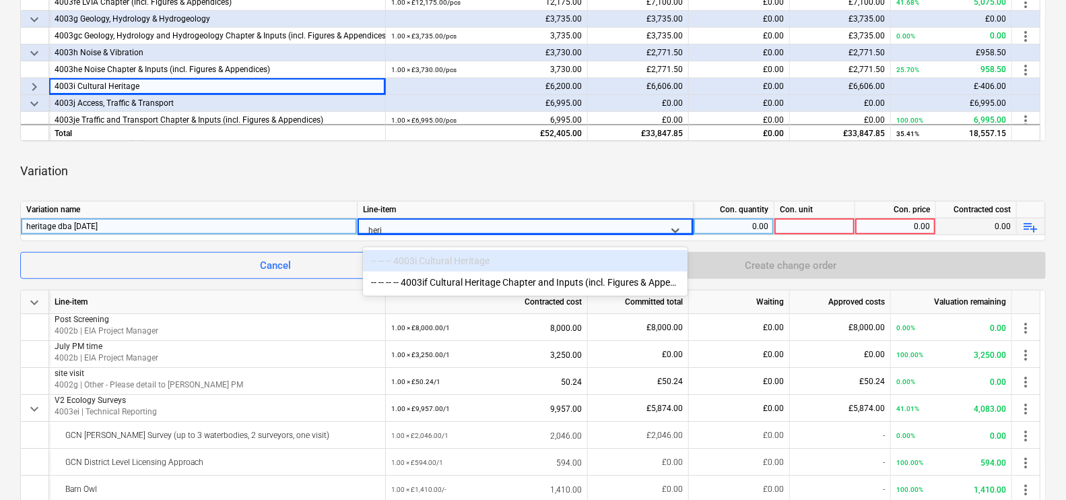
type input "her"
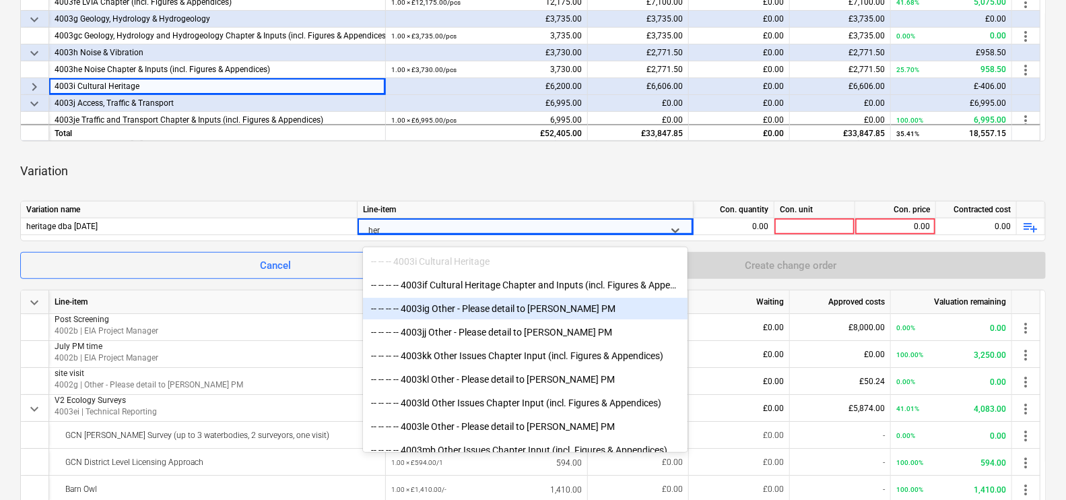
scroll to position [197, 0]
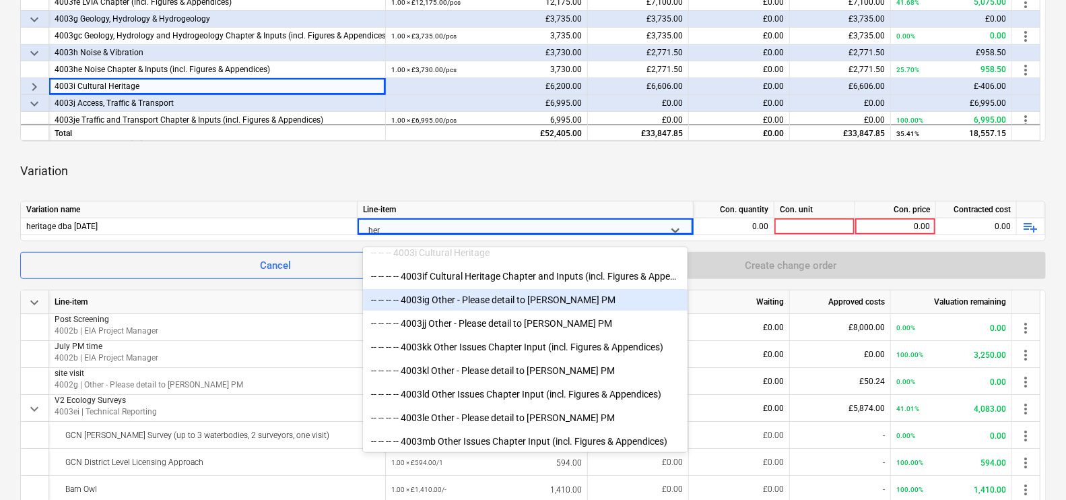
click at [491, 297] on div "-- -- -- -- 4003ig Other - Please detail to [PERSON_NAME] PM" at bounding box center [525, 300] width 324 height 22
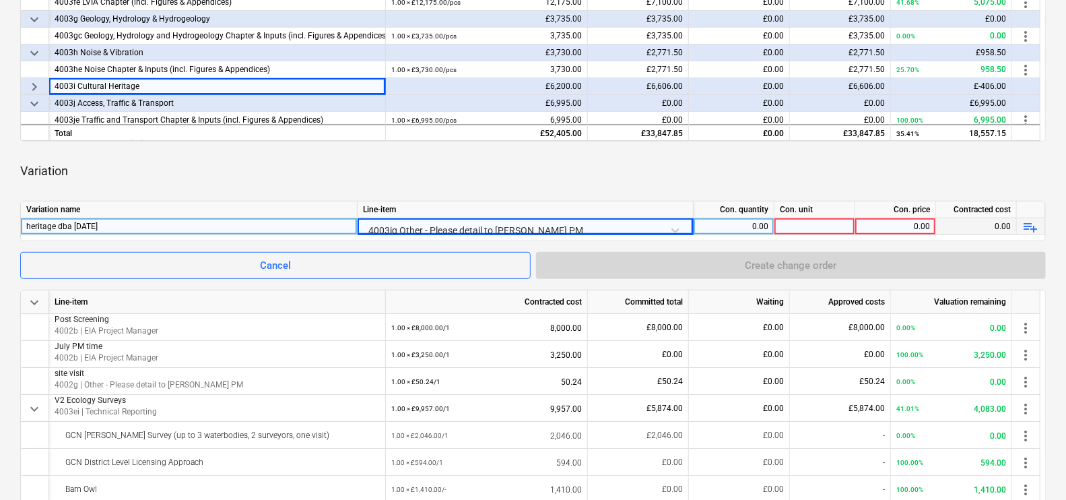
click at [787, 223] on div at bounding box center [814, 226] width 81 height 17
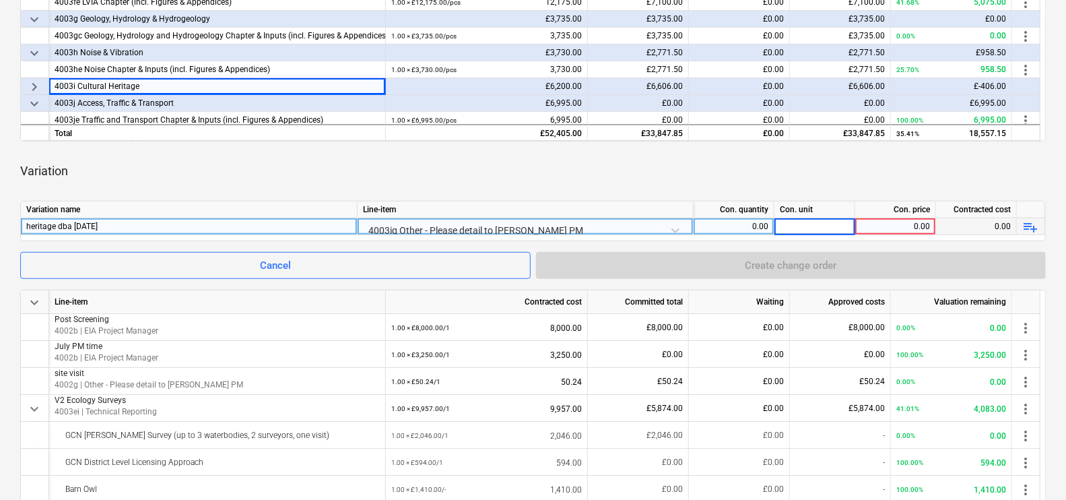
click at [750, 226] on div "0.00" at bounding box center [733, 226] width 69 height 17
click at [813, 222] on div at bounding box center [814, 226] width 81 height 17
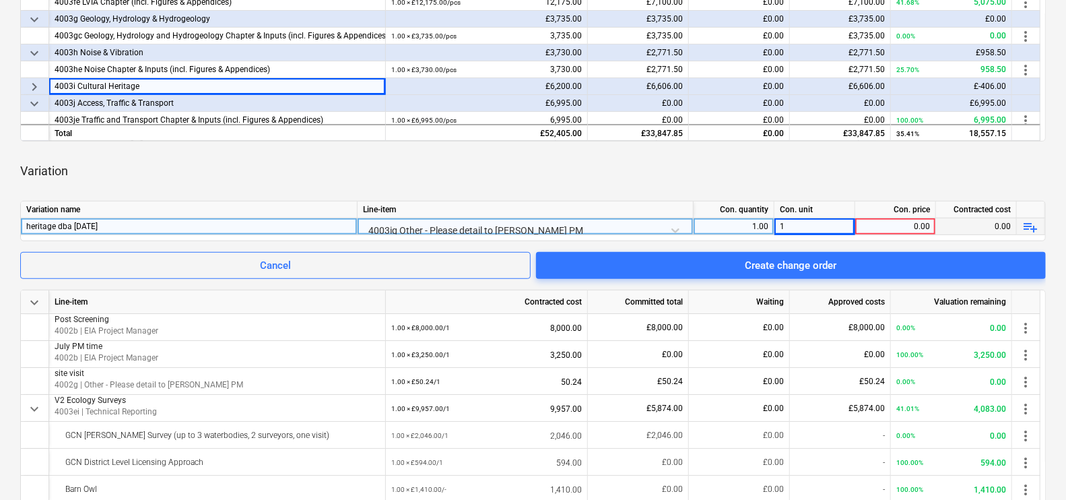
click at [889, 230] on div "0.00" at bounding box center [894, 226] width 69 height 17
type input "1750"
click at [882, 156] on div "Variation" at bounding box center [532, 171] width 1025 height 38
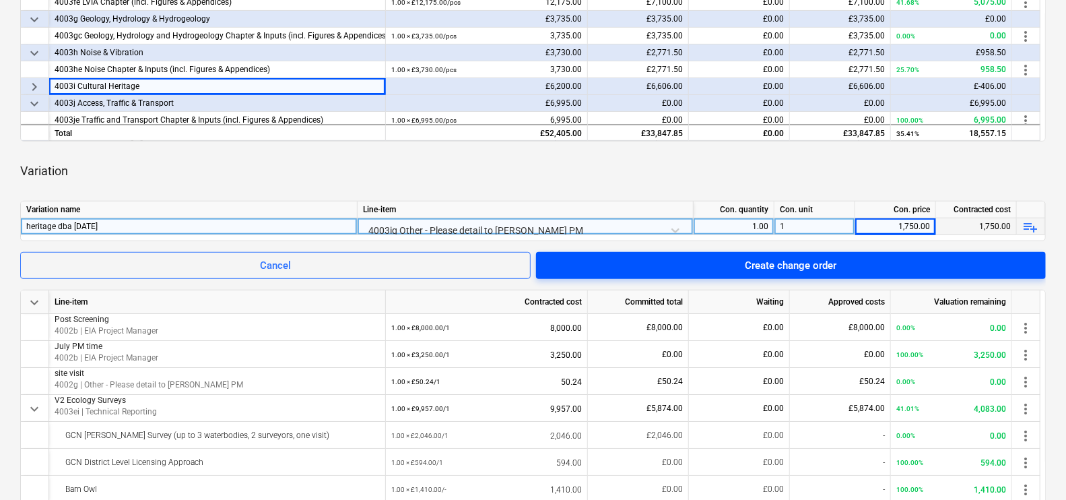
click at [866, 253] on button "Create change order" at bounding box center [791, 265] width 510 height 27
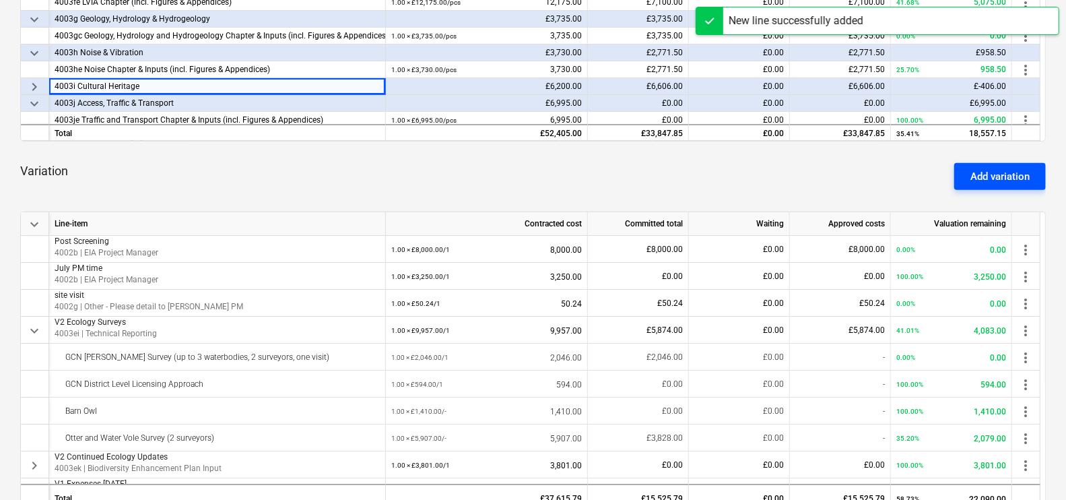
click at [975, 164] on button "Add variation" at bounding box center [1000, 176] width 92 height 27
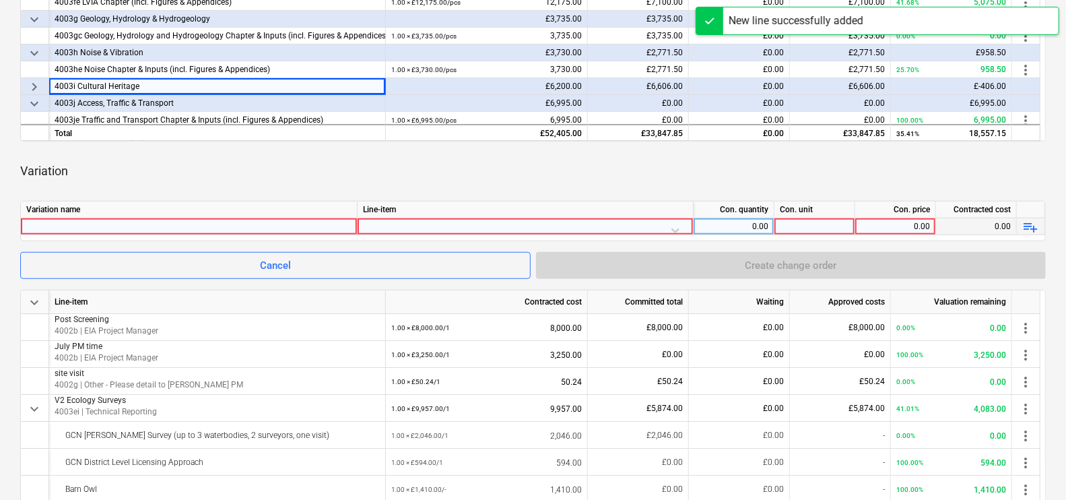
click at [234, 232] on div at bounding box center [188, 226] width 325 height 16
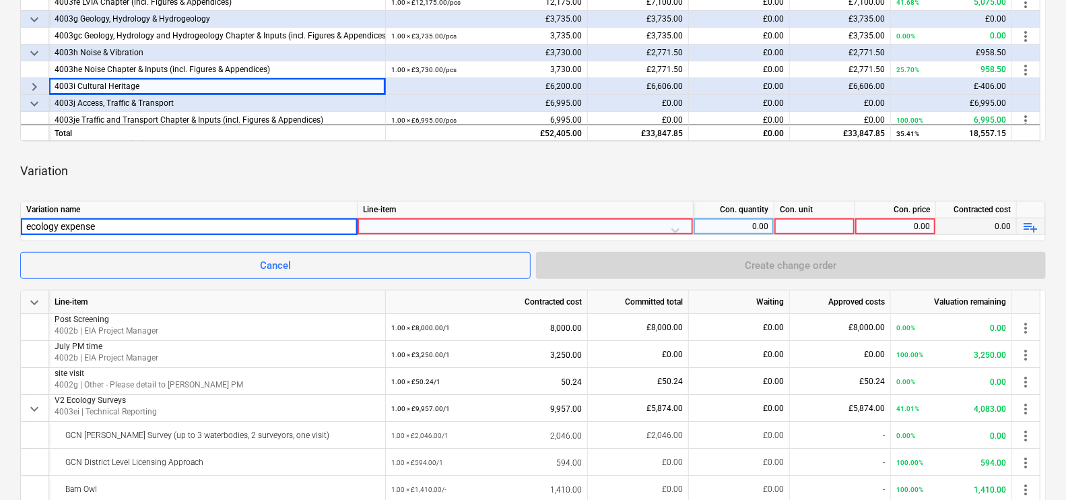
type input "ecology expenses"
type input "ecology expenses [DATE]"
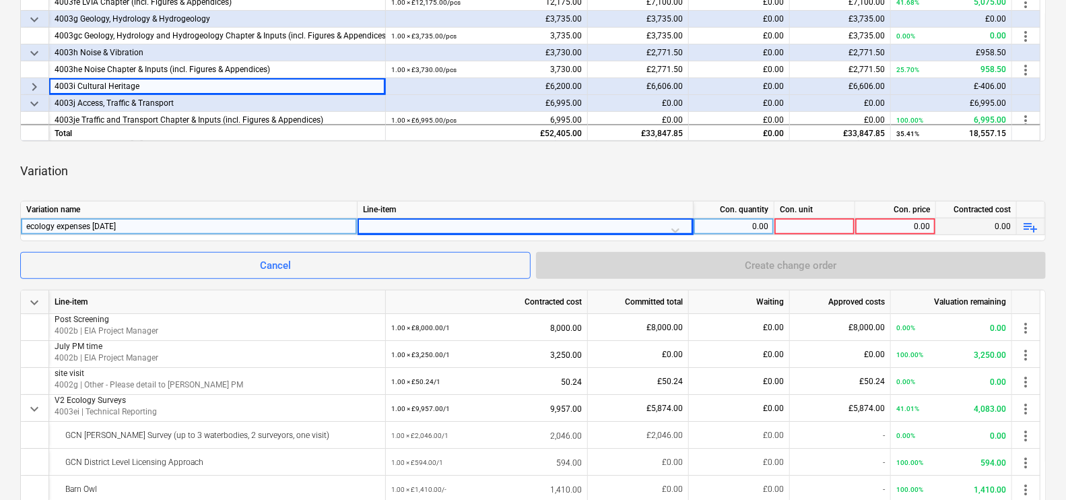
drag, startPoint x: 376, startPoint y: 220, endPoint x: 364, endPoint y: 224, distance: 12.6
click at [364, 224] on div at bounding box center [525, 230] width 324 height 24
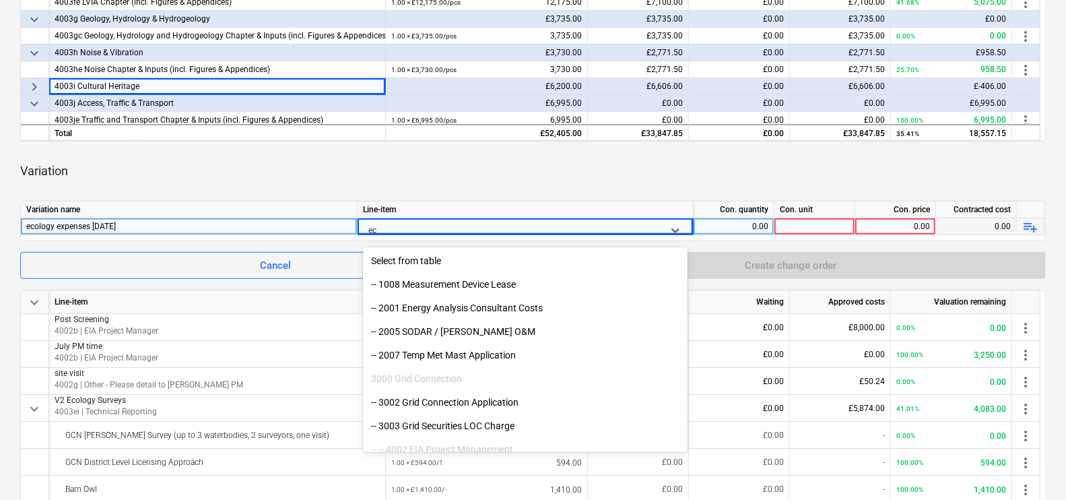
type input "e"
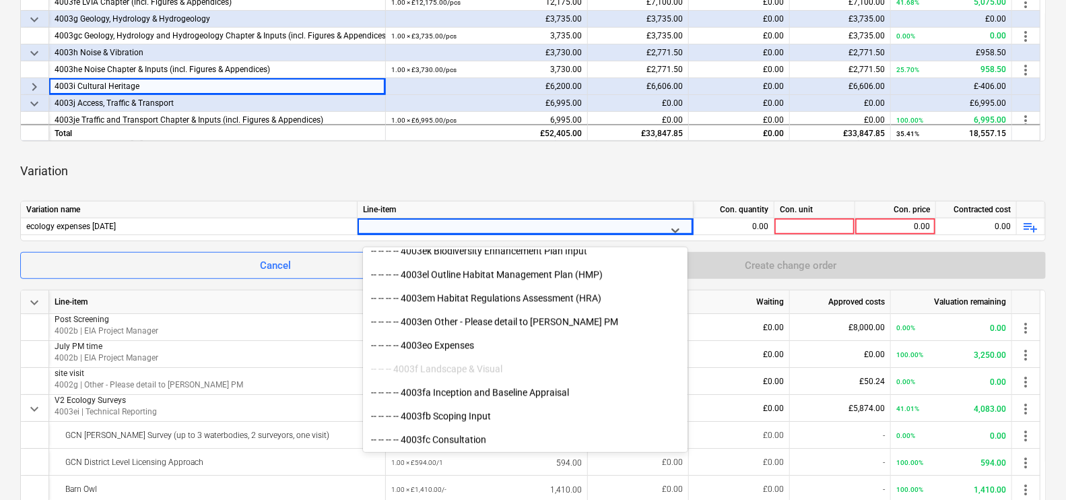
scroll to position [1824, 0]
click at [512, 338] on div "-- -- -- -- 4003eo Expenses" at bounding box center [525, 345] width 324 height 22
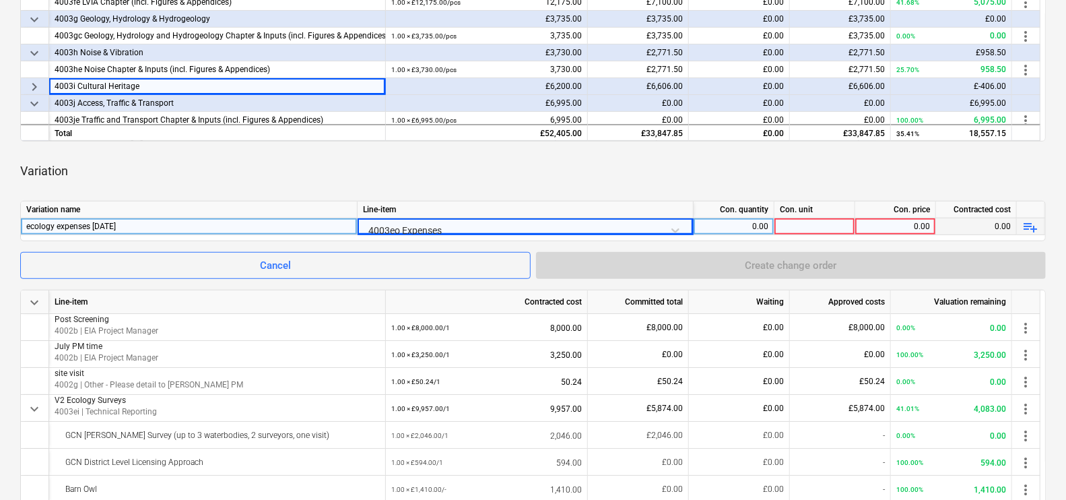
click at [730, 226] on div "0.00" at bounding box center [733, 226] width 69 height 17
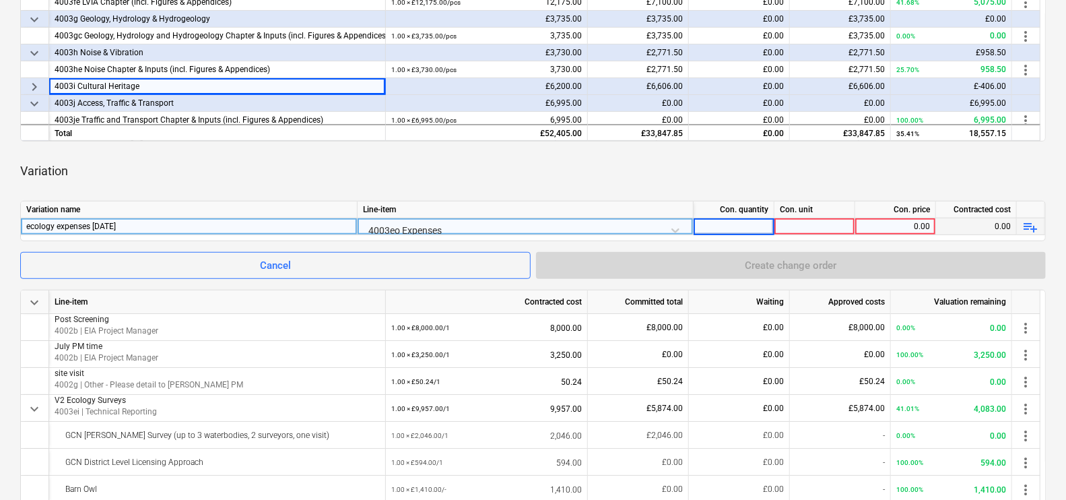
type input "1"
click at [845, 222] on div at bounding box center [814, 226] width 81 height 17
click at [877, 231] on div "0.00" at bounding box center [894, 226] width 69 height 17
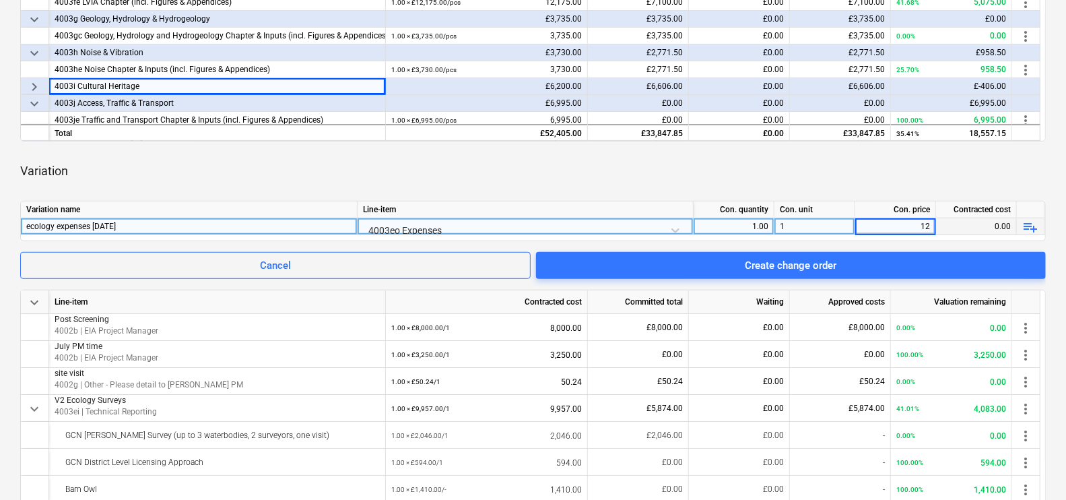
type input "120"
click at [858, 185] on div "Variation" at bounding box center [532, 171] width 1025 height 38
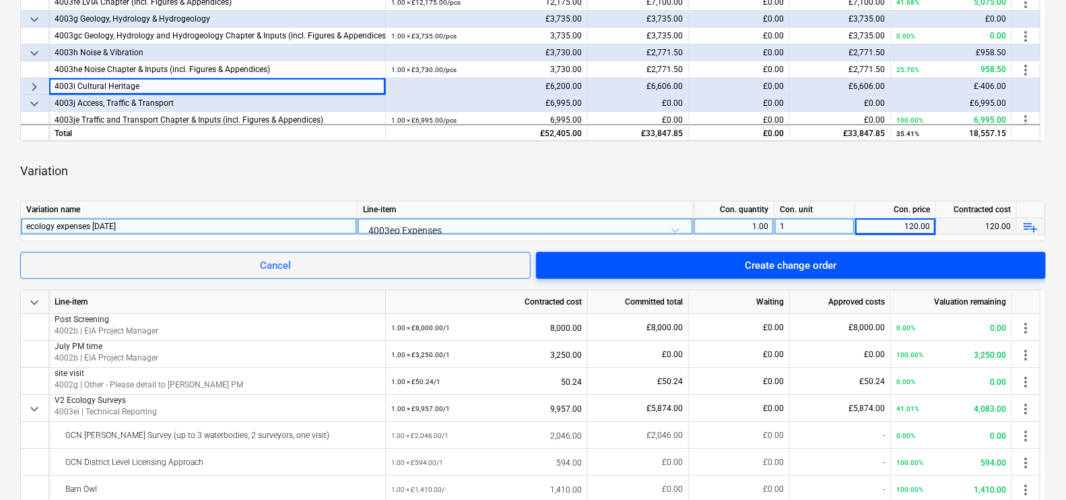
click at [852, 266] on span "Create change order" at bounding box center [790, 265] width 477 height 18
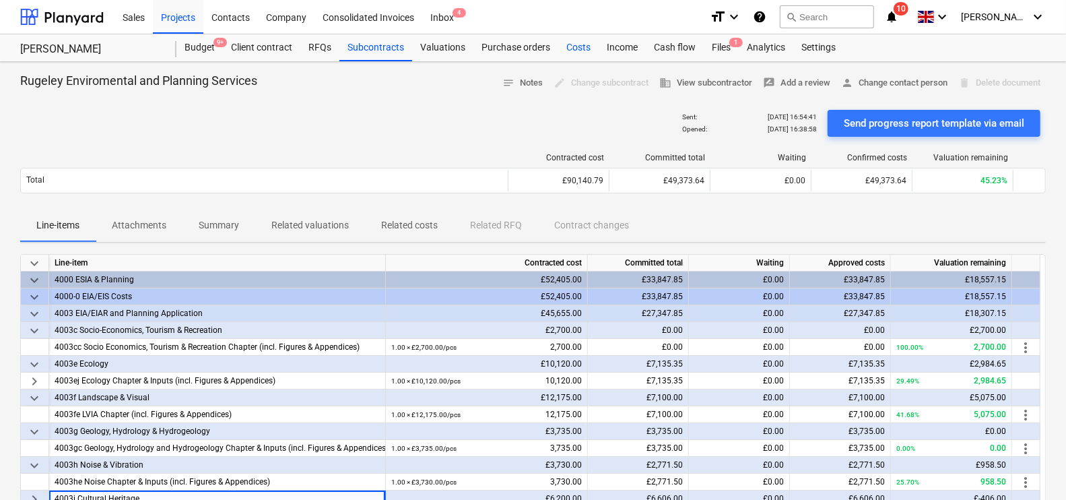
click at [567, 53] on div "Costs" at bounding box center [578, 47] width 40 height 27
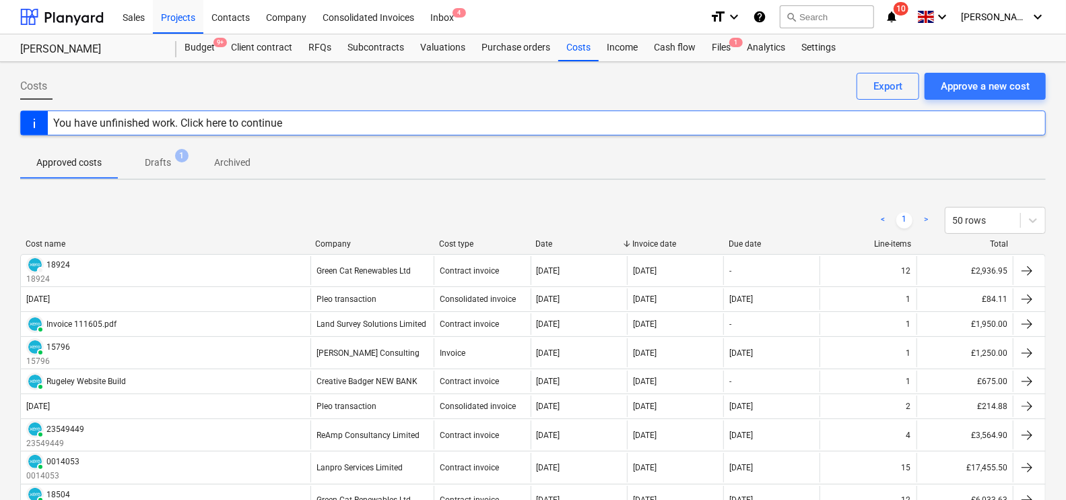
click at [162, 150] on span "Drafts 1" at bounding box center [158, 162] width 80 height 24
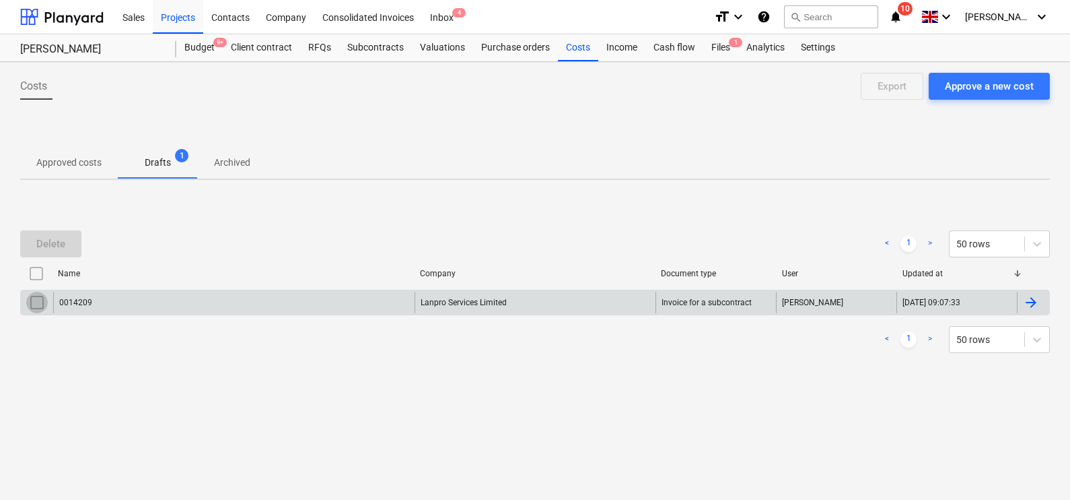
click at [33, 304] on input "checkbox" at bounding box center [37, 302] width 22 height 22
click at [54, 225] on div "Delete < 1 > 50 rows" at bounding box center [535, 244] width 1030 height 38
click at [59, 232] on button "Delete" at bounding box center [50, 243] width 61 height 27
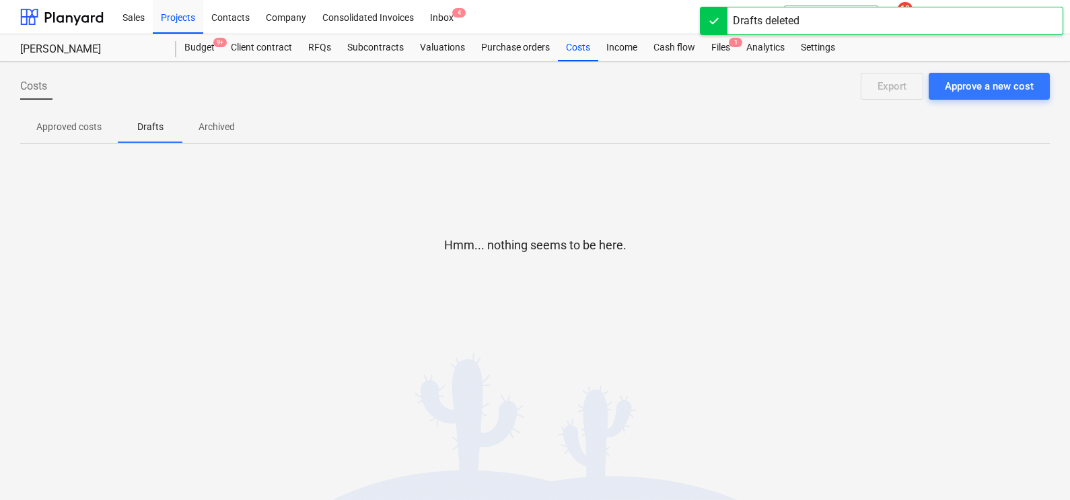
click at [84, 129] on p "Approved costs" at bounding box center [68, 127] width 65 height 14
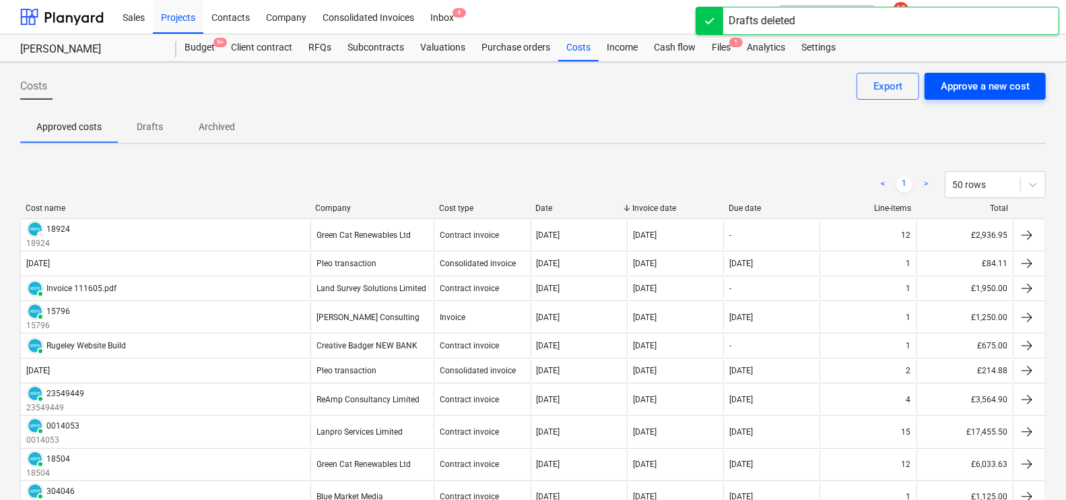
click at [969, 75] on button "Approve a new cost" at bounding box center [984, 86] width 121 height 27
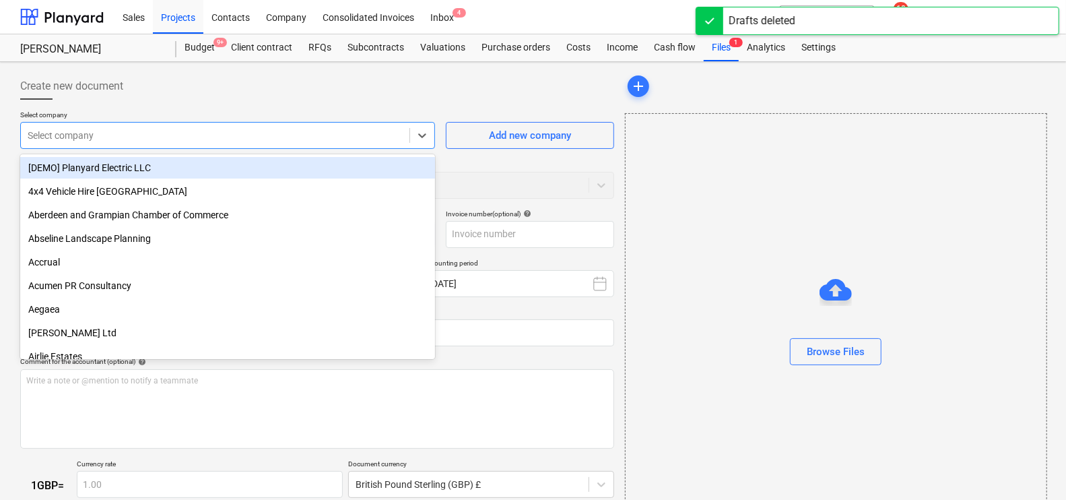
click at [379, 129] on div at bounding box center [215, 135] width 375 height 13
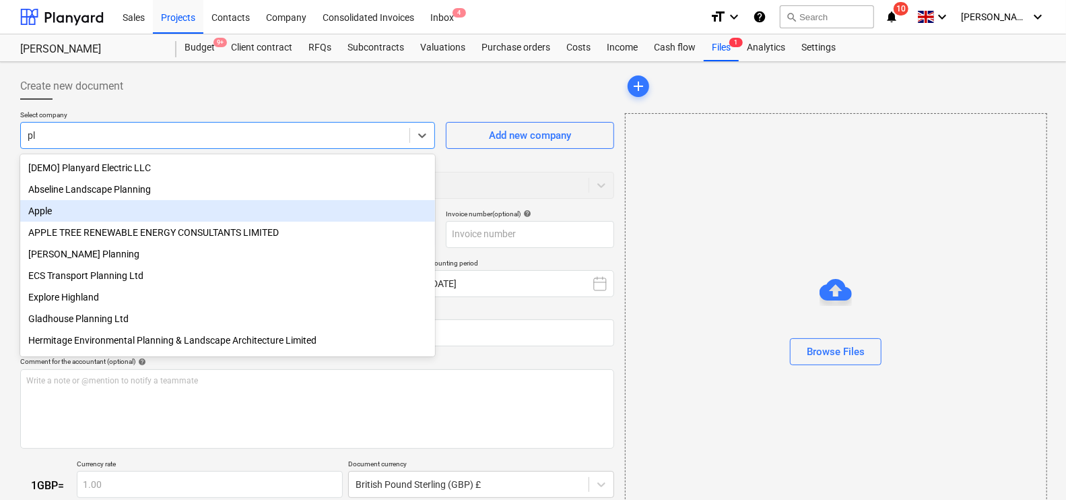
type input "p"
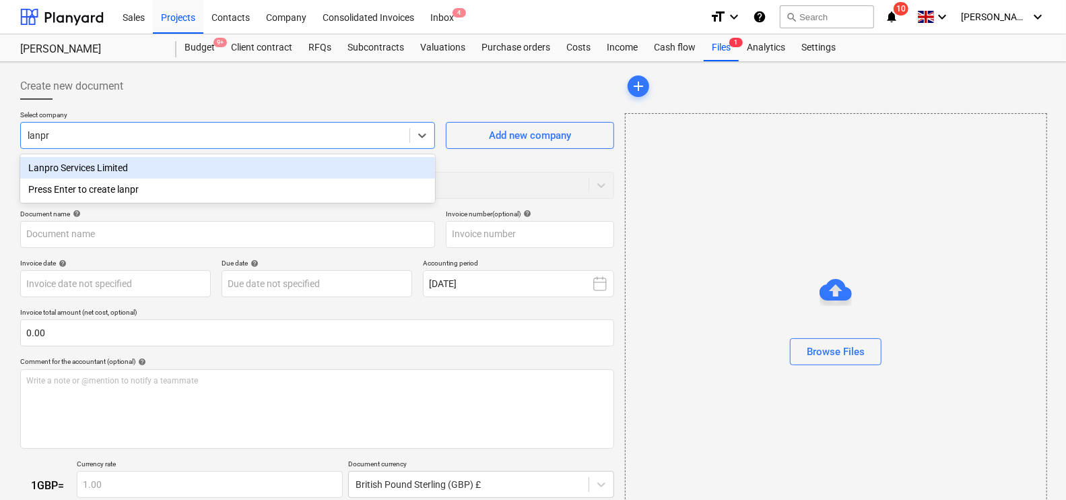
type input "lanpro"
click at [335, 168] on div "Lanpro Services Limited" at bounding box center [227, 168] width 415 height 22
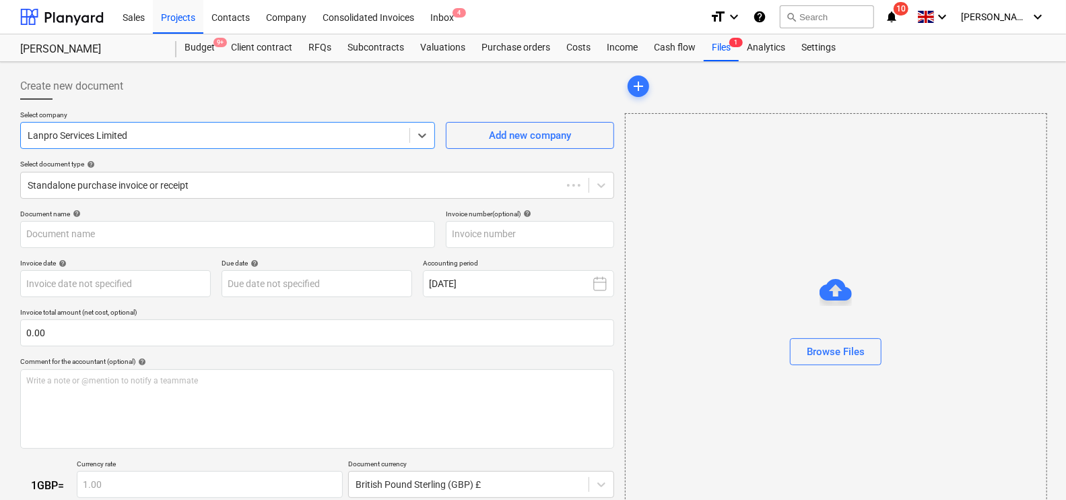
click at [855, 333] on div at bounding box center [835, 327] width 421 height 22
click at [855, 340] on button "Browse Files" at bounding box center [836, 351] width 92 height 27
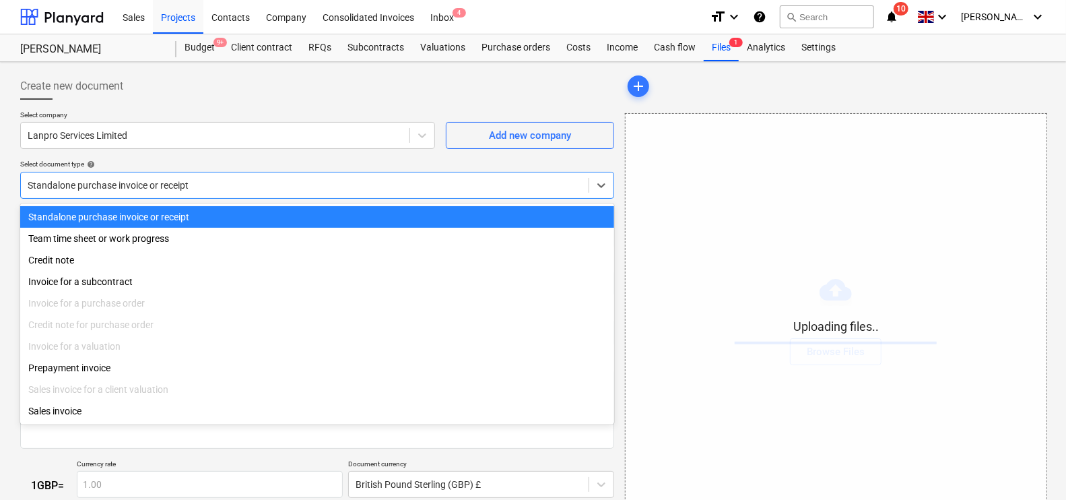
click at [129, 178] on div at bounding box center [305, 184] width 554 height 13
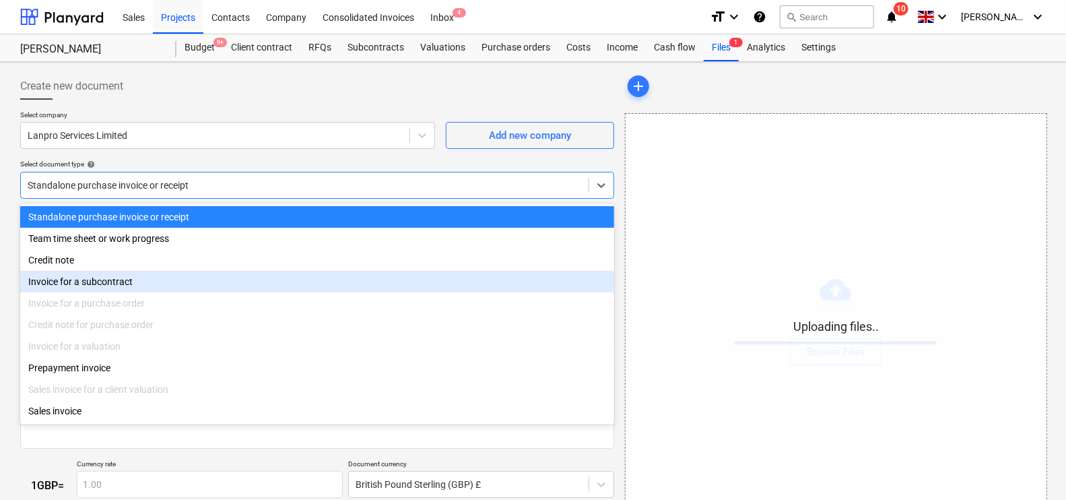
click at [111, 278] on div "Invoice for a subcontract" at bounding box center [317, 282] width 594 height 22
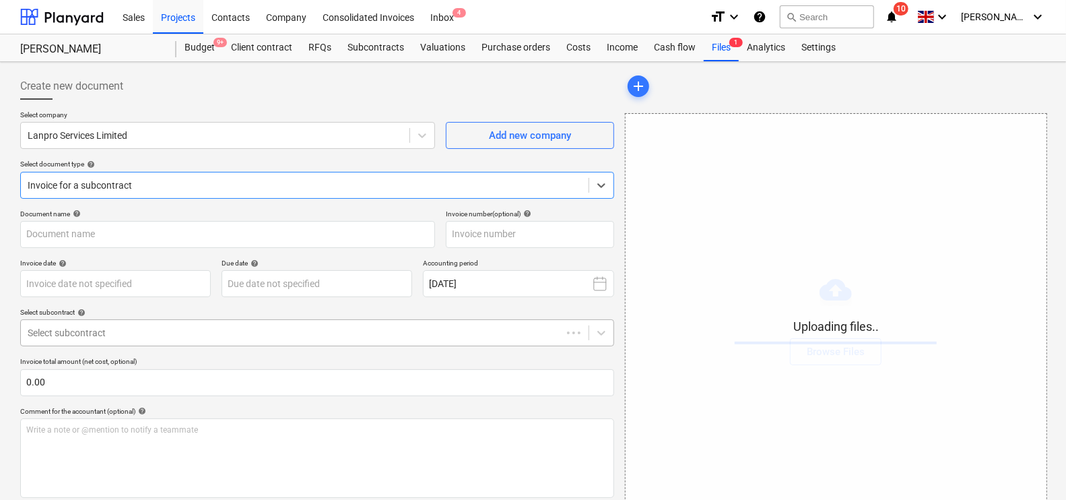
click at [91, 330] on div at bounding box center [291, 332] width 527 height 13
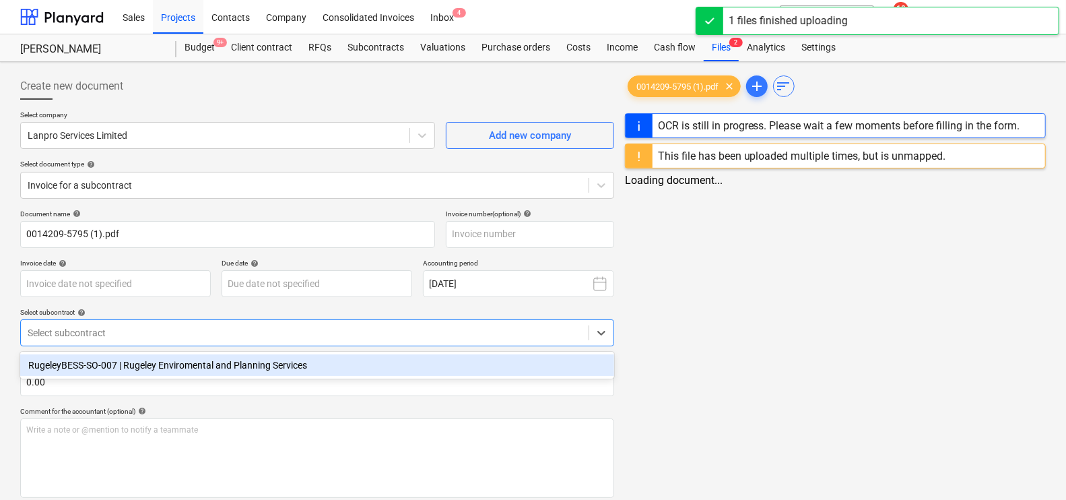
click at [112, 365] on div "RugeleyBESS-SO-007 | Rugeley Enviromental and Planning Services" at bounding box center [317, 365] width 594 height 22
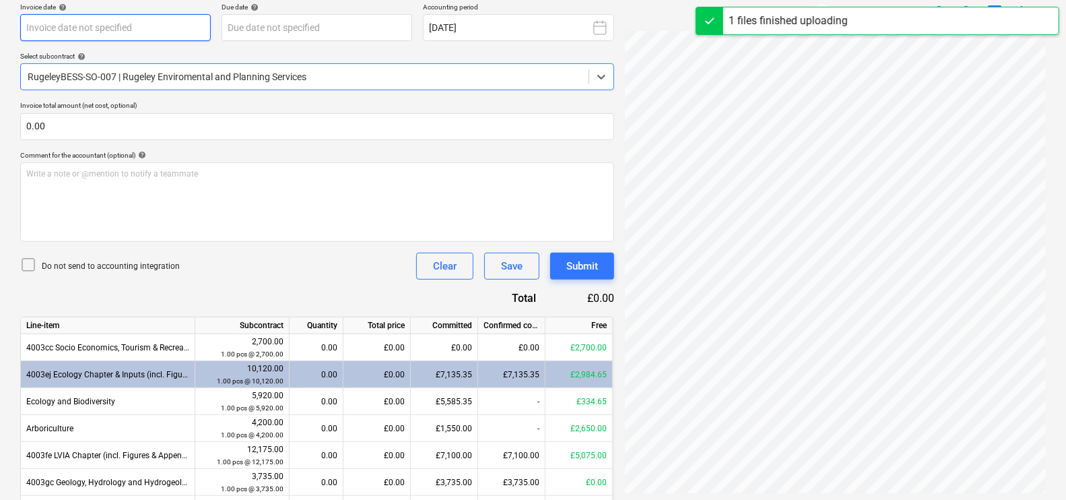
scroll to position [256, 0]
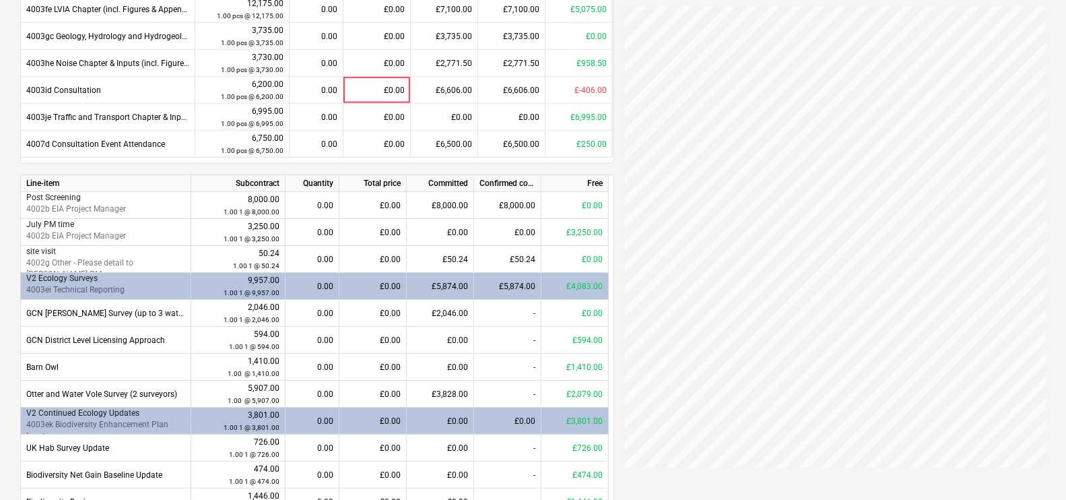
type input "0014209"
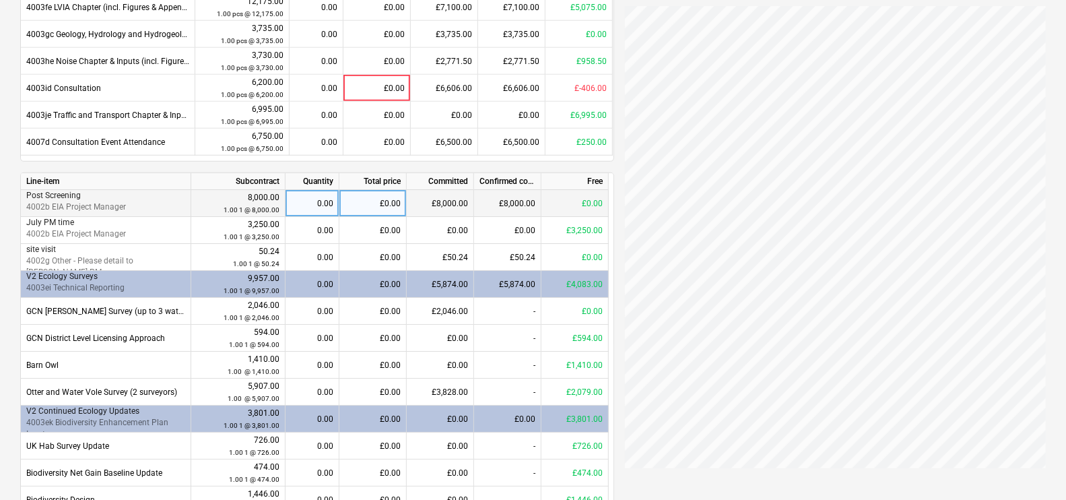
click at [299, 201] on div "0.00" at bounding box center [312, 203] width 42 height 27
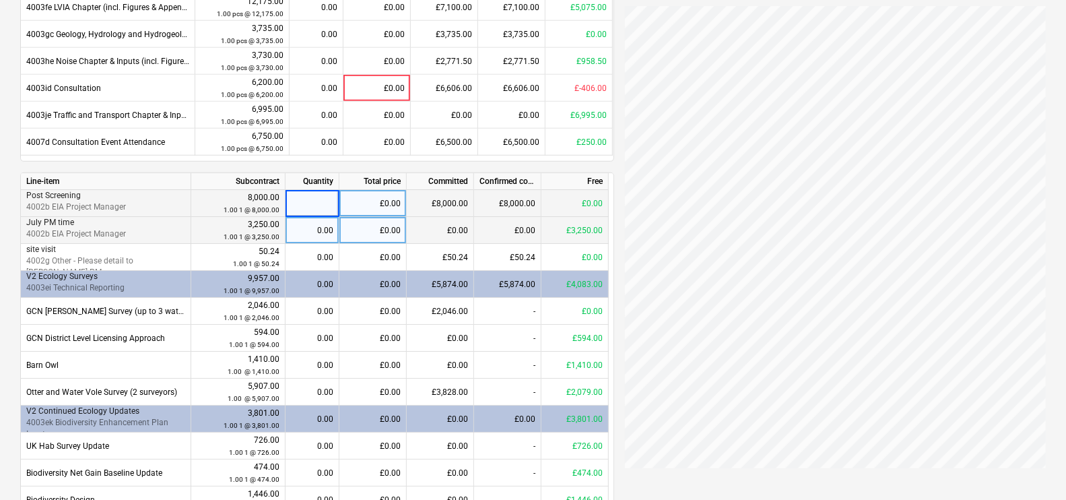
click at [332, 228] on div "0.00" at bounding box center [312, 230] width 42 height 27
type input "1"
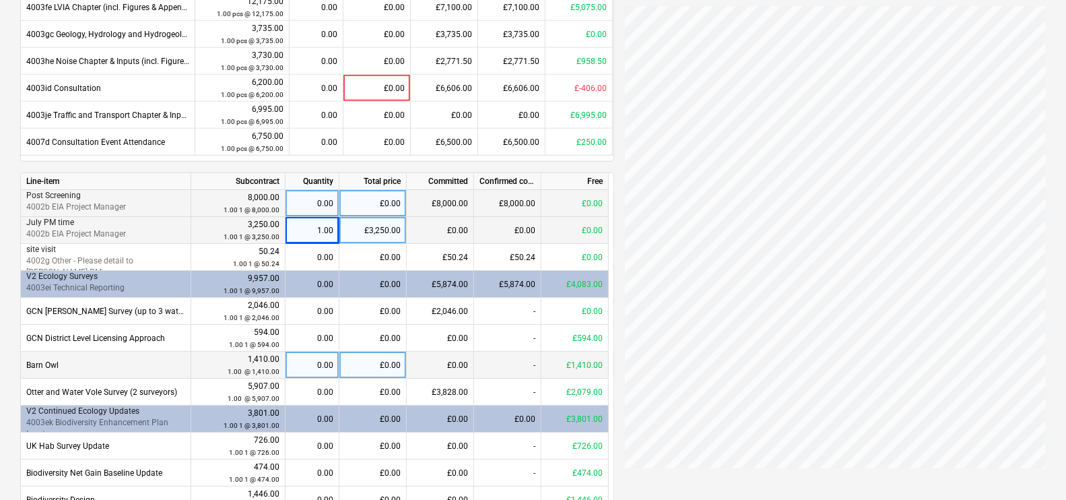
click at [317, 367] on div "0.00" at bounding box center [312, 364] width 42 height 27
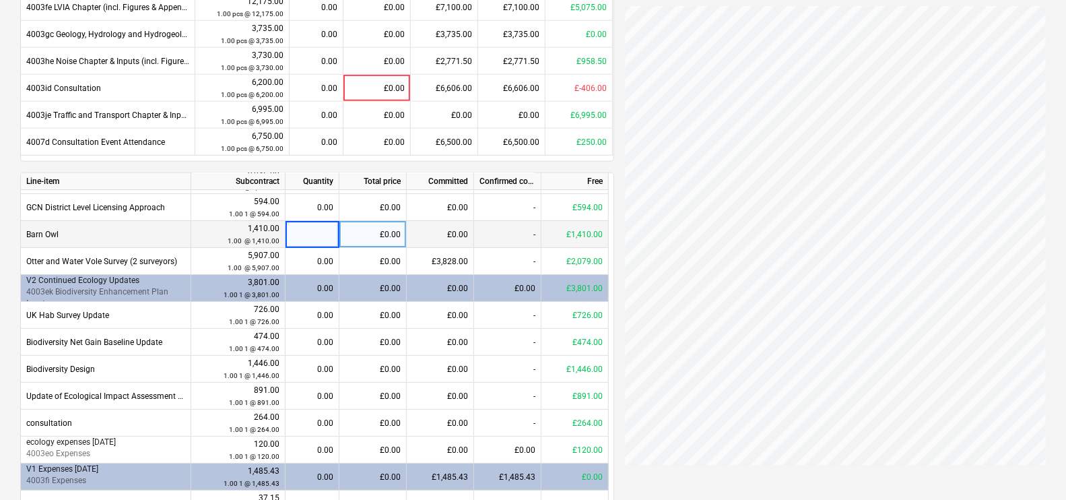
scroll to position [168, 0]
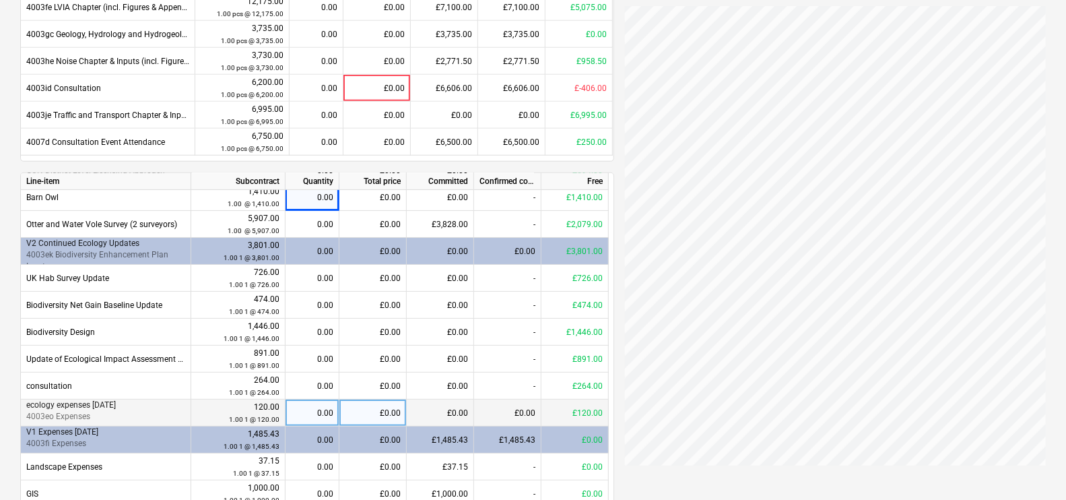
click at [311, 411] on div "0.00" at bounding box center [312, 412] width 42 height 27
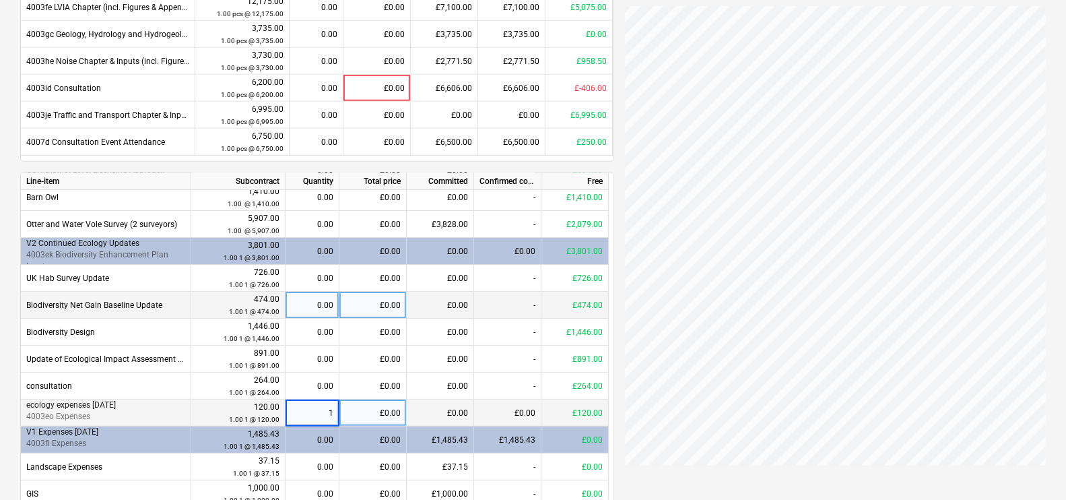
scroll to position [147, 0]
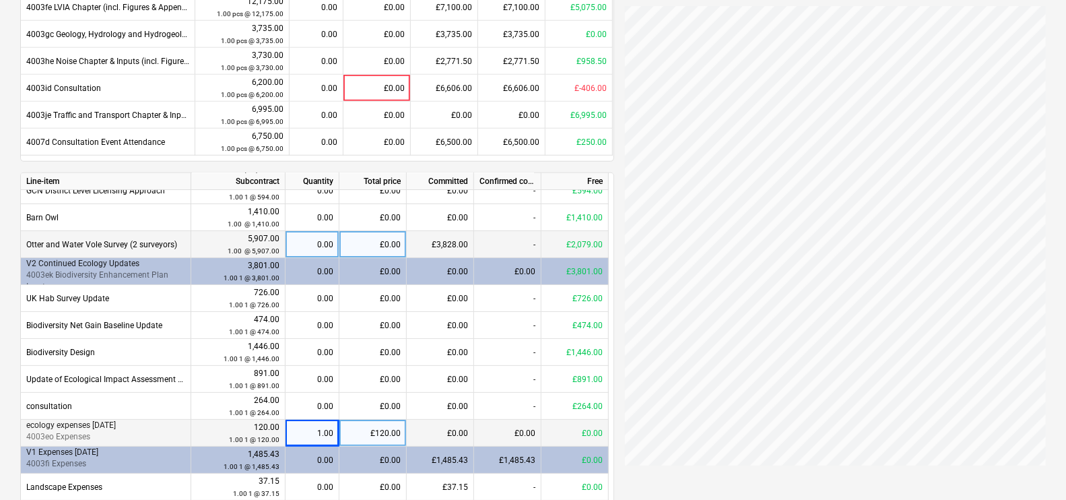
click at [308, 252] on div "0.00" at bounding box center [312, 244] width 42 height 27
click at [361, 243] on div "£0.00" at bounding box center [372, 244] width 67 height 27
type input "759"
click at [279, 160] on div "Line-item Subcontract Quantity Total price Committed Confirmed costs Free 4003c…" at bounding box center [317, 15] width 594 height 293
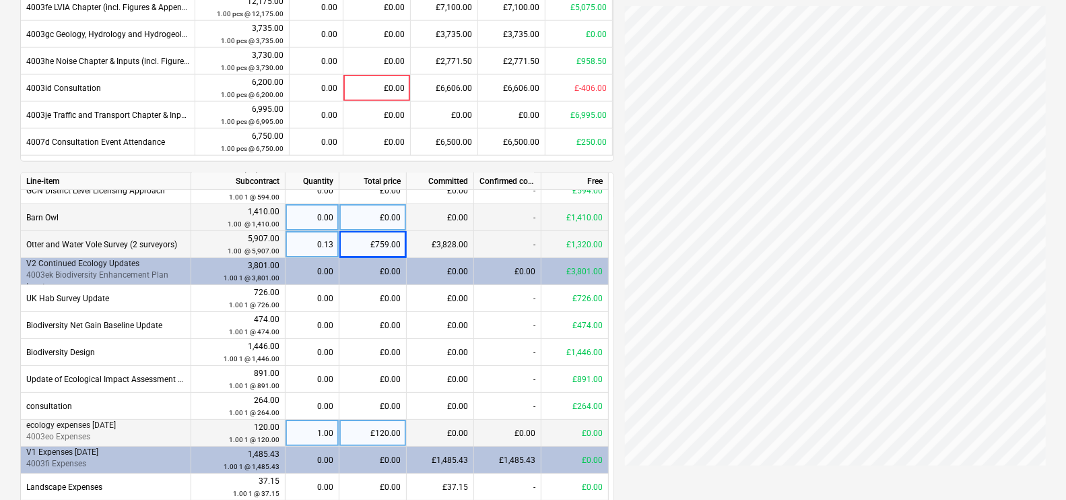
click at [363, 212] on div "£0.00" at bounding box center [372, 217] width 67 height 27
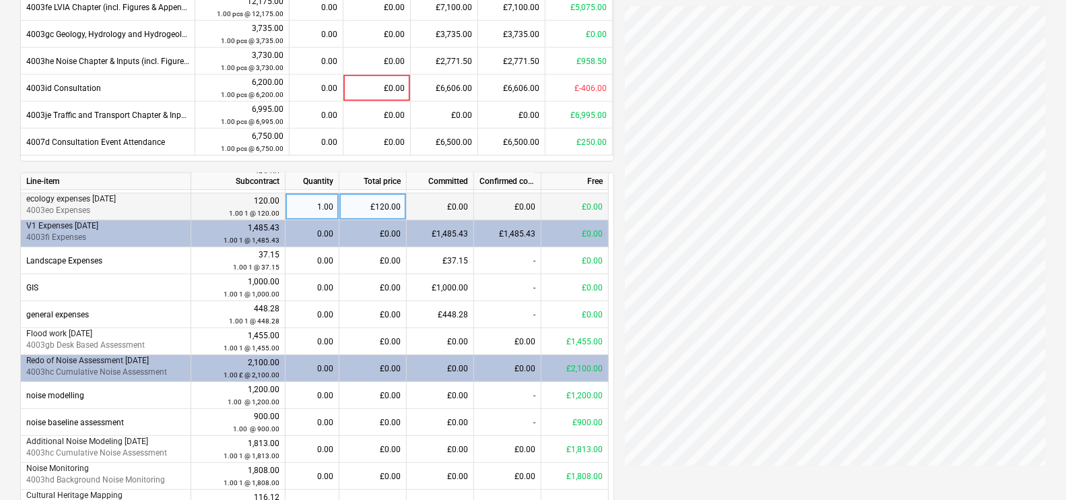
scroll to position [411, 0]
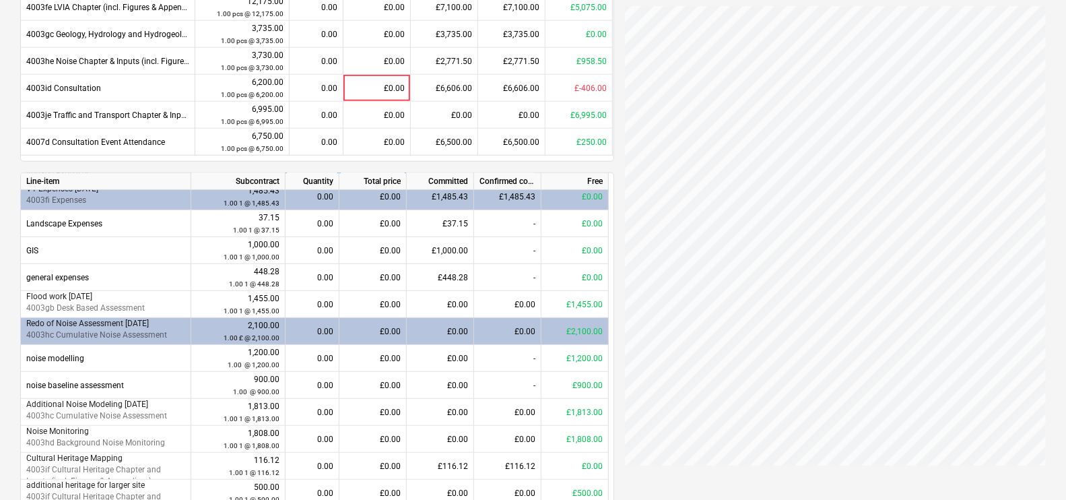
click at [316, 328] on div "0.00" at bounding box center [312, 331] width 42 height 27
click at [330, 327] on div "0.00" at bounding box center [312, 331] width 42 height 27
click at [321, 330] on div "0.00" at bounding box center [312, 331] width 42 height 27
click at [378, 338] on div "£0.00" at bounding box center [372, 331] width 67 height 27
click at [320, 329] on div "0.00" at bounding box center [312, 331] width 42 height 27
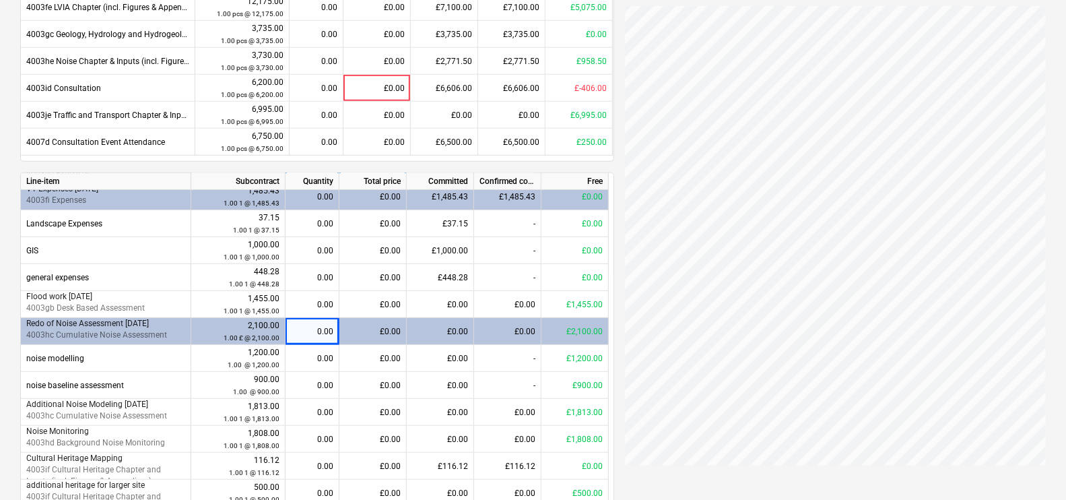
click at [320, 329] on div "0.00" at bounding box center [312, 331] width 42 height 27
drag, startPoint x: 320, startPoint y: 328, endPoint x: 430, endPoint y: 341, distance: 110.6
click at [430, 341] on div "£0.00" at bounding box center [440, 331] width 67 height 27
click at [576, 337] on div "£2,100.00" at bounding box center [574, 331] width 67 height 27
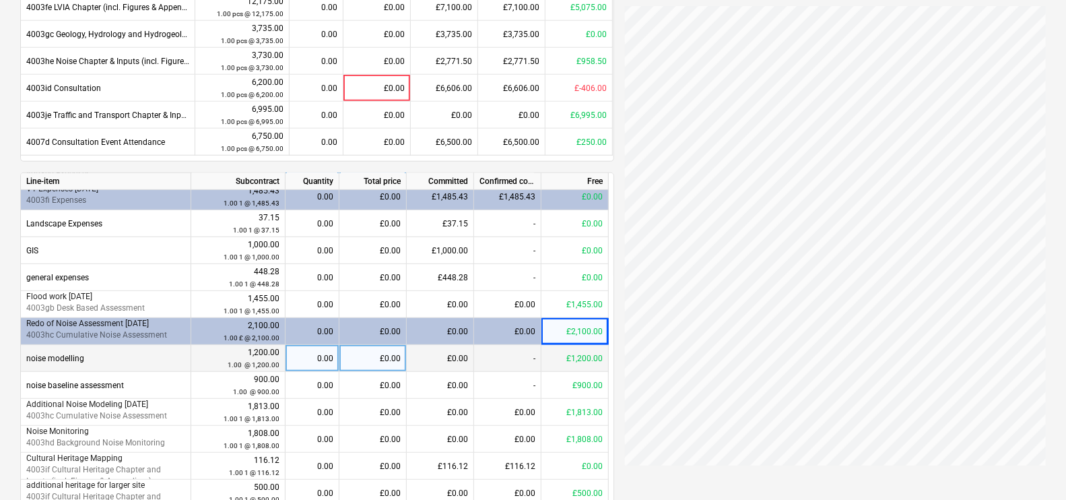
click at [281, 365] on div "1,200.00 1.00 @ 1,200.00" at bounding box center [238, 358] width 94 height 27
click at [315, 362] on div "0.00" at bounding box center [312, 358] width 42 height 27
type input "1"
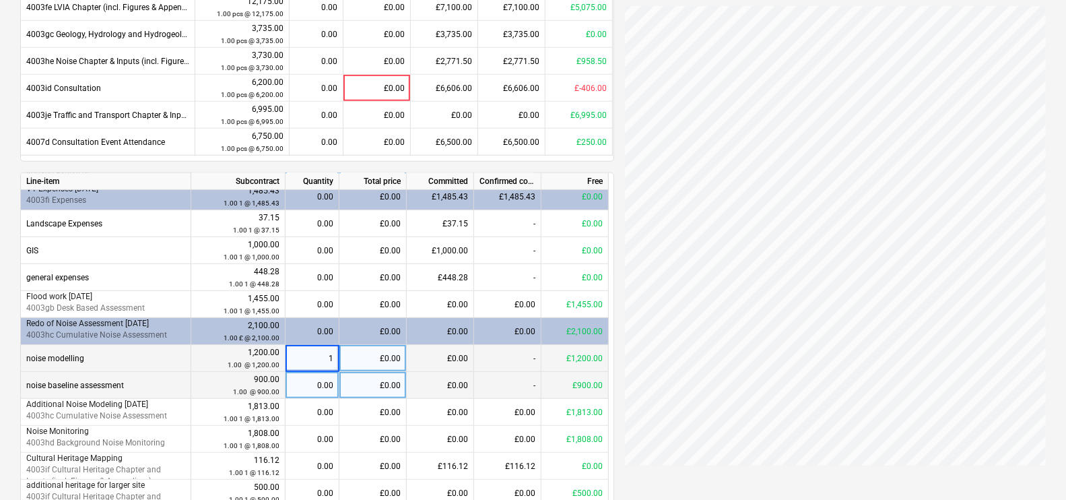
click at [327, 384] on div "0.00" at bounding box center [312, 385] width 42 height 27
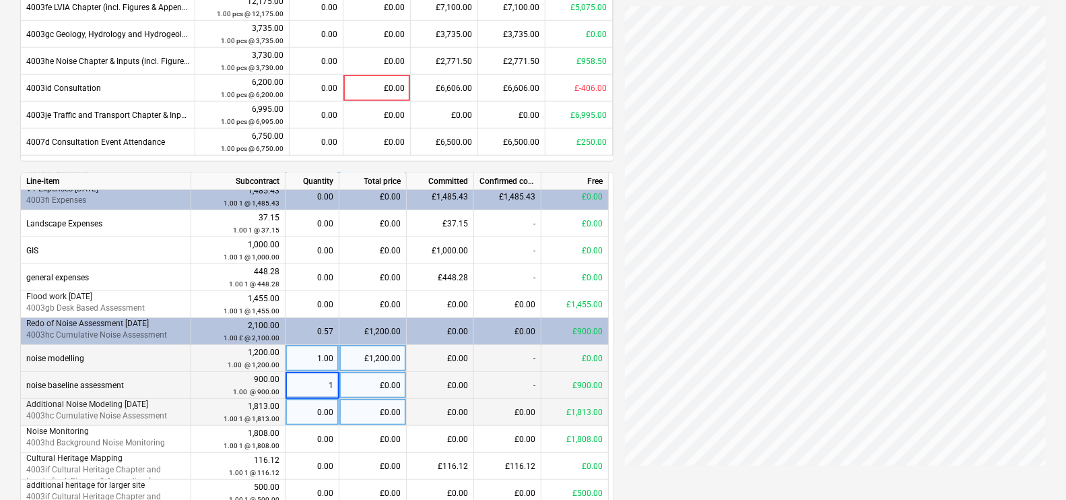
click at [312, 407] on div "0.00" at bounding box center [312, 412] width 42 height 27
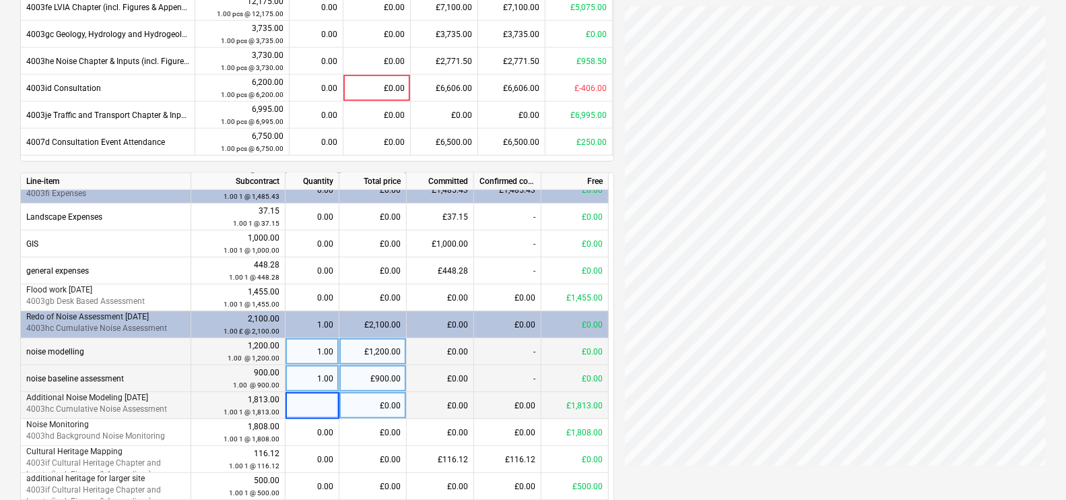
scroll to position [419, 0]
type input "1"
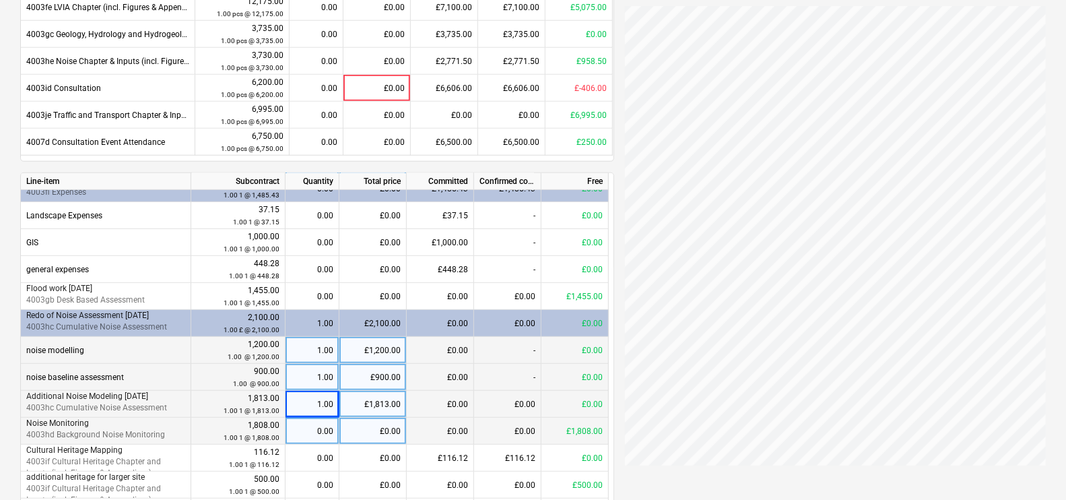
click at [304, 439] on div "0.00" at bounding box center [312, 430] width 42 height 27
type input "1"
click at [306, 366] on div "1.00" at bounding box center [312, 377] width 42 height 27
type input "0"
click at [314, 357] on div "1.00" at bounding box center [312, 350] width 42 height 27
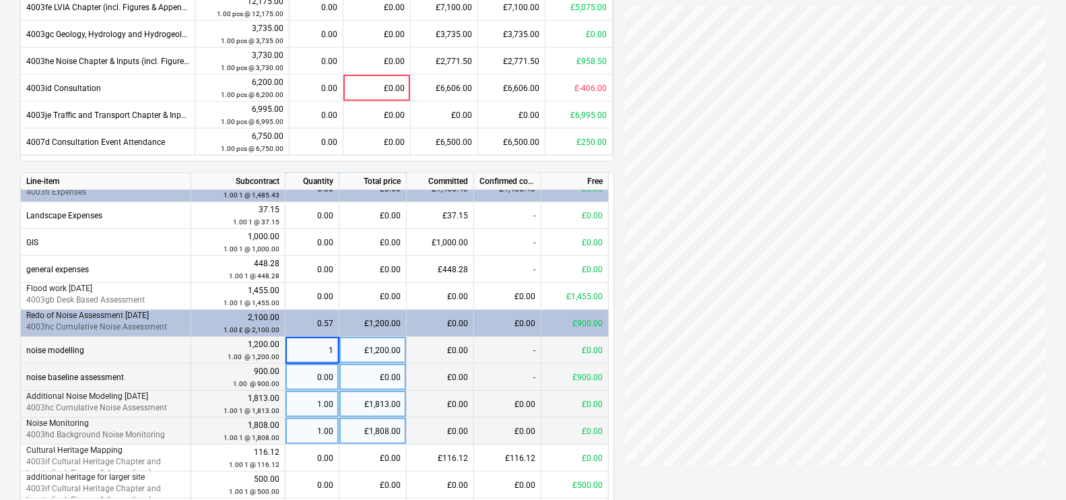
type input "0"
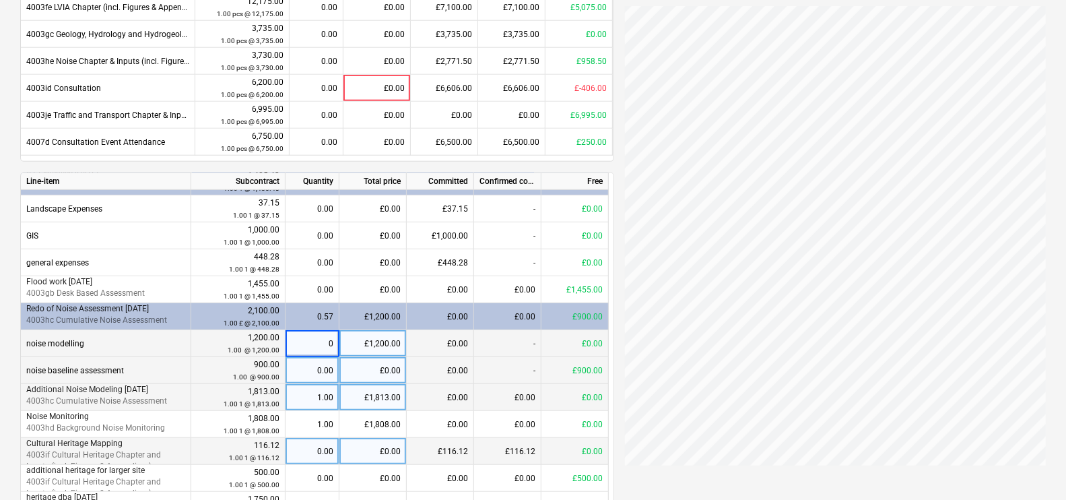
click at [306, 444] on div "0.00" at bounding box center [312, 451] width 42 height 27
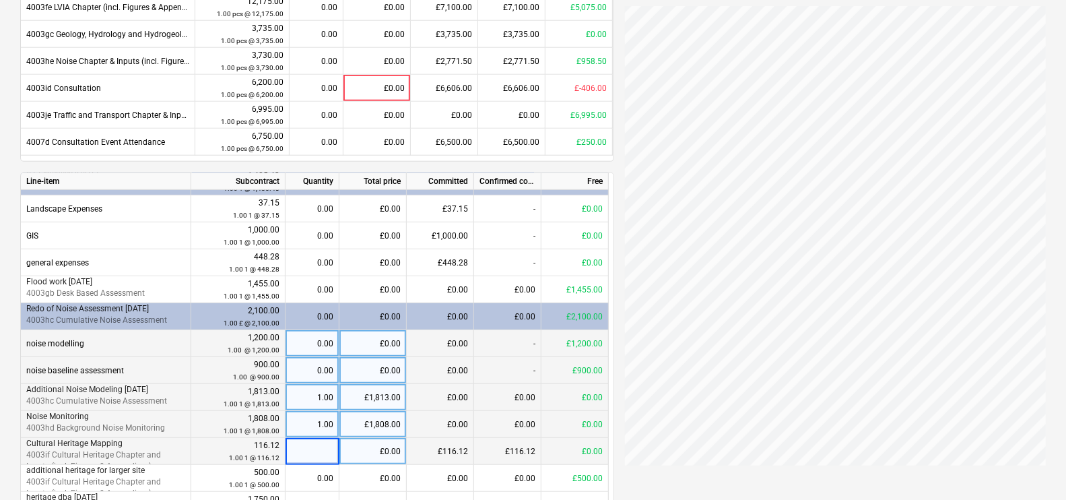
click at [321, 411] on div "1.00" at bounding box center [312, 424] width 42 height 27
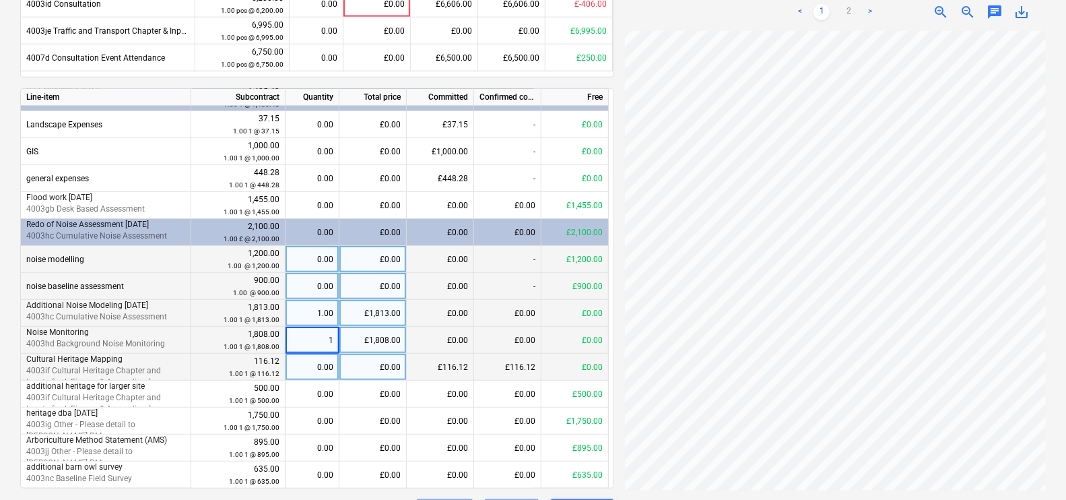
scroll to position [800, 0]
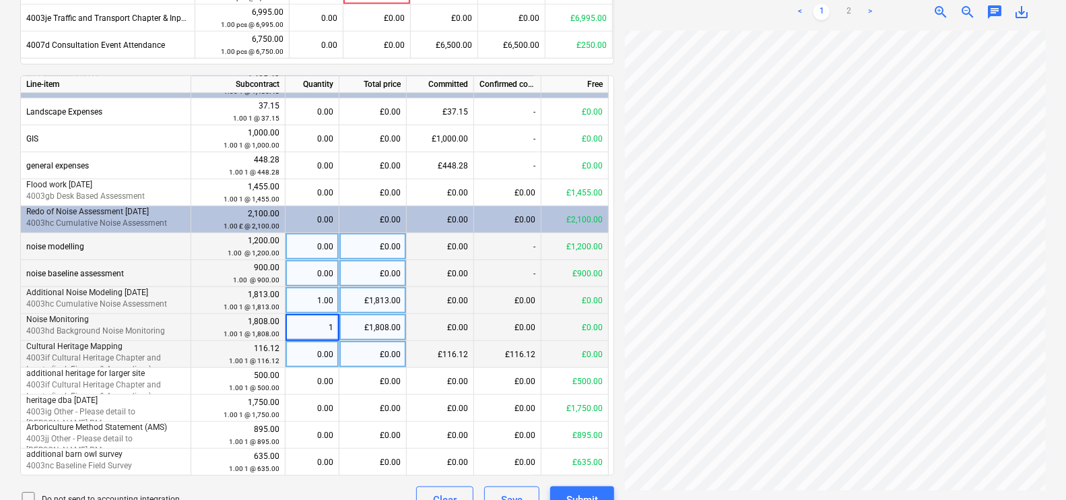
click at [316, 272] on div "0.00" at bounding box center [312, 273] width 42 height 27
type input "1"
click at [315, 245] on div "0.00" at bounding box center [312, 246] width 42 height 27
click at [321, 295] on div "1.00" at bounding box center [312, 300] width 42 height 27
click at [314, 327] on div "1.00" at bounding box center [312, 327] width 42 height 27
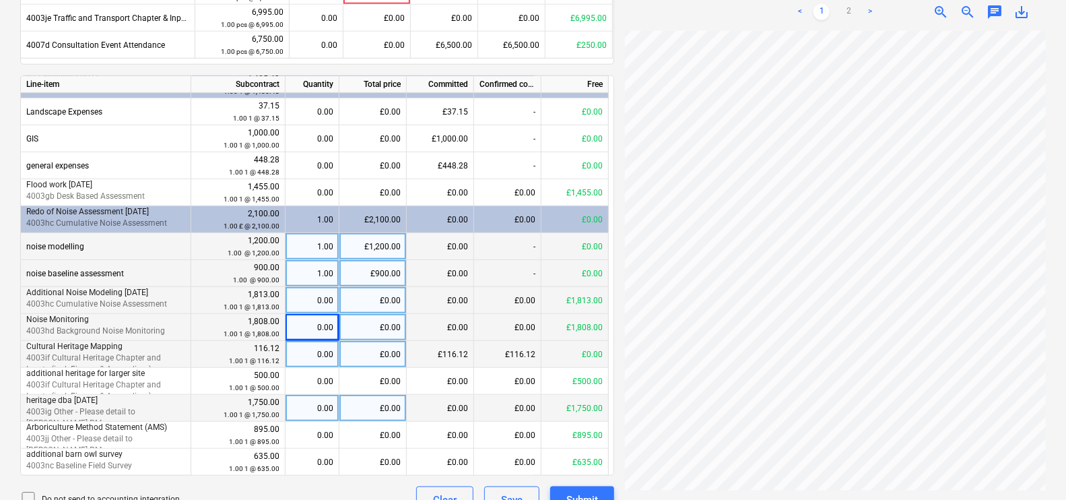
click at [303, 411] on div "0.00" at bounding box center [312, 407] width 42 height 27
type input "1"
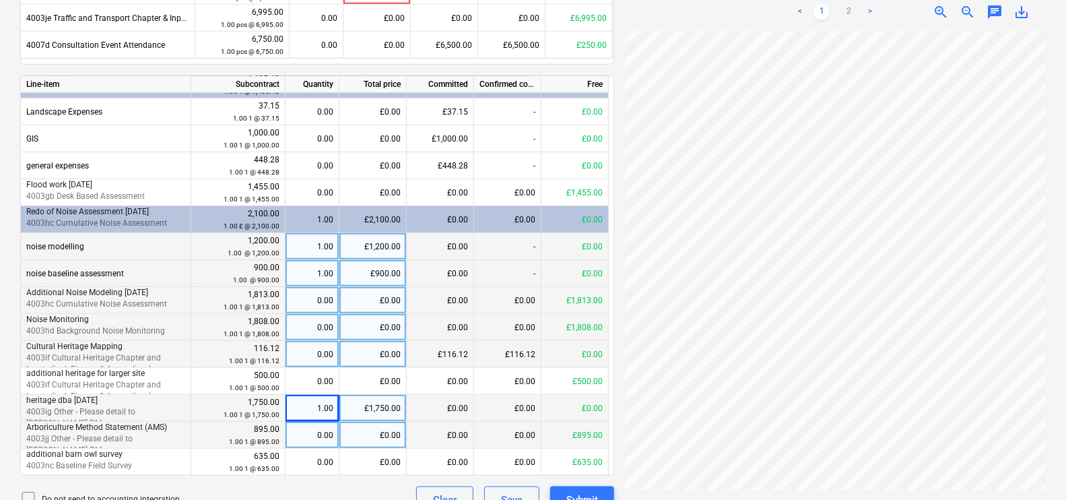
click at [310, 438] on div "0.00" at bounding box center [312, 434] width 42 height 27
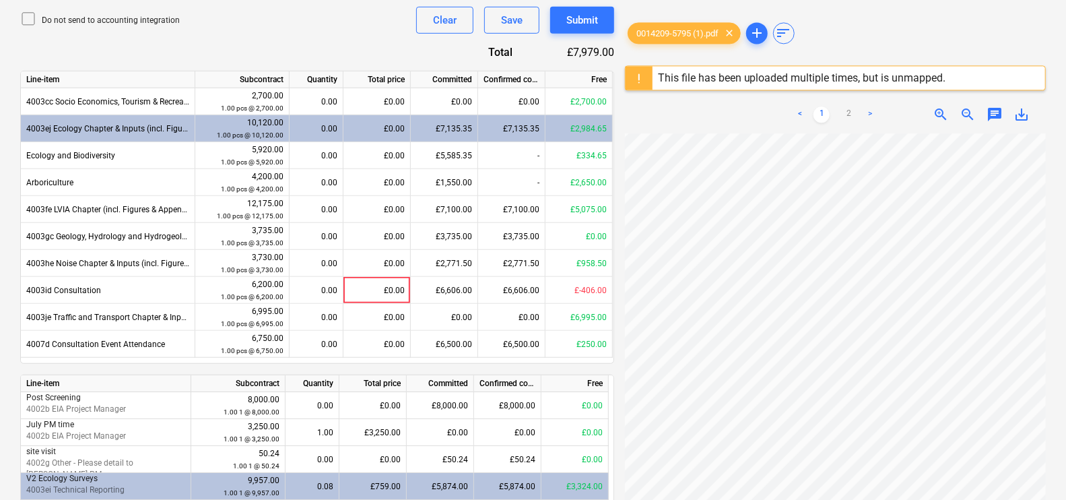
scroll to position [148, 24]
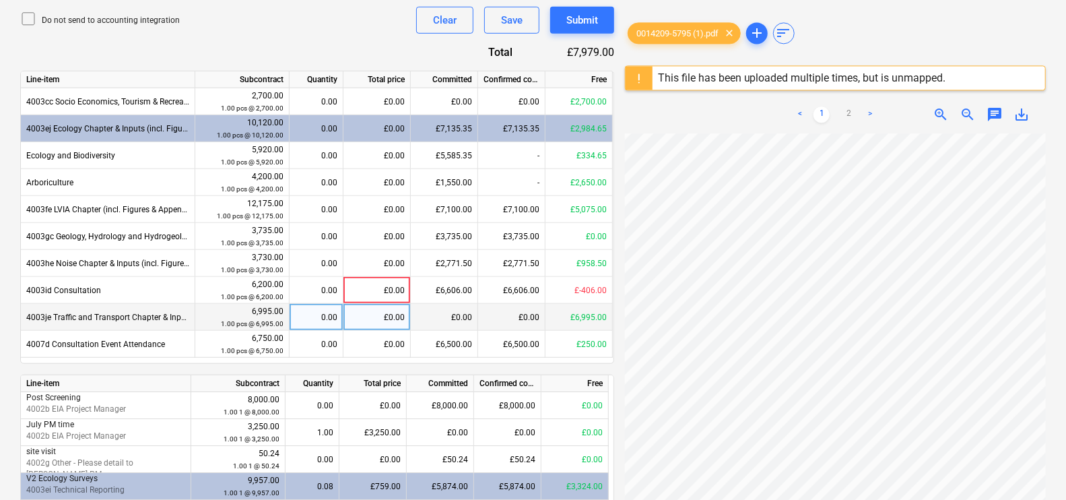
click at [442, 311] on div "£0.00" at bounding box center [444, 317] width 67 height 27
click at [388, 322] on div "£0.00" at bounding box center [376, 317] width 67 height 27
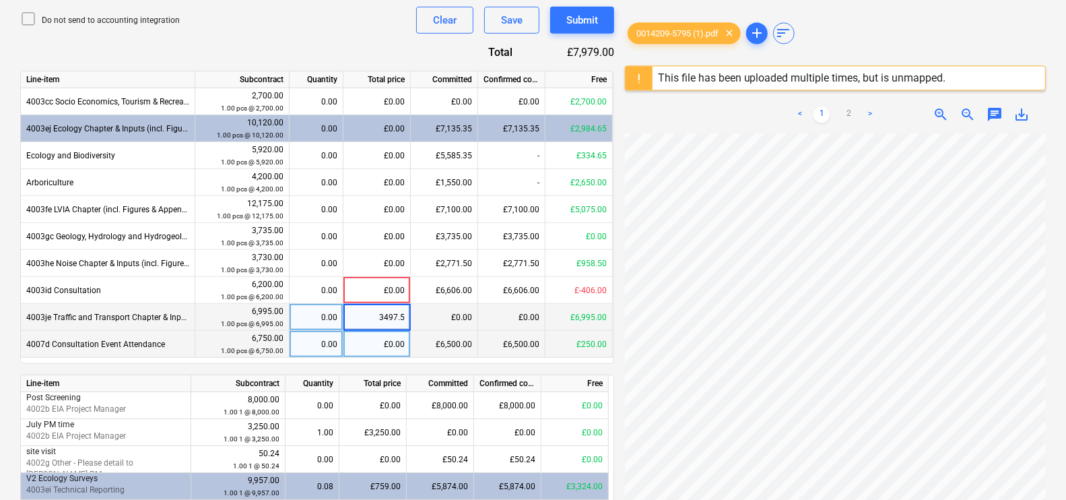
type input "3497.50"
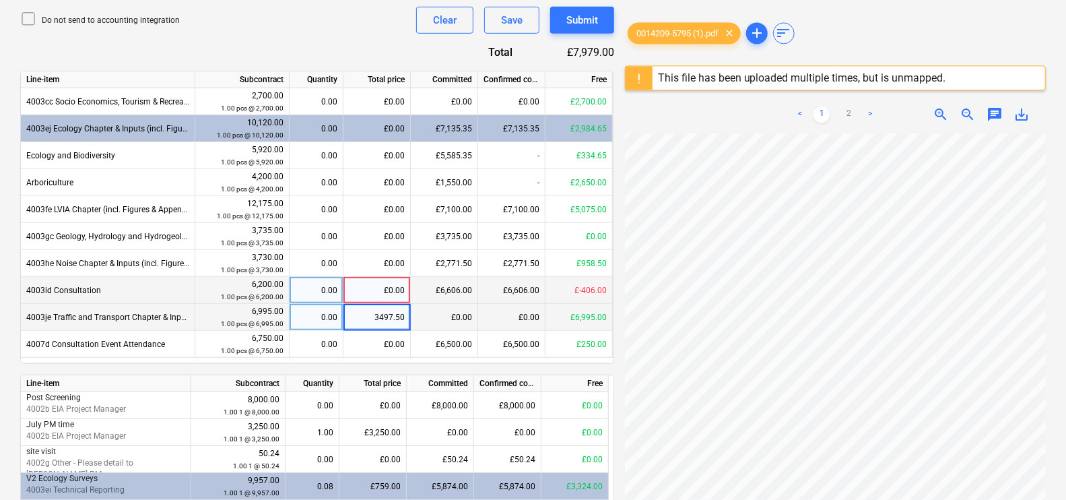
scroll to position [148, 9]
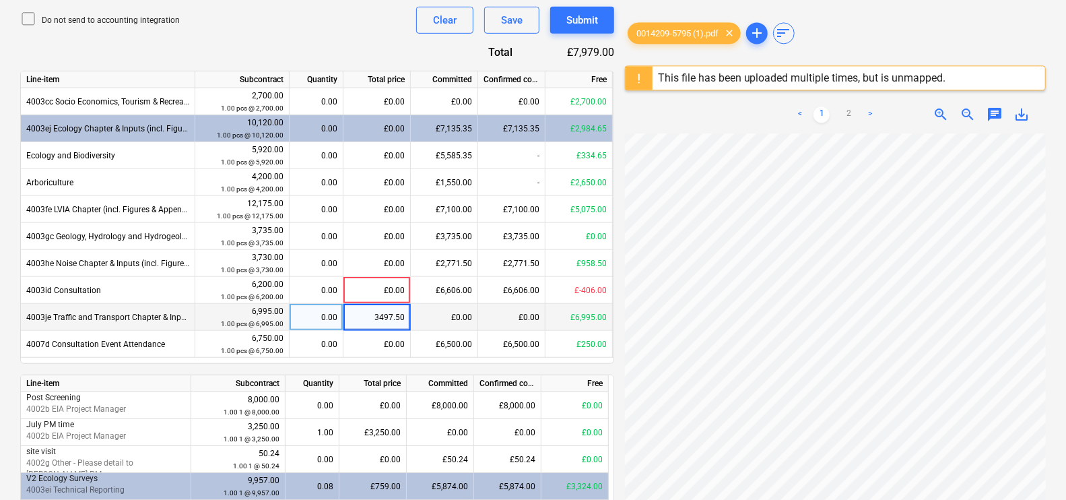
click at [353, 364] on div "Document name help 0014209 Invoice number (optional) help 0014209 Invoice date …" at bounding box center [317, 260] width 594 height 1104
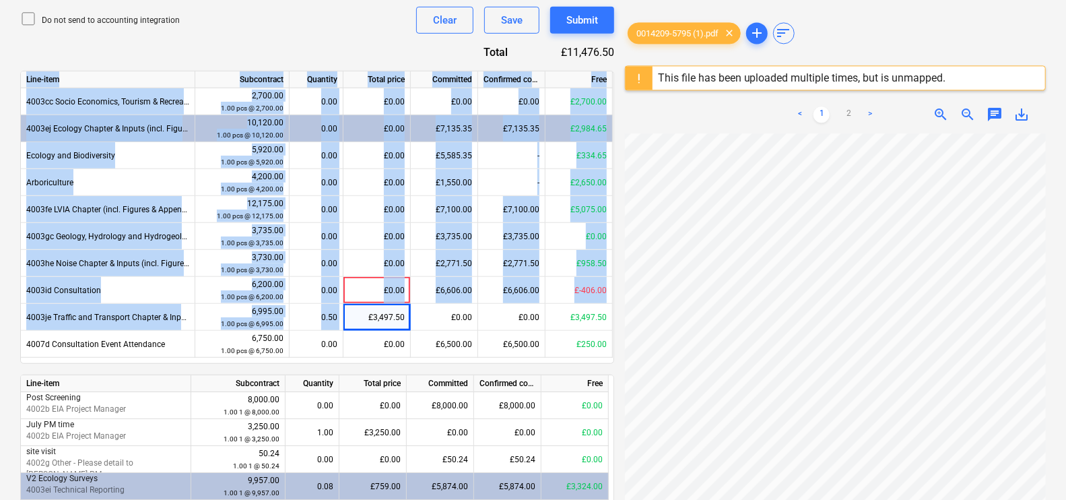
drag, startPoint x: 353, startPoint y: 316, endPoint x: 320, endPoint y: 357, distance: 53.2
click at [320, 357] on div "Line-item Subcontract Quantity Total price Committed Confirmed costs Free 4003c…" at bounding box center [317, 217] width 594 height 293
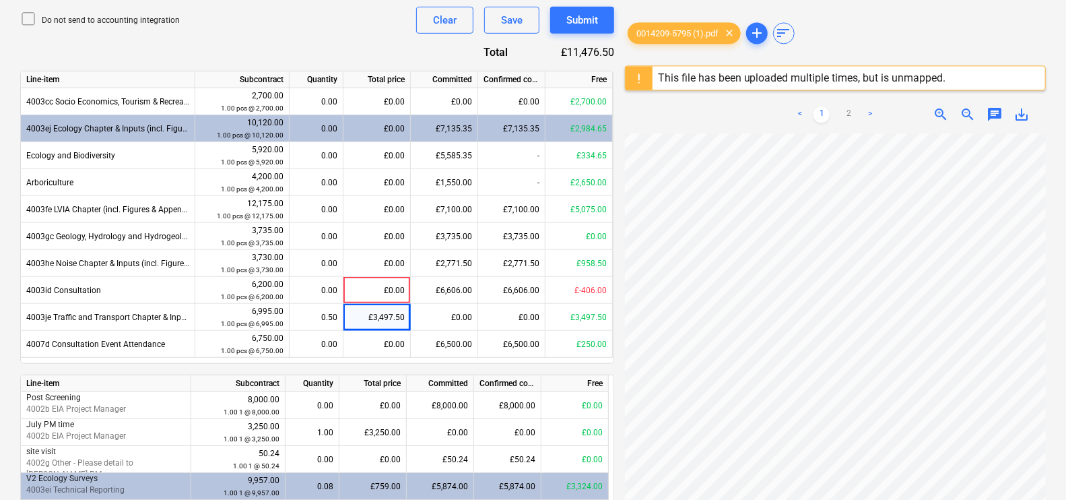
click at [320, 357] on div "Line-item Subcontract Quantity Total price Committed Confirmed costs Free 4003c…" at bounding box center [317, 217] width 594 height 293
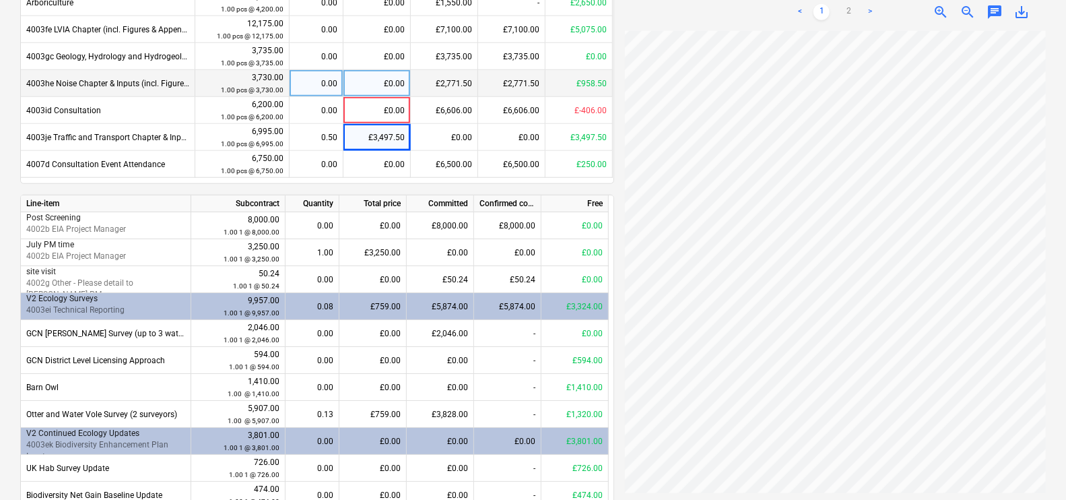
scroll to position [683, 0]
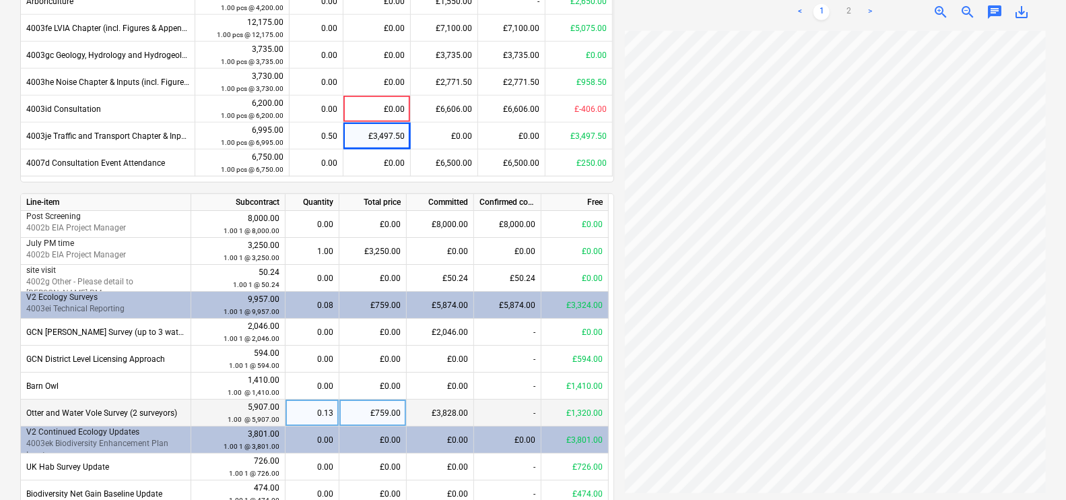
click at [364, 411] on div "£759.00" at bounding box center [372, 412] width 67 height 27
type input "1254"
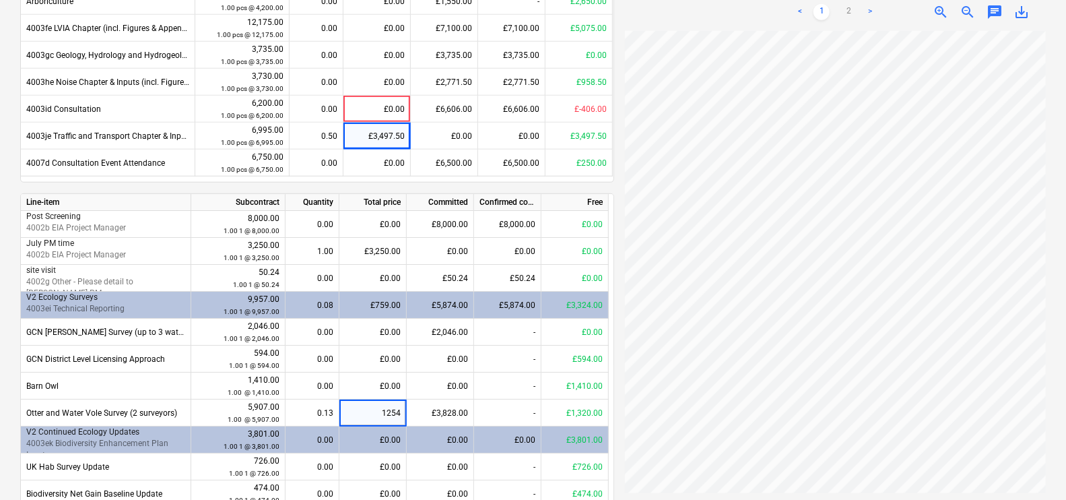
scroll to position [219, 16]
click at [512, 188] on div "Document name help 0014209 Invoice number (optional) help 0014209 Invoice date …" at bounding box center [317, 79] width 594 height 1104
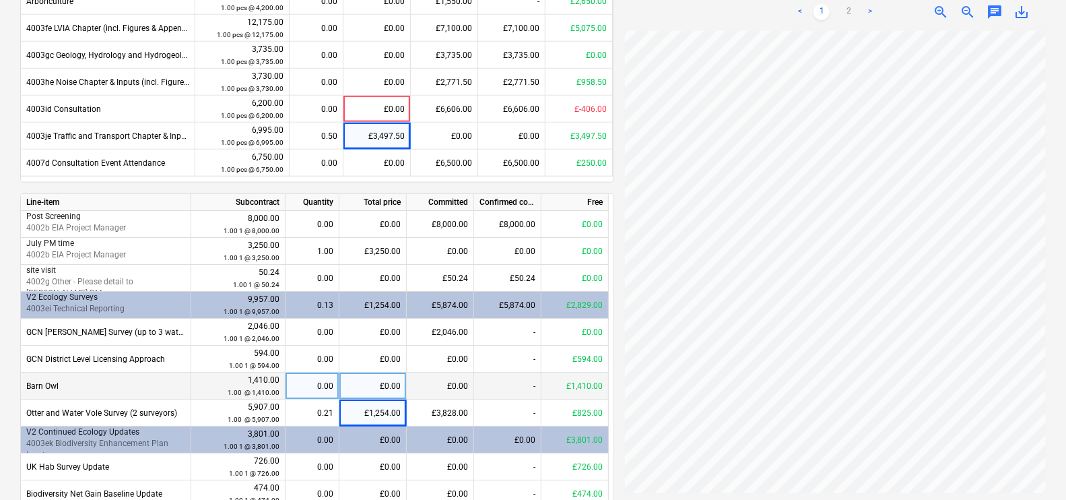
click at [384, 378] on div "£0.00" at bounding box center [372, 385] width 67 height 27
type input "957"
click at [368, 188] on div "Document name help 0014209 Invoice number (optional) help 0014209 Invoice date …" at bounding box center [317, 79] width 594 height 1104
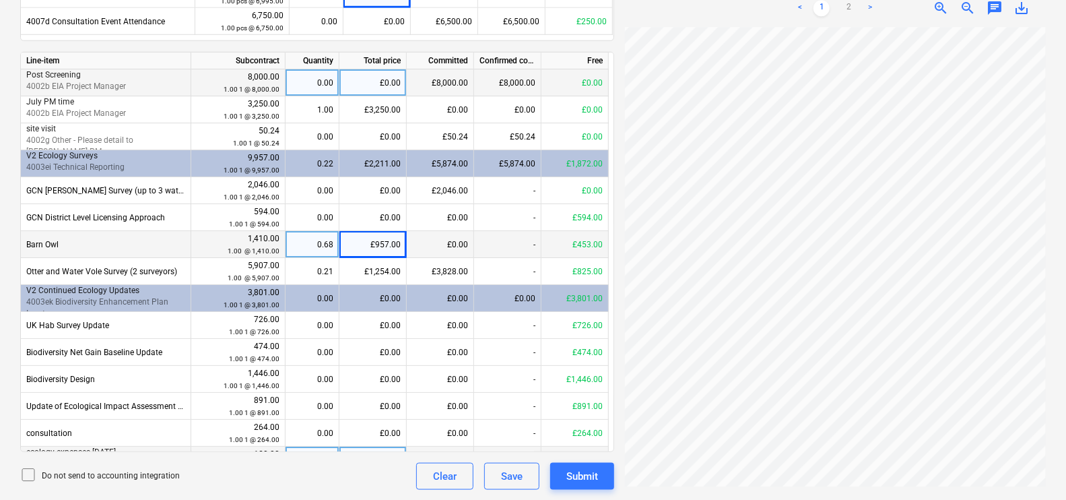
scroll to position [0, 56]
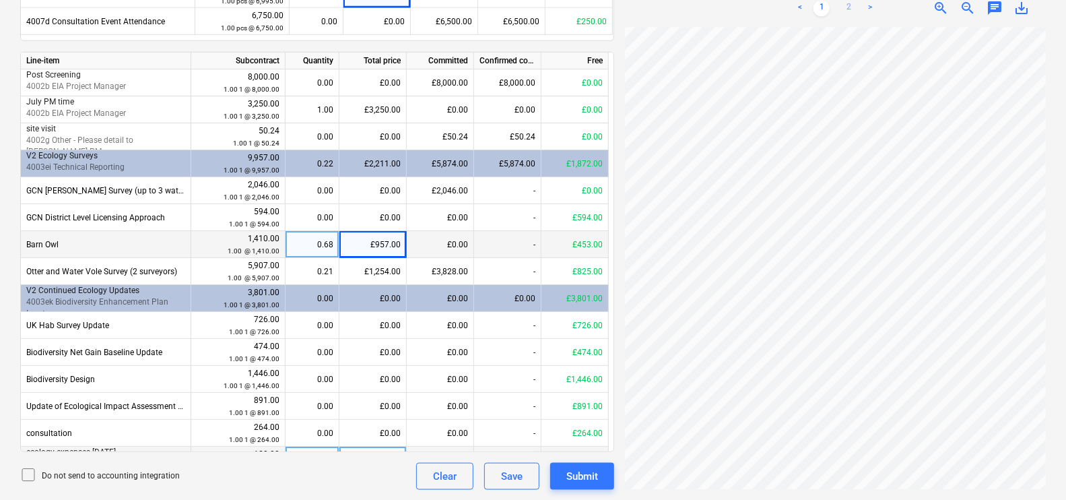
click at [852, 4] on link "2" at bounding box center [848, 8] width 16 height 16
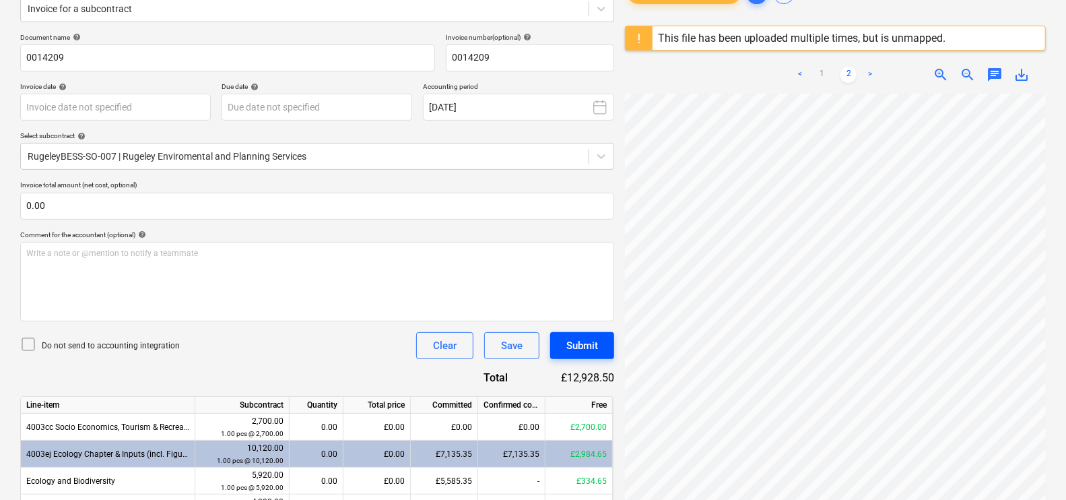
scroll to position [1, 87]
click at [819, 75] on link "1" at bounding box center [821, 75] width 16 height 16
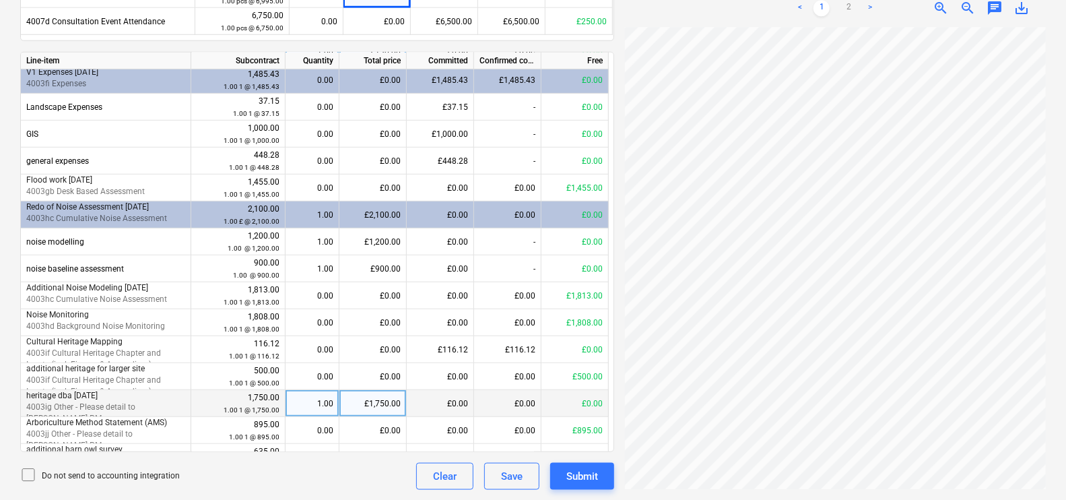
scroll to position [425, 0]
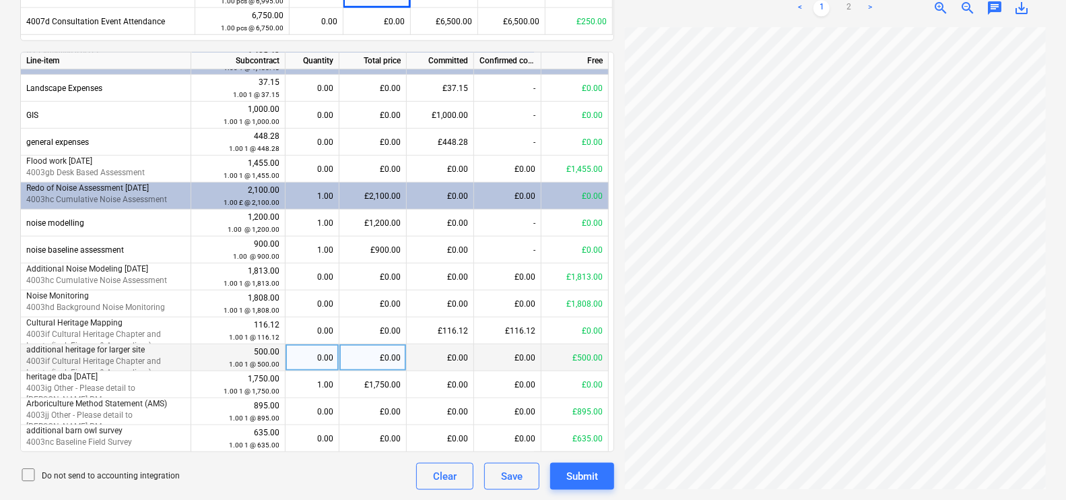
click at [324, 359] on div "0.00" at bounding box center [312, 357] width 42 height 27
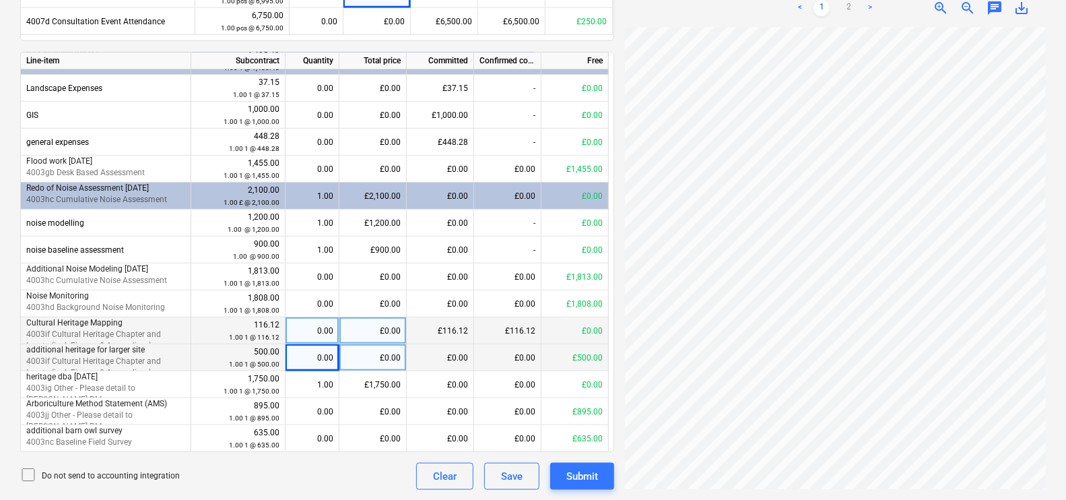
click at [320, 320] on div "0.00" at bounding box center [312, 330] width 42 height 27
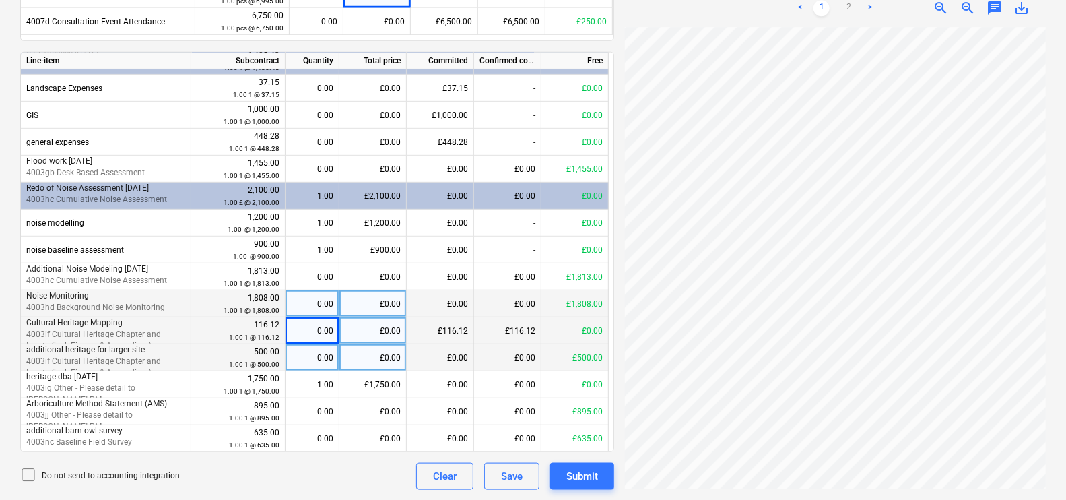
click at [312, 297] on div "0.00" at bounding box center [312, 303] width 42 height 27
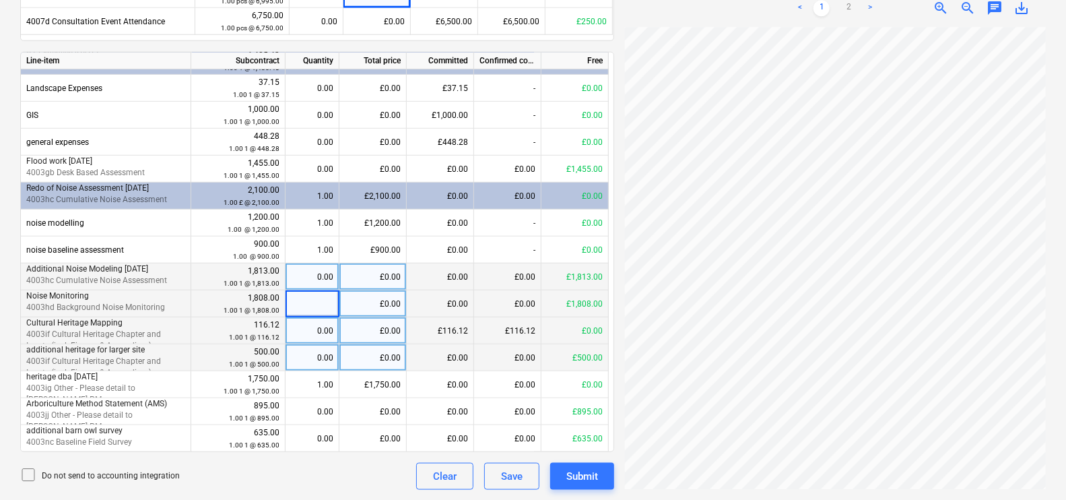
click at [309, 281] on div "0.00" at bounding box center [312, 276] width 42 height 27
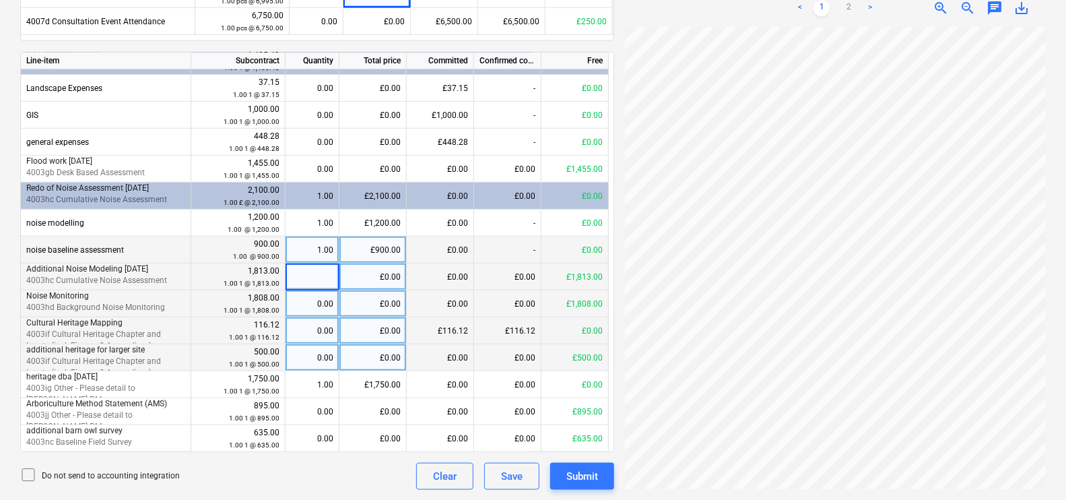
click at [310, 249] on div "1.00" at bounding box center [312, 249] width 42 height 27
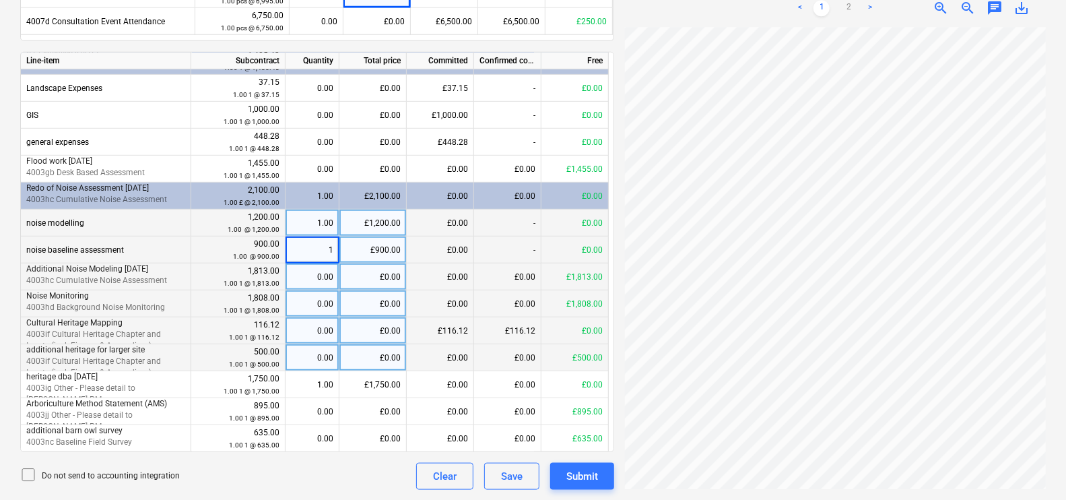
click at [306, 220] on div "1.00" at bounding box center [312, 222] width 42 height 27
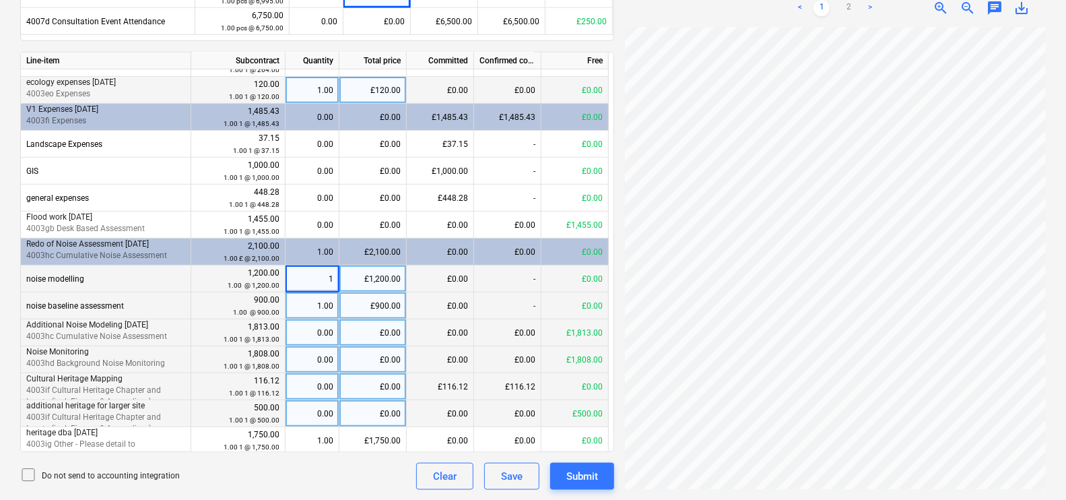
scroll to position [365, 0]
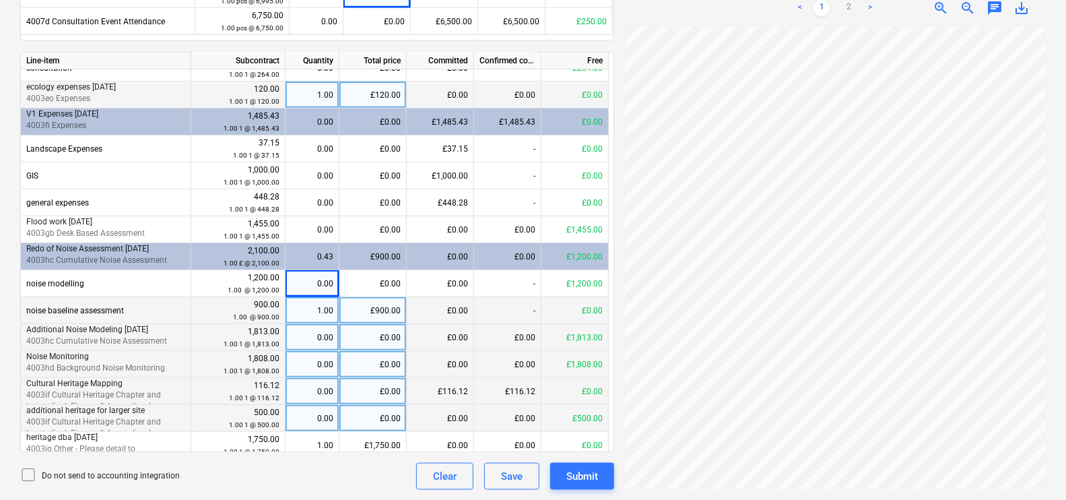
click at [315, 313] on div "1.00" at bounding box center [312, 310] width 42 height 27
click at [324, 327] on div "0.00" at bounding box center [312, 337] width 42 height 27
type input "1"
click at [318, 360] on div "0.00" at bounding box center [312, 364] width 42 height 27
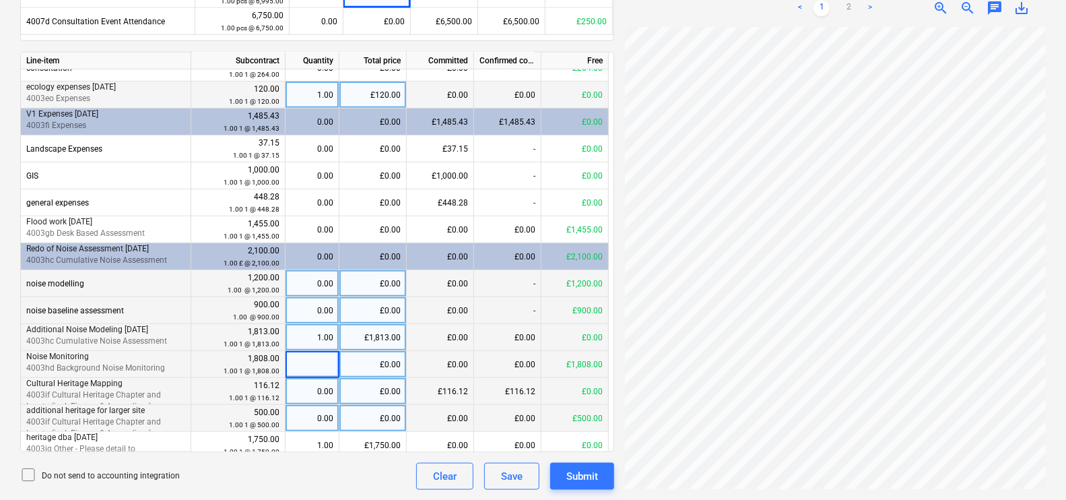
scroll to position [195, 26]
type input "1"
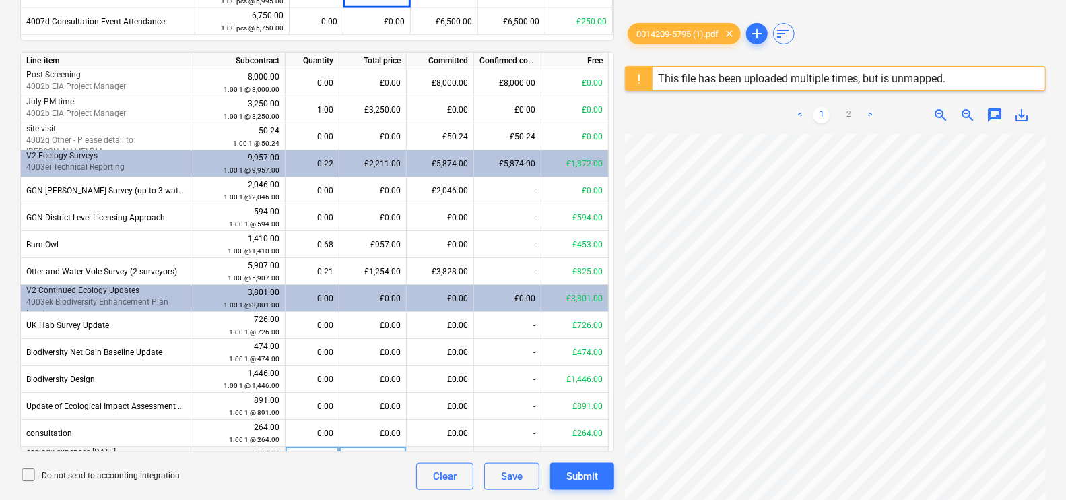
scroll to position [607, 0]
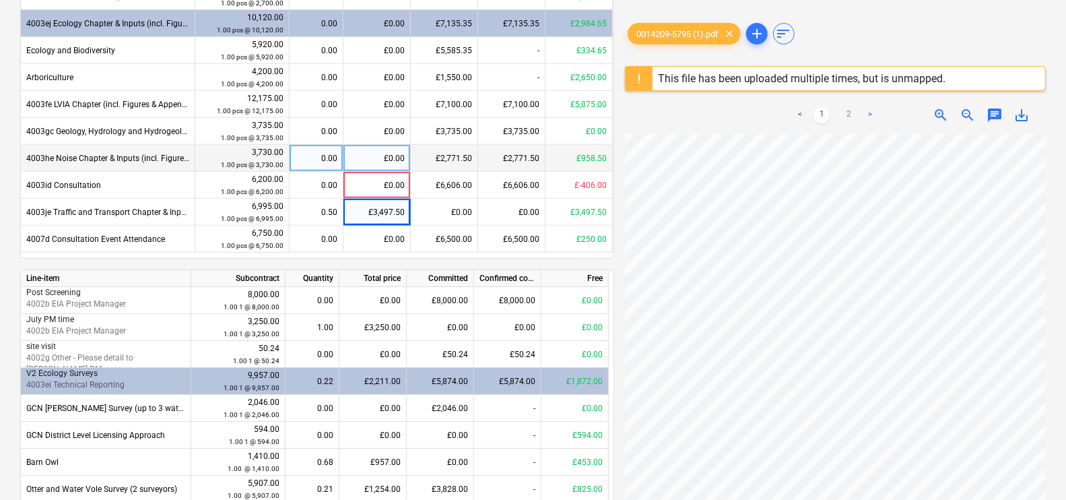
click at [388, 155] on div "£0.00" at bounding box center [376, 158] width 67 height 27
type input "958.50"
click at [8, 215] on div "Create new document Select company Lanpro Services Limited Add new company Sele…" at bounding box center [533, 86] width 1066 height 1262
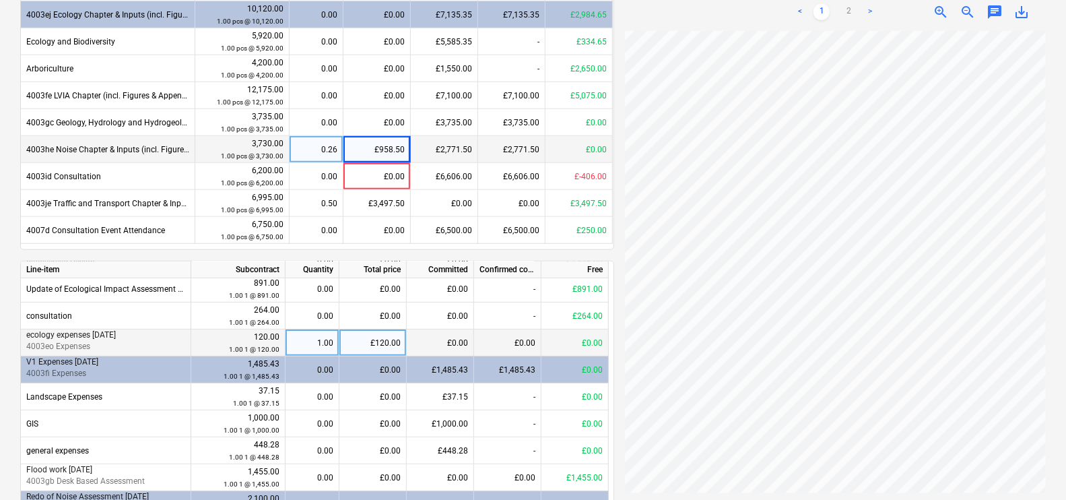
scroll to position [355, 0]
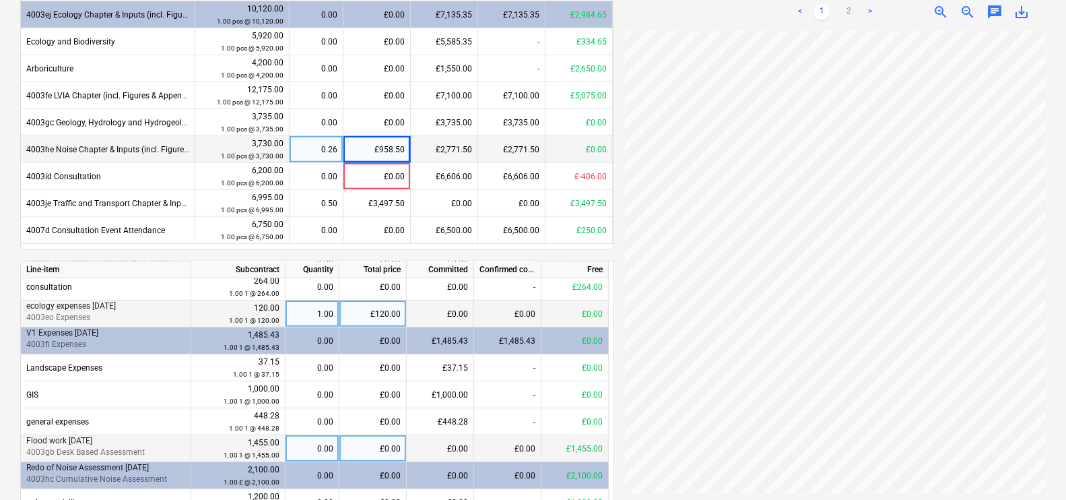
click at [310, 446] on div "0.00" at bounding box center [312, 448] width 42 height 27
type input "1"
click at [4, 376] on div "Create new document Select company Lanpro Services Limited Add new company Sele…" at bounding box center [533, 78] width 1066 height 1262
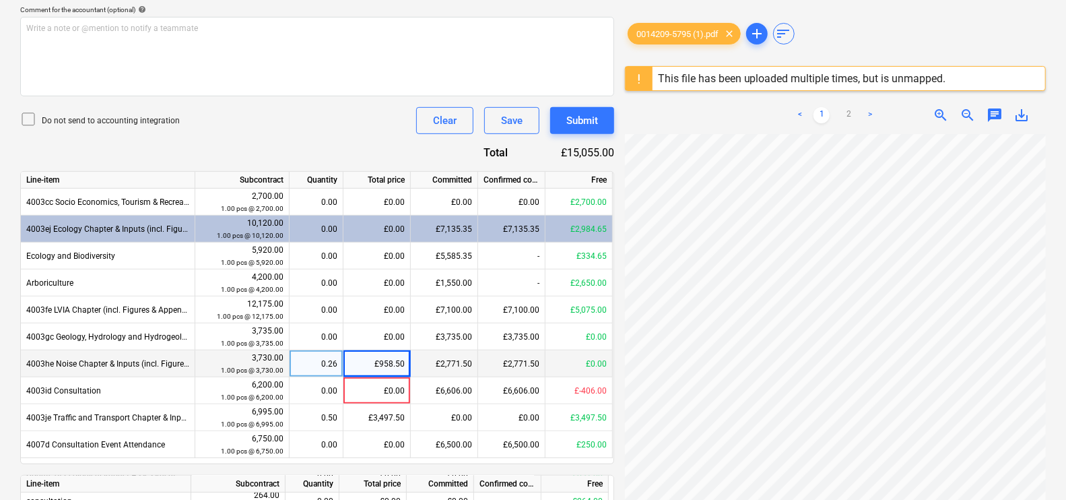
scroll to position [372, 0]
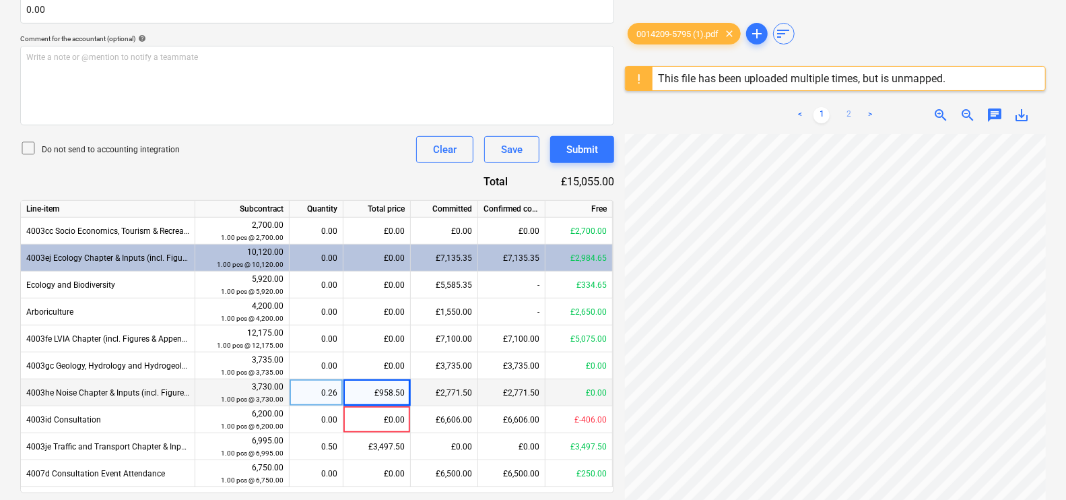
click at [843, 112] on link "2" at bounding box center [848, 115] width 16 height 16
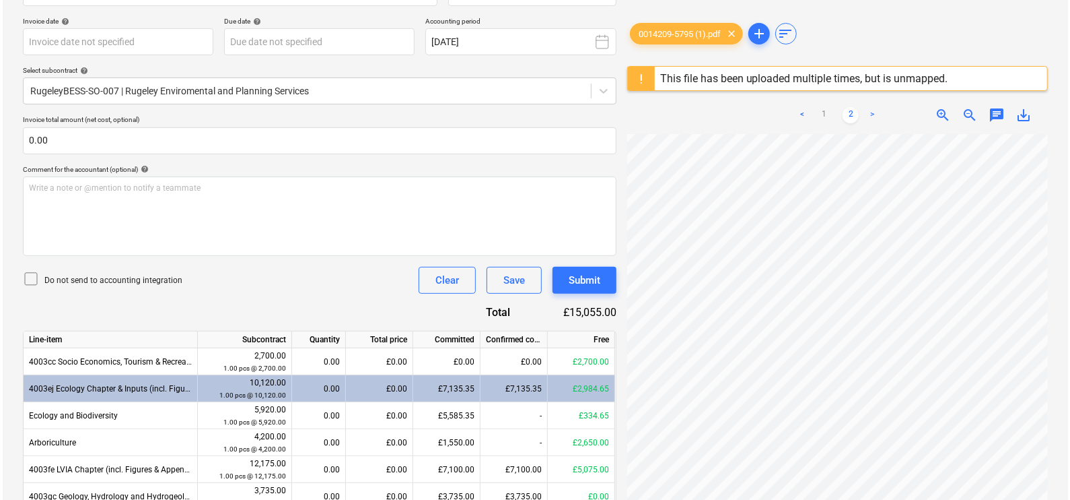
scroll to position [240, 0]
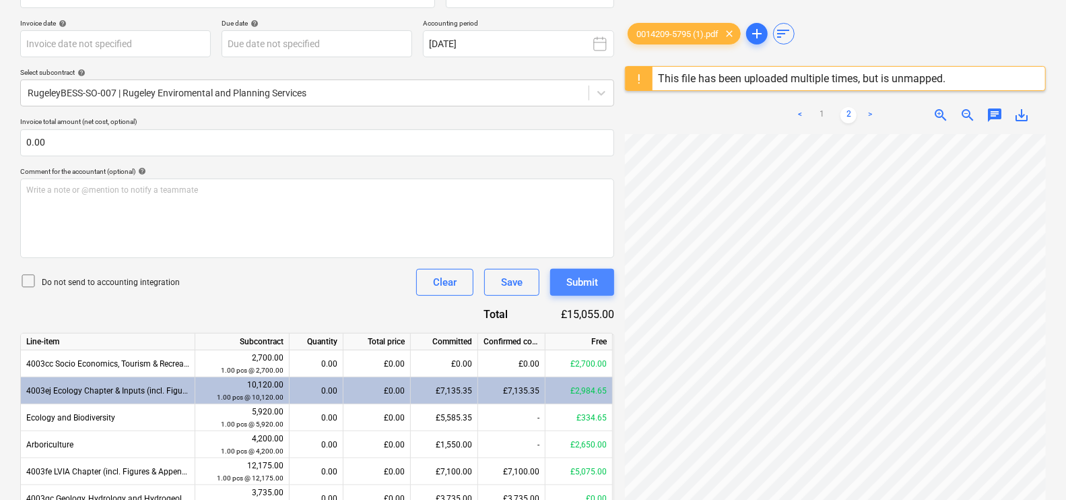
click at [568, 276] on div "Submit" at bounding box center [582, 282] width 32 height 18
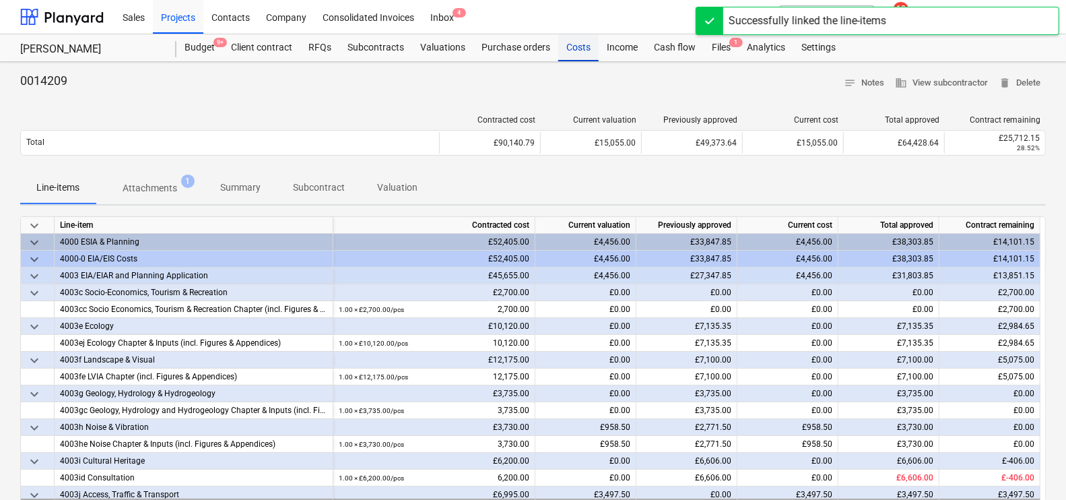
click at [572, 55] on div "Costs" at bounding box center [578, 47] width 40 height 27
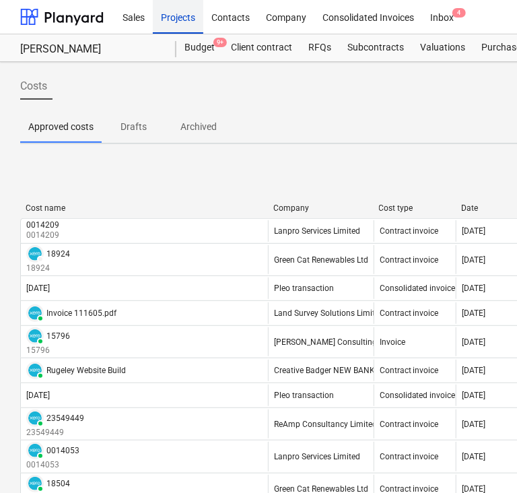
click at [176, 18] on div "Projects" at bounding box center [178, 16] width 50 height 34
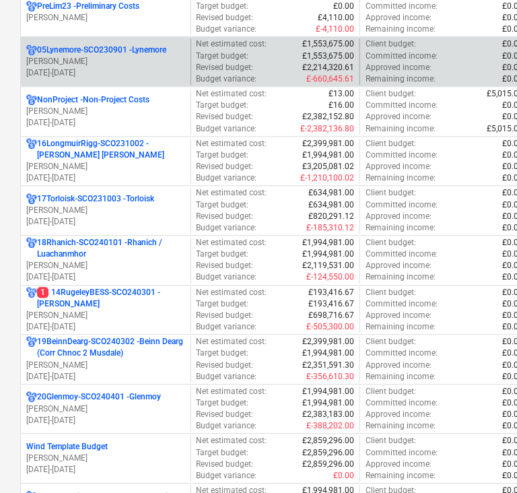
scroll to position [1038, 0]
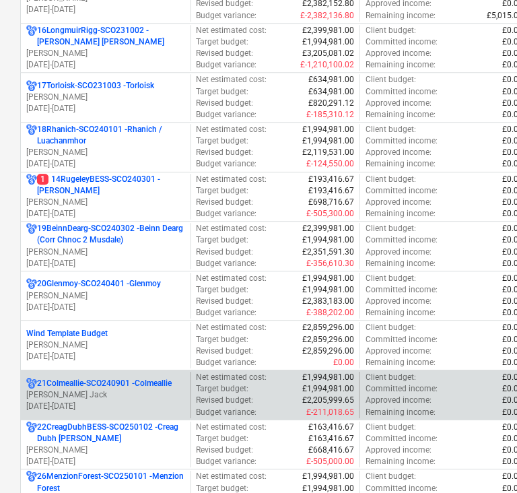
click at [120, 381] on p "21Colmeallie-SCO240901 - Colmeallie" at bounding box center [104, 383] width 135 height 11
